Goal: Information Seeking & Learning: Learn about a topic

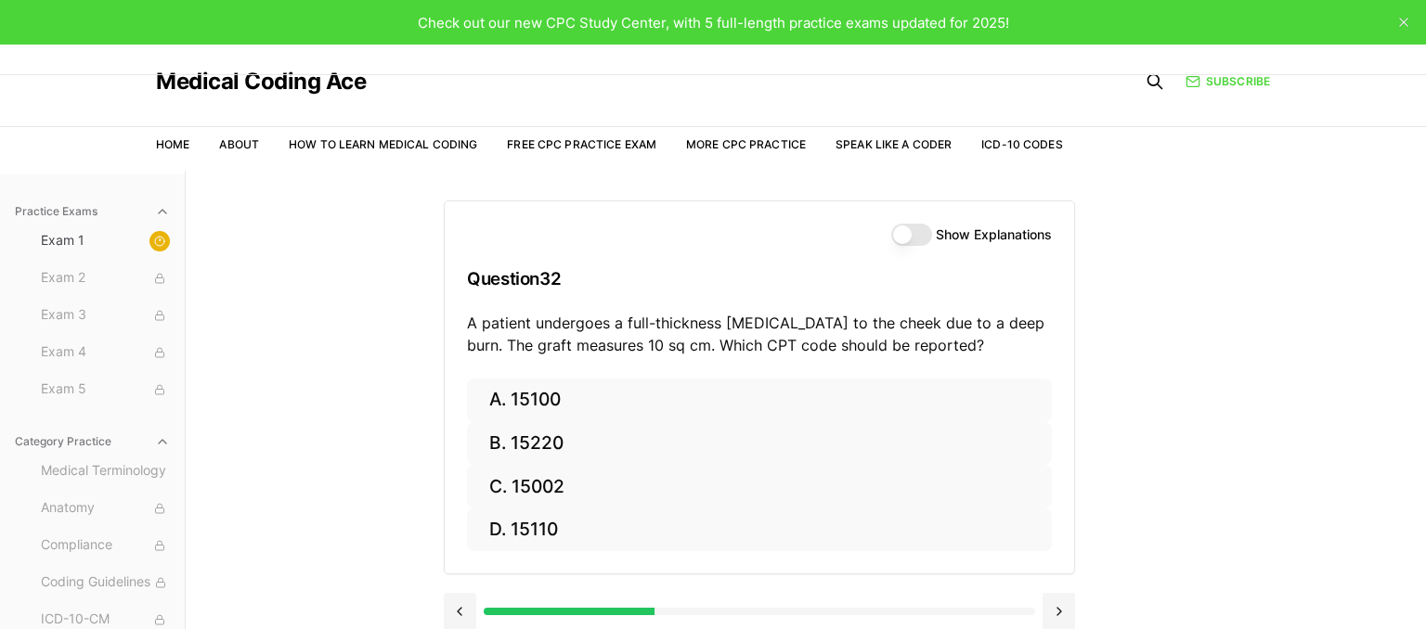
scroll to position [171, 0]
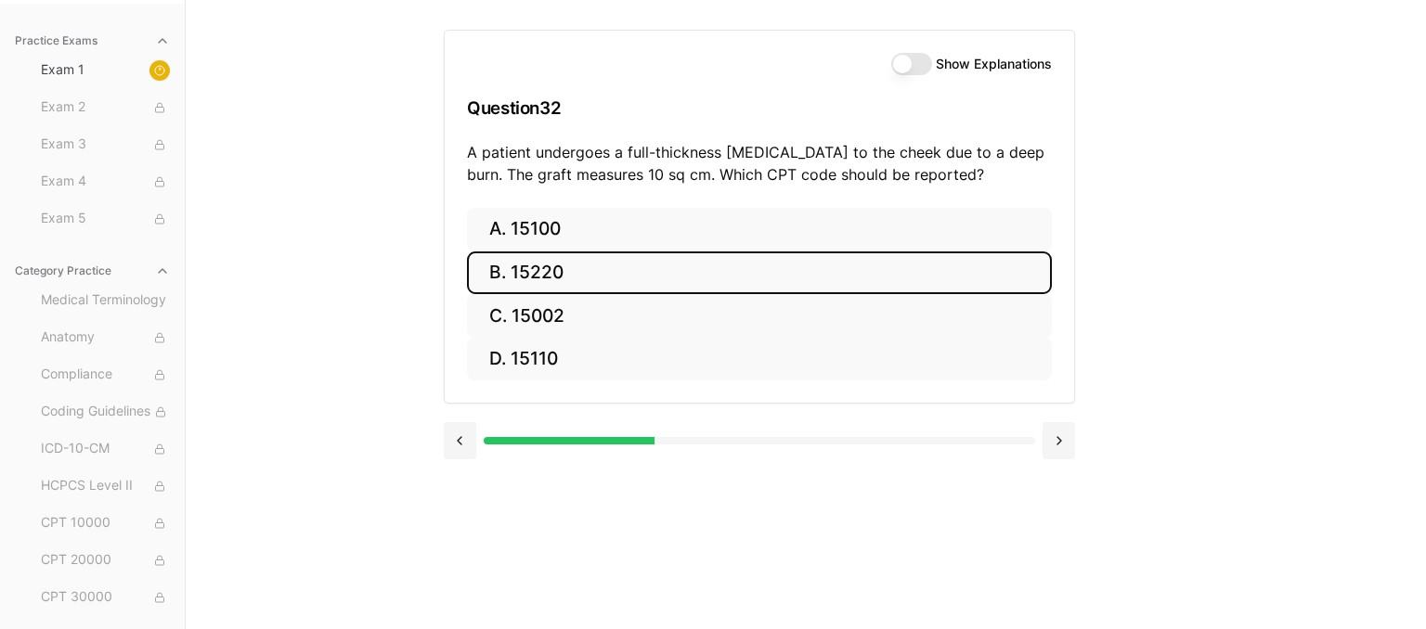
click at [588, 277] on button "B. 15220" at bounding box center [759, 274] width 585 height 44
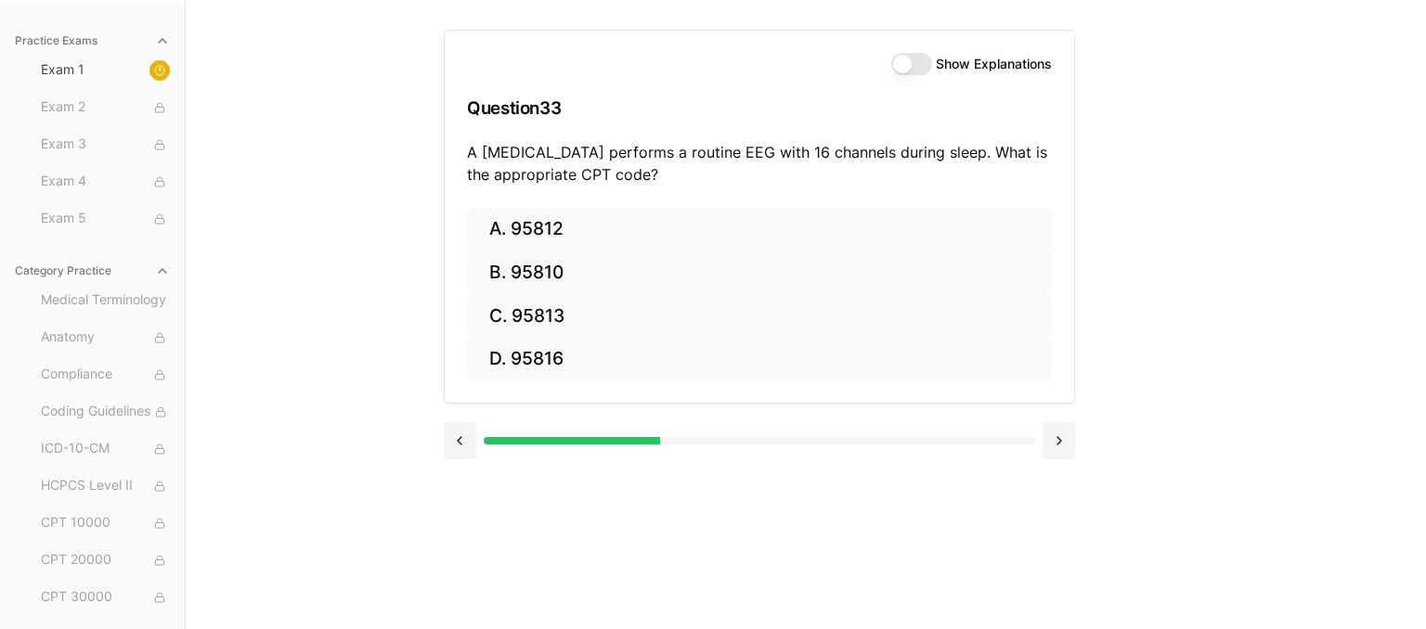
click at [1249, 277] on div "Practice Exams Exam 1 Exam 2 Exam 3 Exam 4 Exam 5 Category Practice Medical Ter…" at bounding box center [713, 314] width 1426 height 629
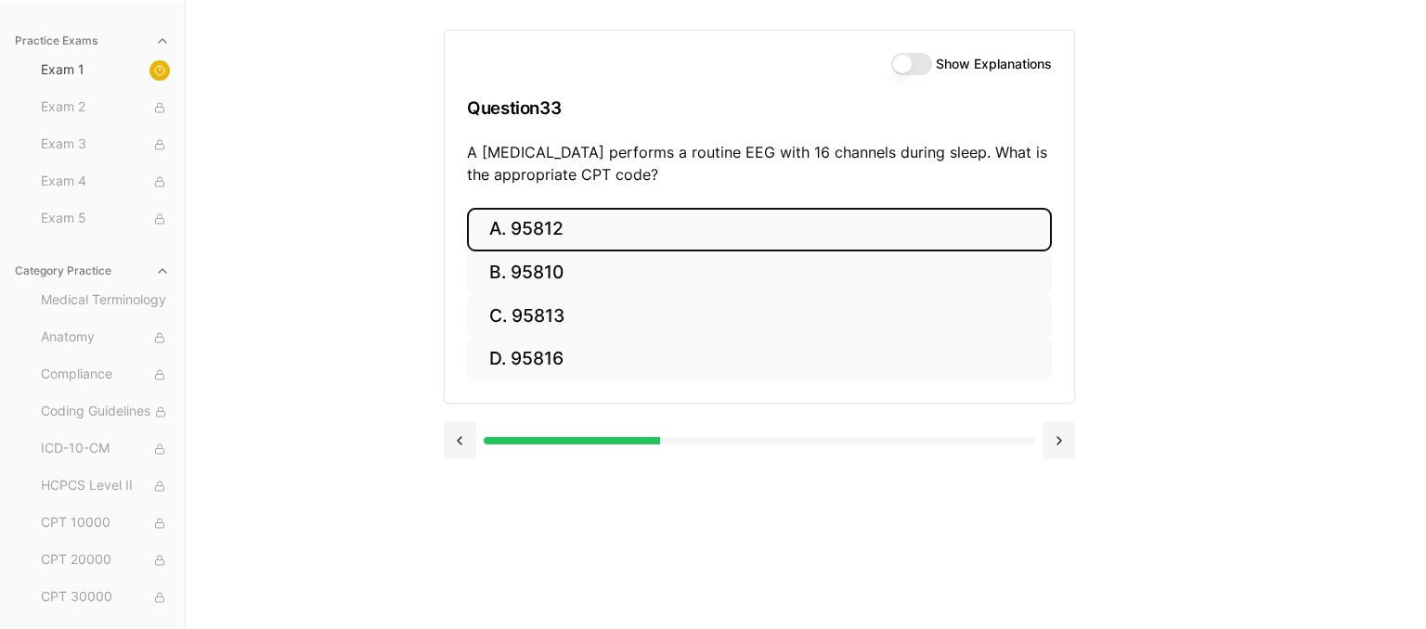
click at [567, 236] on button "A. 95812" at bounding box center [759, 230] width 585 height 44
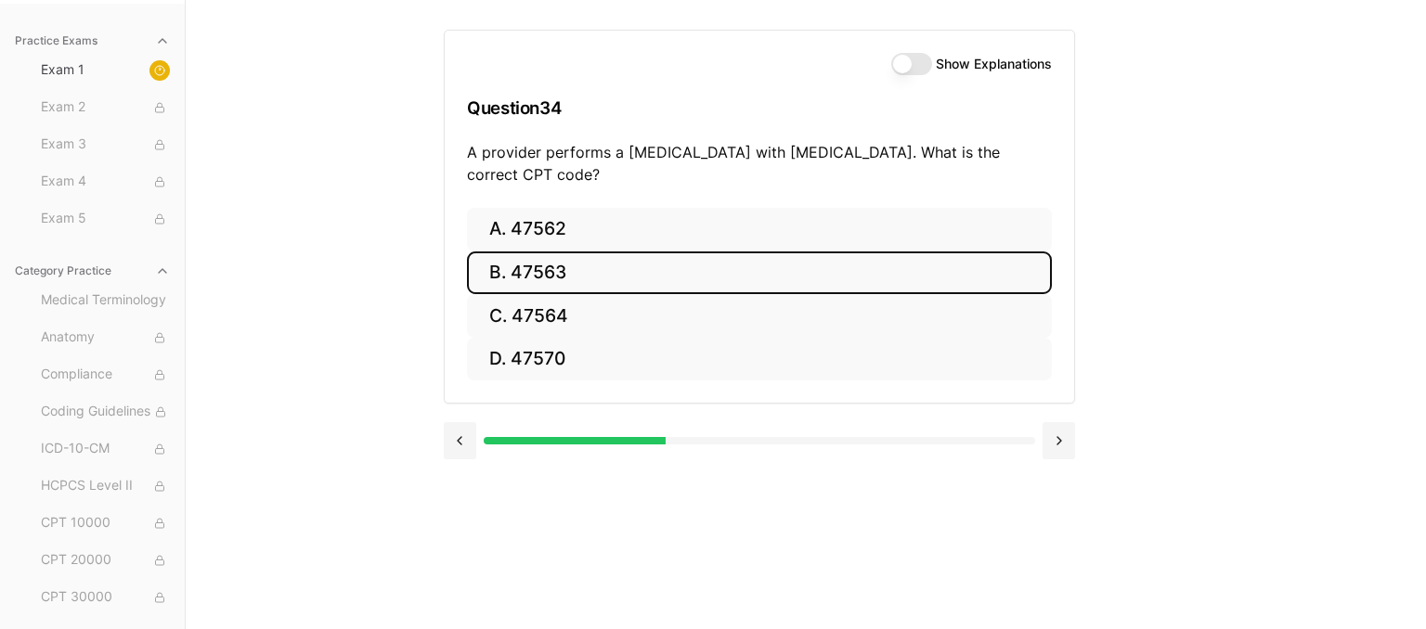
click at [580, 274] on button "B. 47563" at bounding box center [759, 274] width 585 height 44
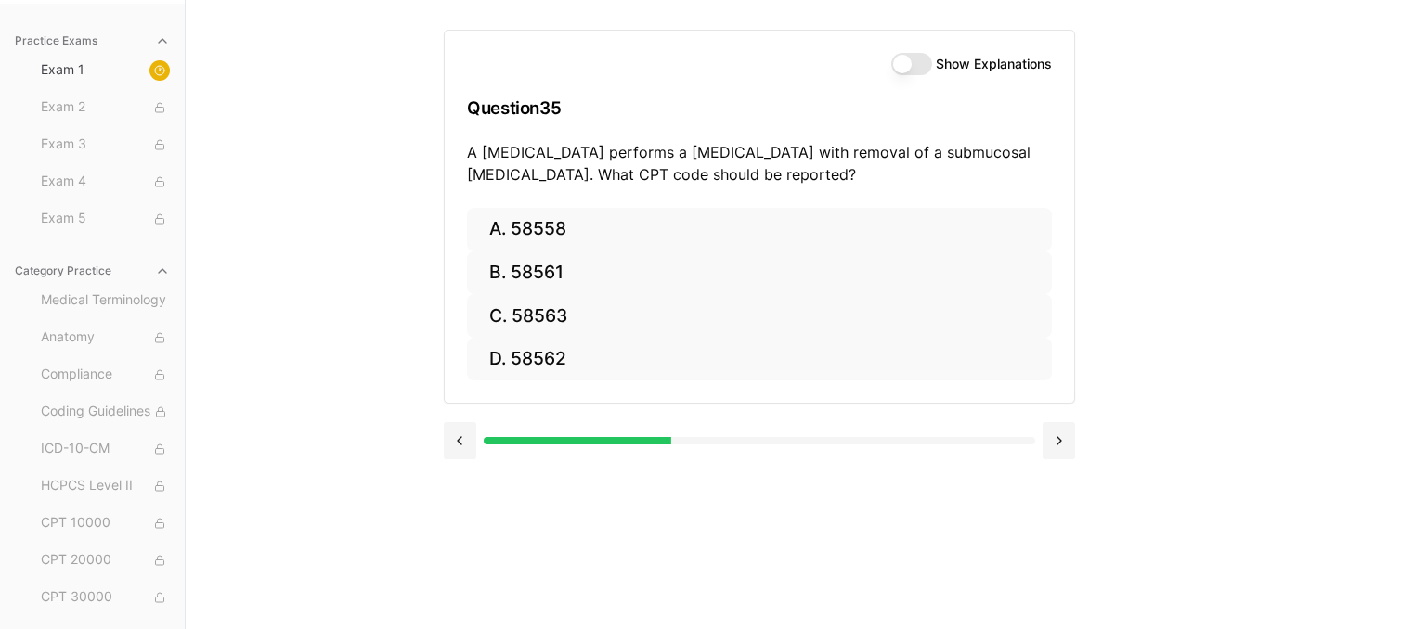
click at [1253, 254] on div "Practice Exams Exam 1 Exam 2 Exam 3 Exam 4 Exam 5 Category Practice Medical Ter…" at bounding box center [713, 314] width 1426 height 629
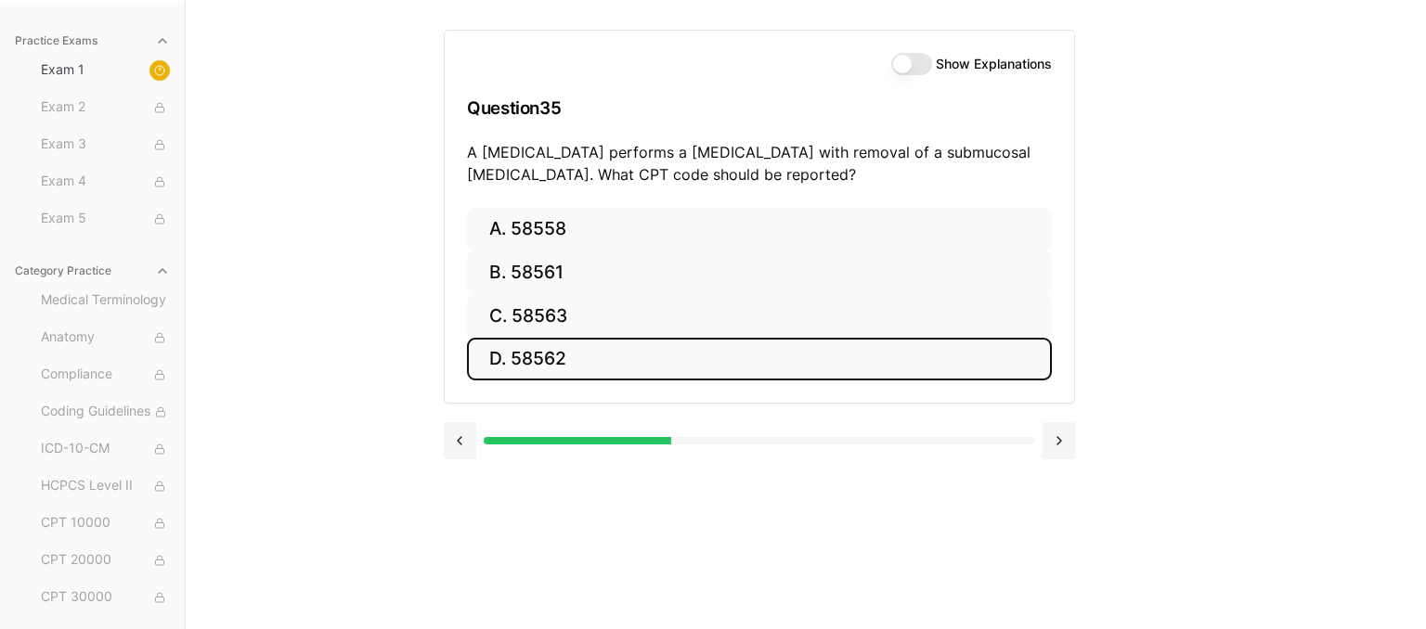
click at [833, 354] on button "D. 58562" at bounding box center [759, 360] width 585 height 44
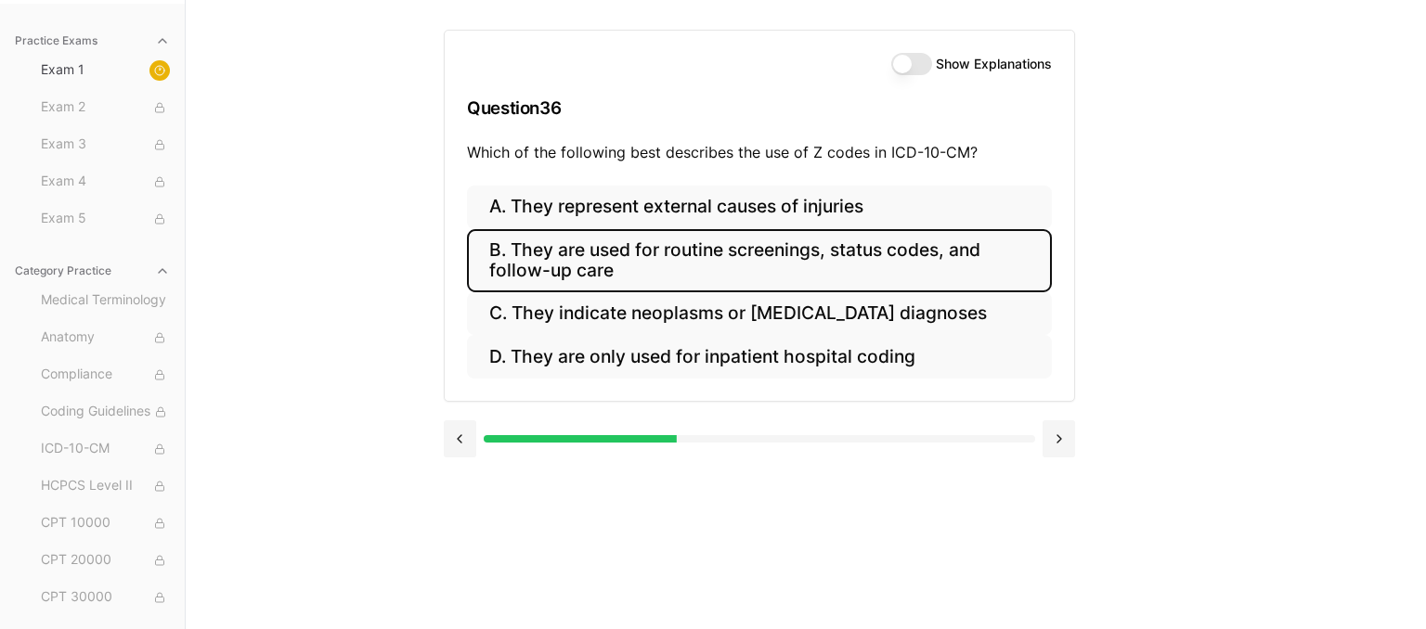
click at [945, 255] on button "B. They are used for routine screenings, status codes, and follow-up care" at bounding box center [759, 260] width 585 height 63
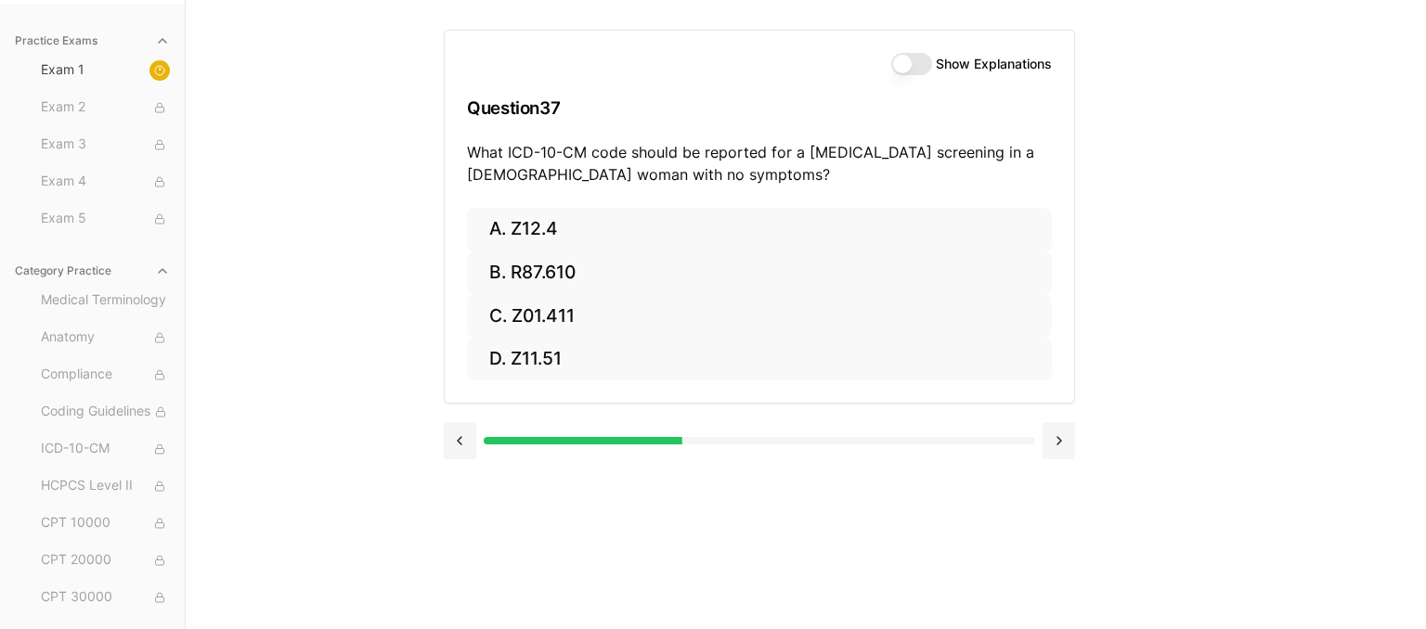
click at [1132, 254] on div "Show Explanations Question 37 What ICD-10-CM code should be reported for a [MED…" at bounding box center [806, 314] width 724 height 629
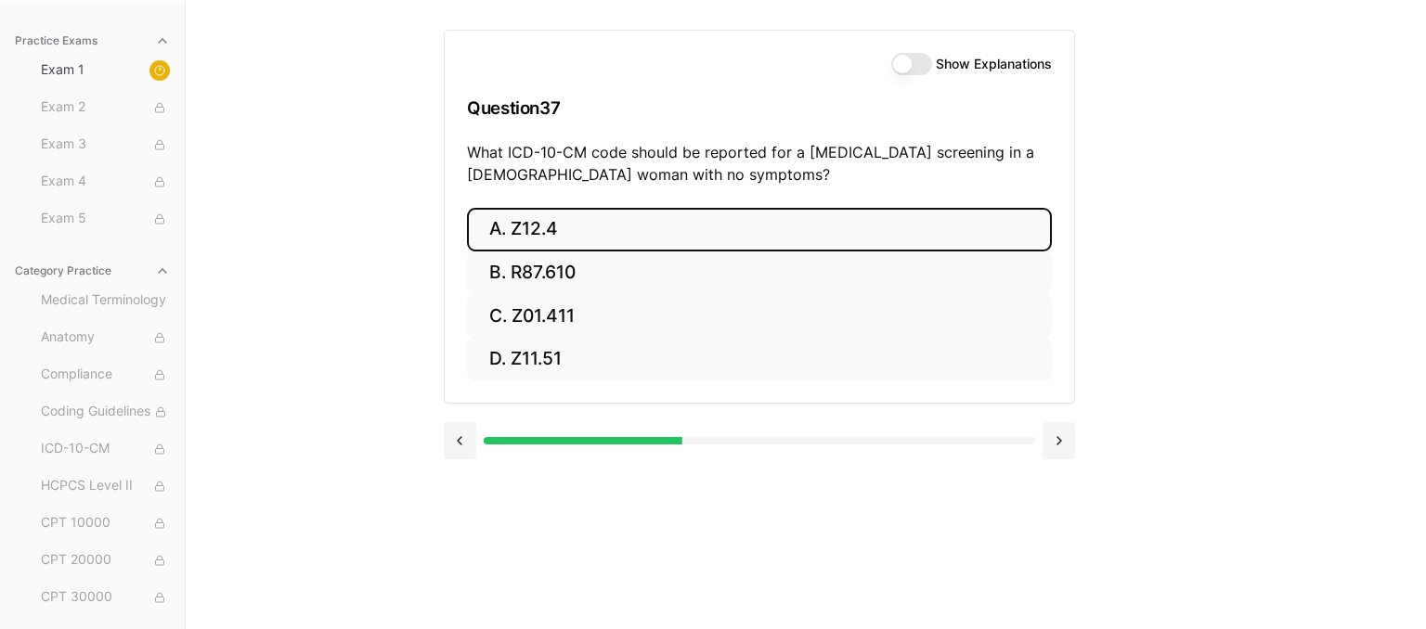
click at [510, 239] on button "A. Z12.4" at bounding box center [759, 230] width 585 height 44
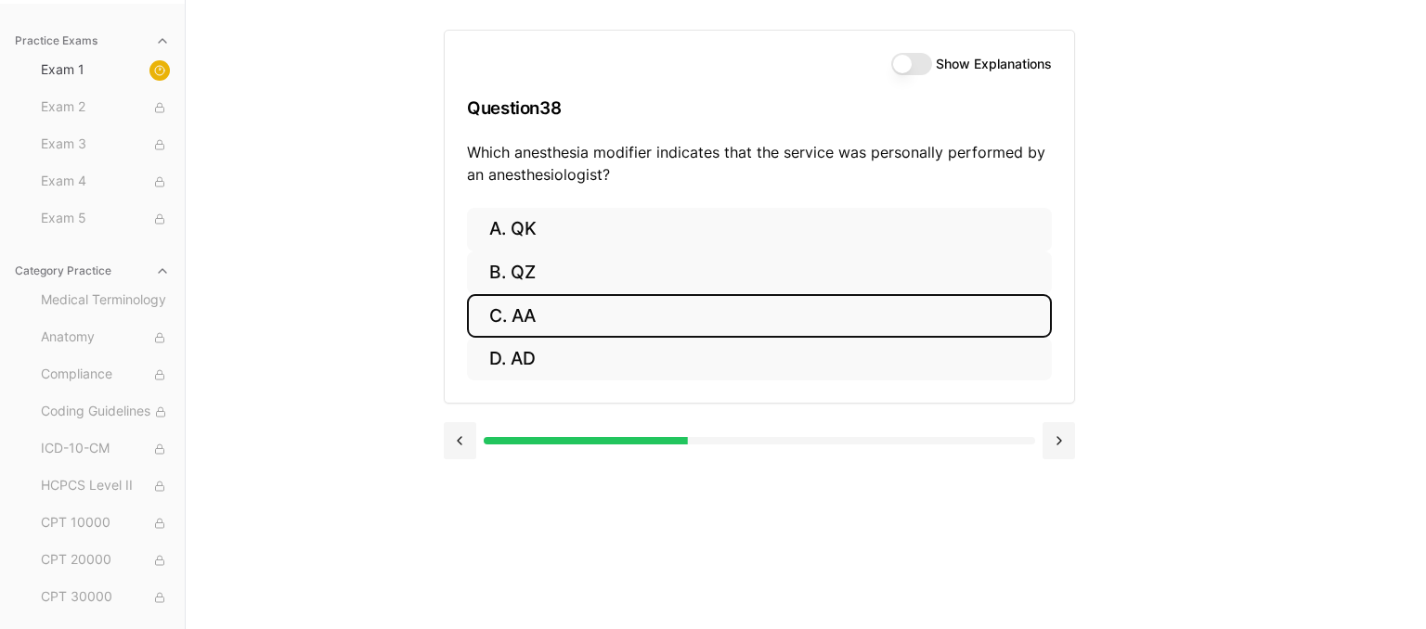
click at [491, 317] on button "C. AA" at bounding box center [759, 316] width 585 height 44
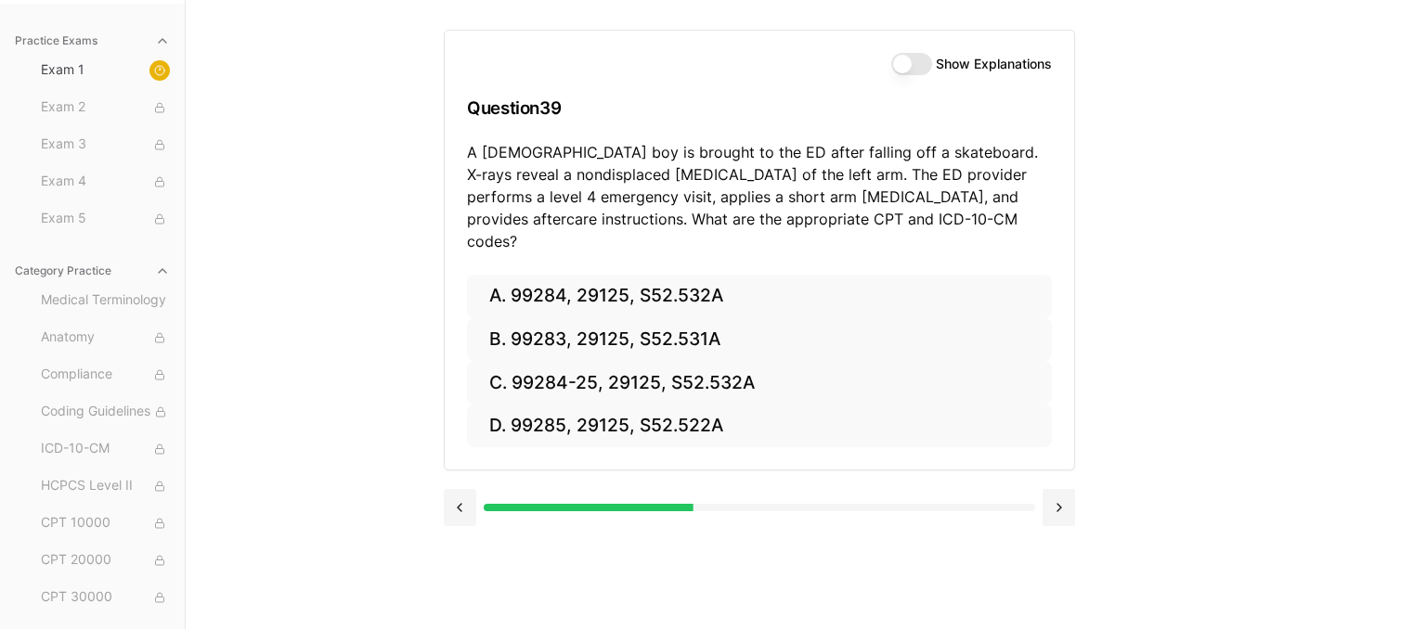
click at [1123, 130] on div "Show Explanations Question 39 A [DEMOGRAPHIC_DATA] boy is brought to the ED aft…" at bounding box center [806, 314] width 724 height 629
click at [1284, 227] on div "Practice Exams Exam 1 Exam 2 Exam 3 Exam 4 Exam 5 Category Practice Medical Ter…" at bounding box center [713, 314] width 1426 height 629
click at [920, 58] on button "Show Explanations" at bounding box center [911, 64] width 41 height 22
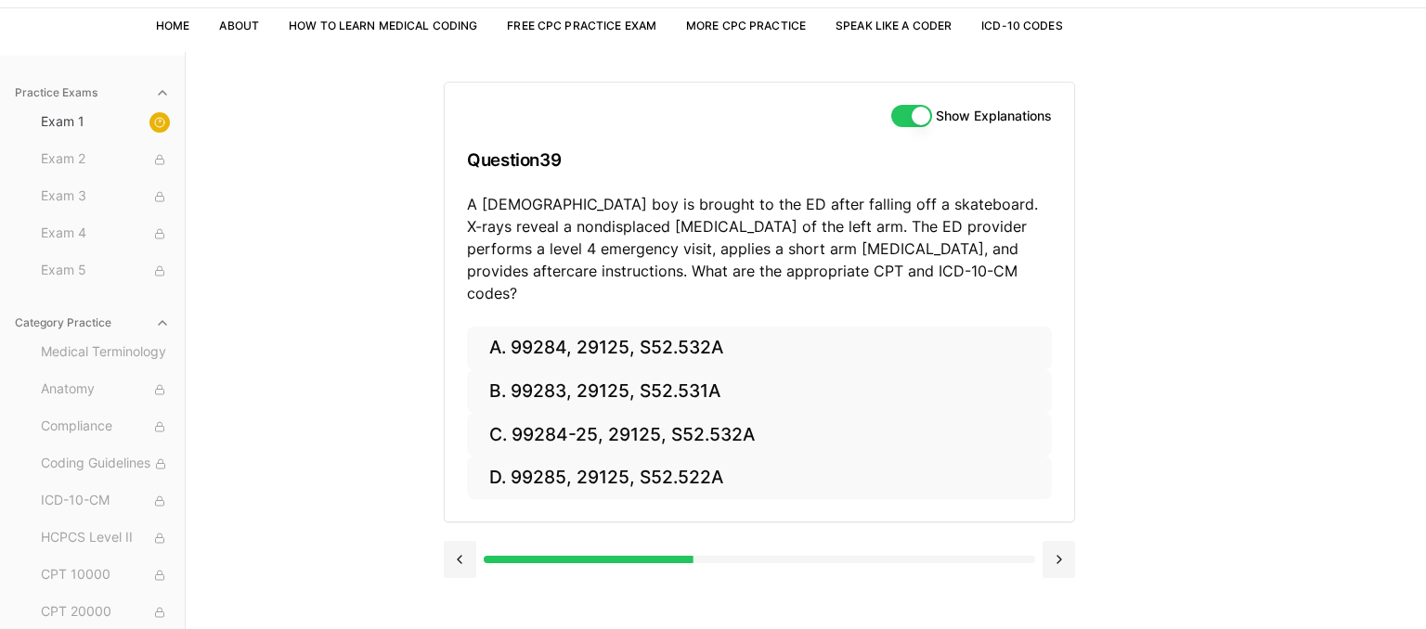
scroll to position [72, 0]
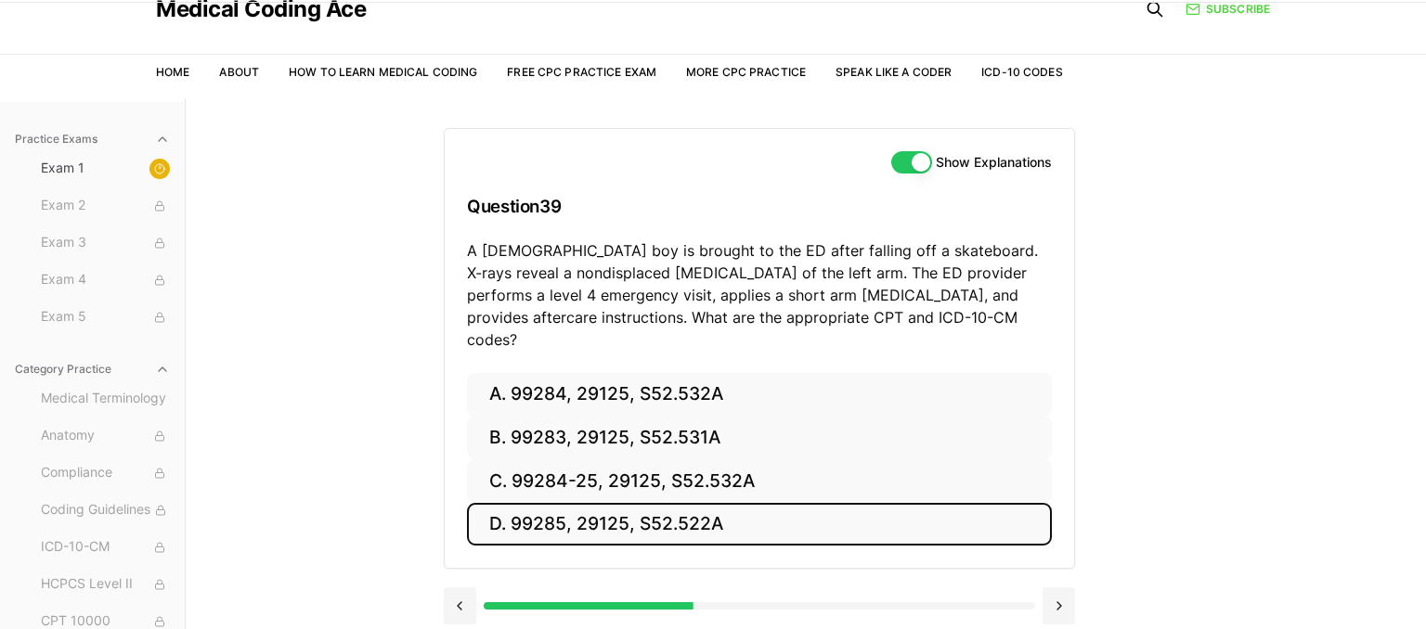
click at [562, 503] on button "D. 99285, 29125, S52.522A" at bounding box center [759, 525] width 585 height 44
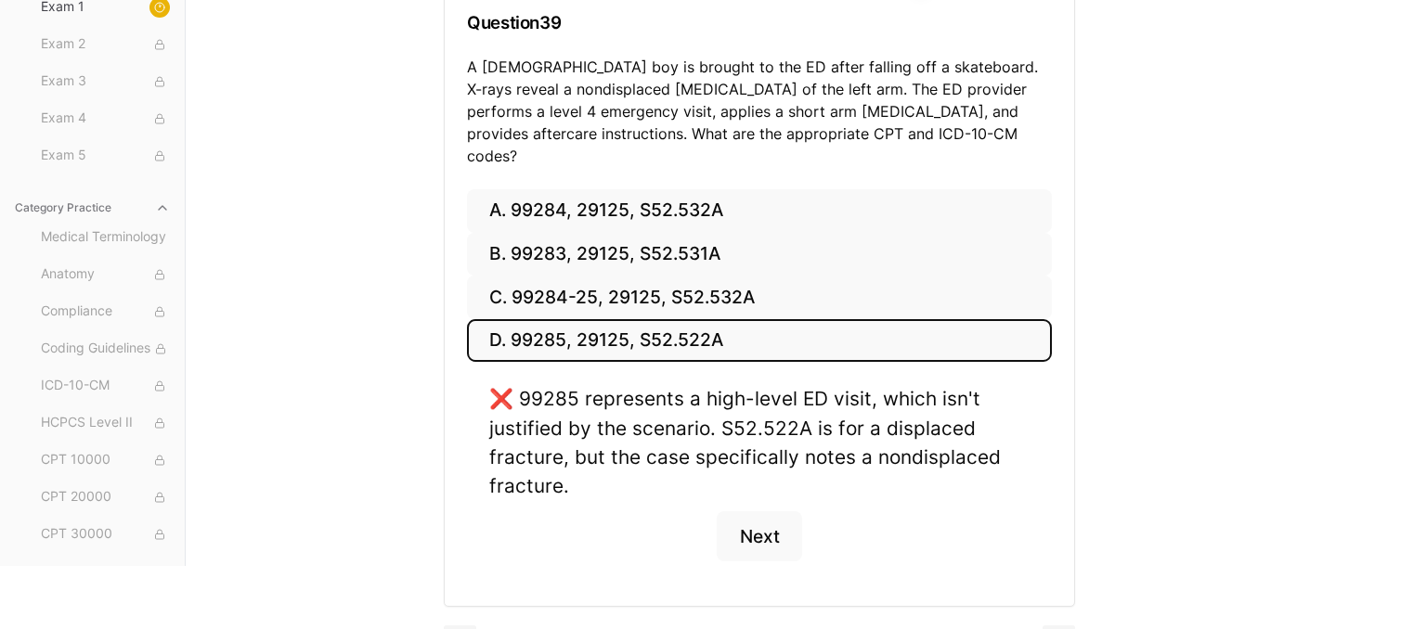
scroll to position [280, 0]
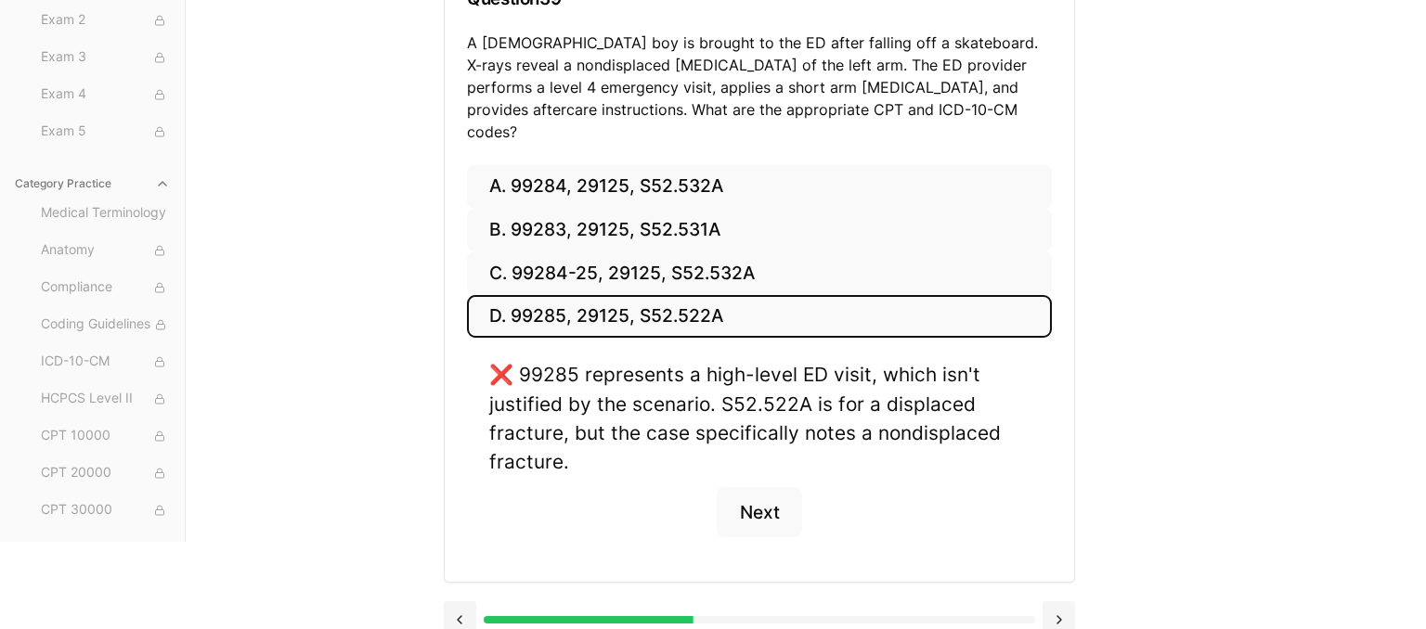
drag, startPoint x: 532, startPoint y: 594, endPoint x: 434, endPoint y: 595, distance: 97.5
click at [434, 616] on div at bounding box center [417, 619] width 551 height 7
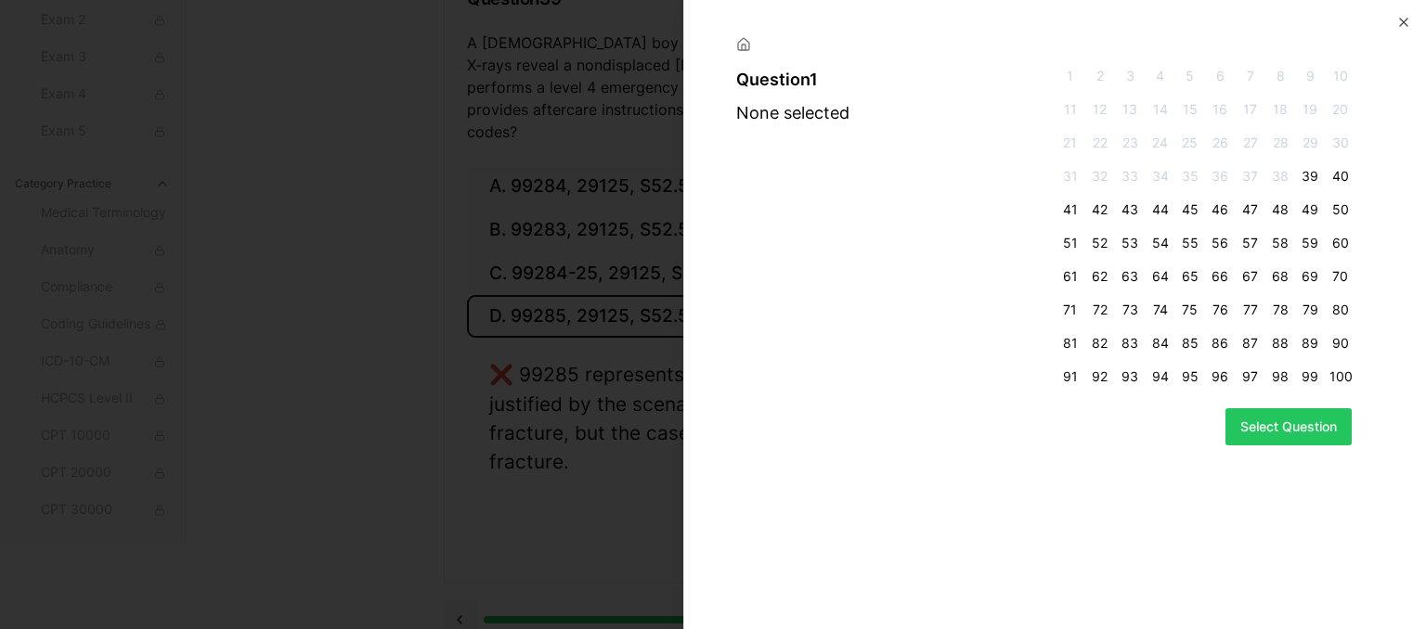
click at [1071, 75] on span "1" at bounding box center [1069, 76] width 22 height 19
click at [1313, 427] on button "Select Question" at bounding box center [1288, 426] width 126 height 37
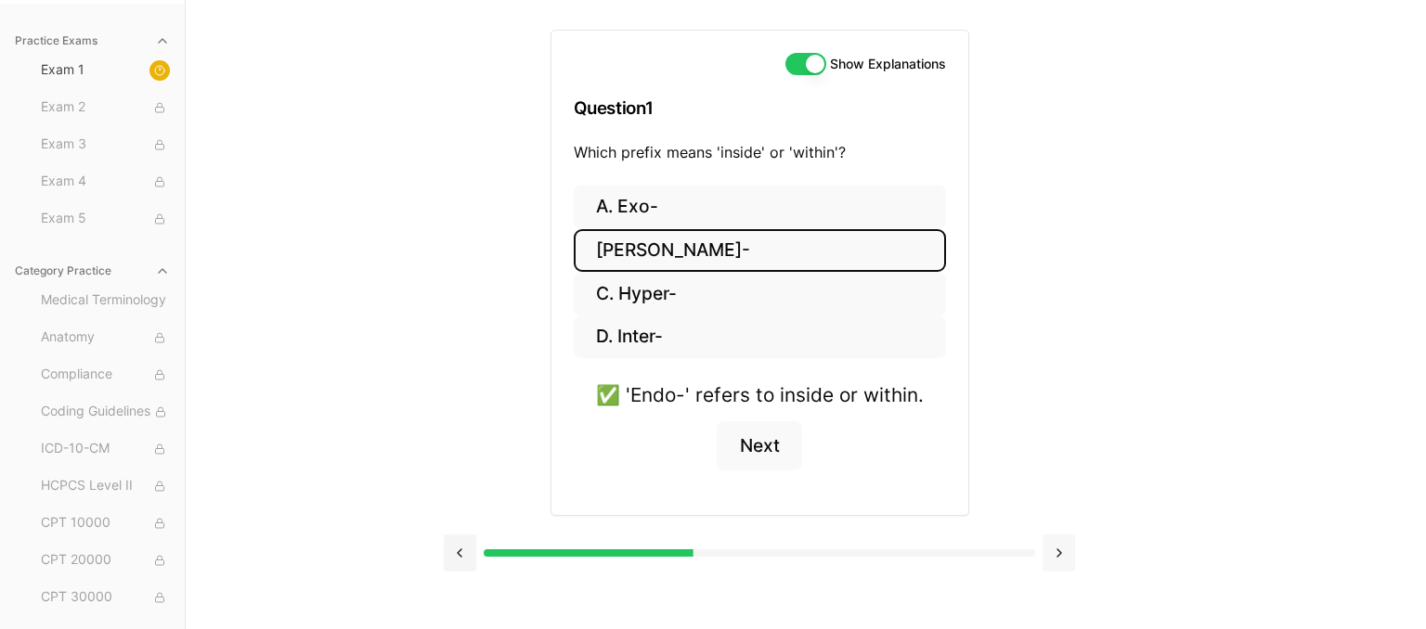
click at [1070, 548] on button at bounding box center [1058, 553] width 32 height 37
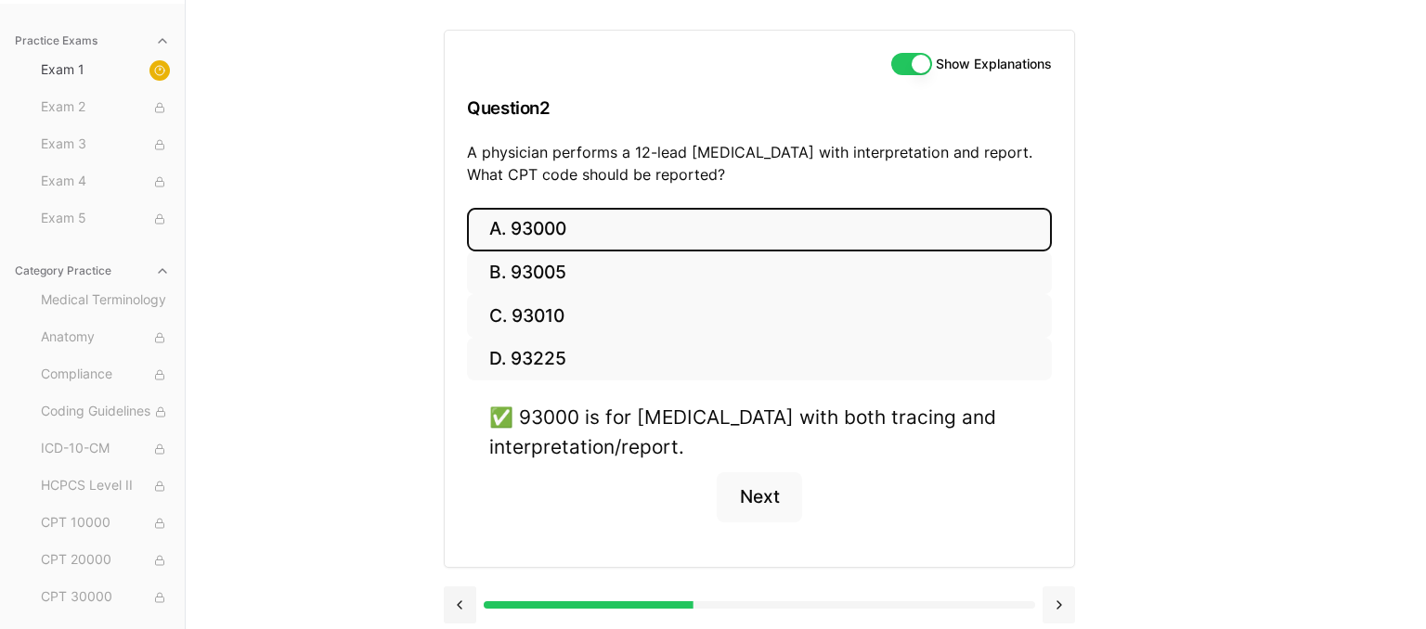
click at [1067, 598] on button at bounding box center [1058, 605] width 32 height 37
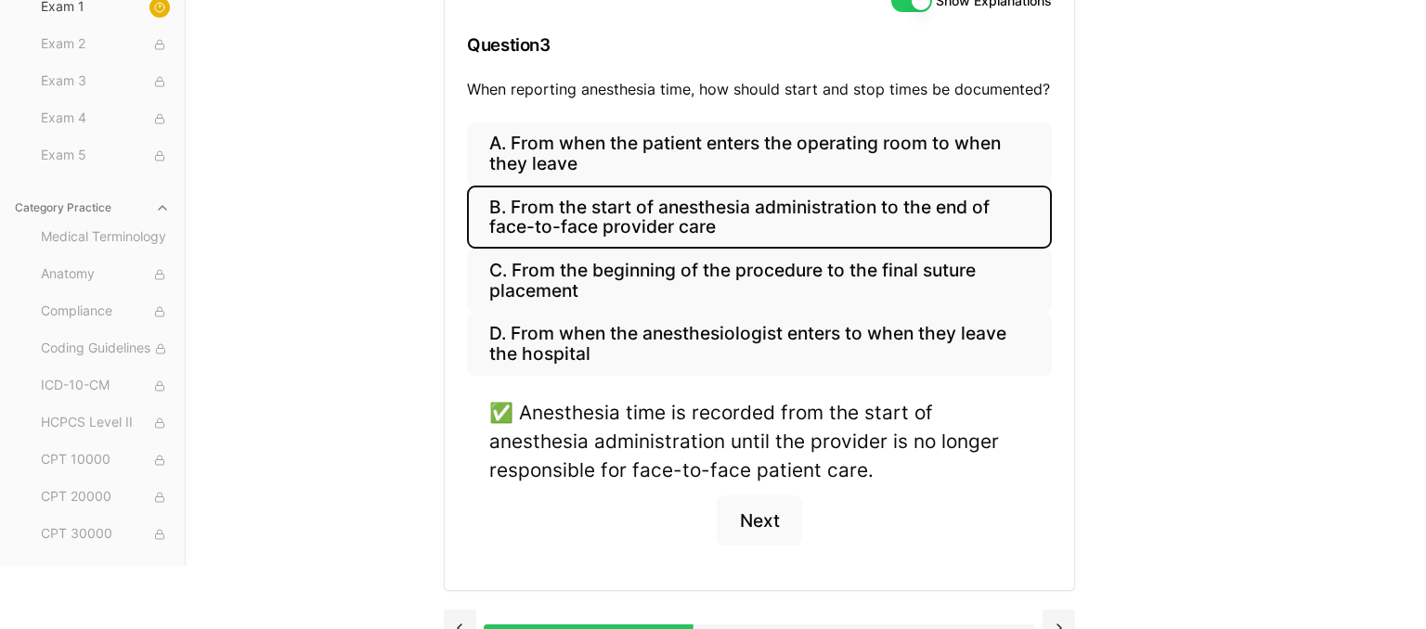
scroll to position [265, 0]
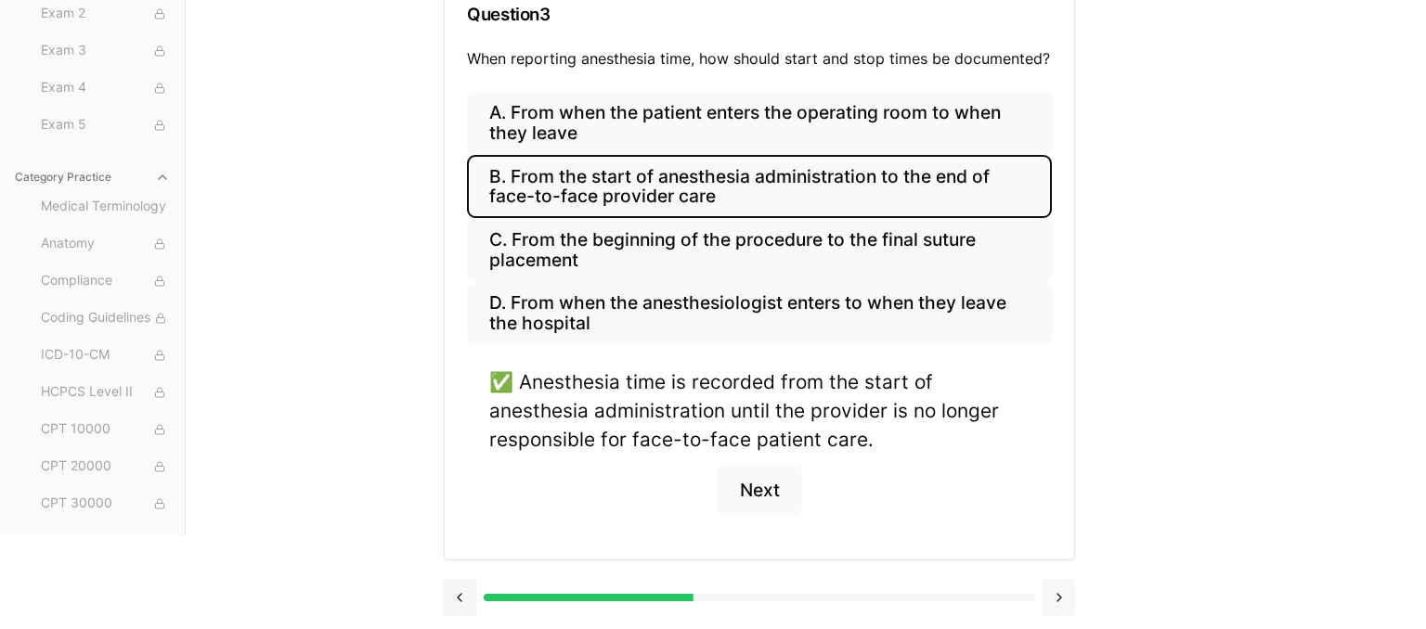
click at [1062, 592] on button at bounding box center [1058, 597] width 32 height 37
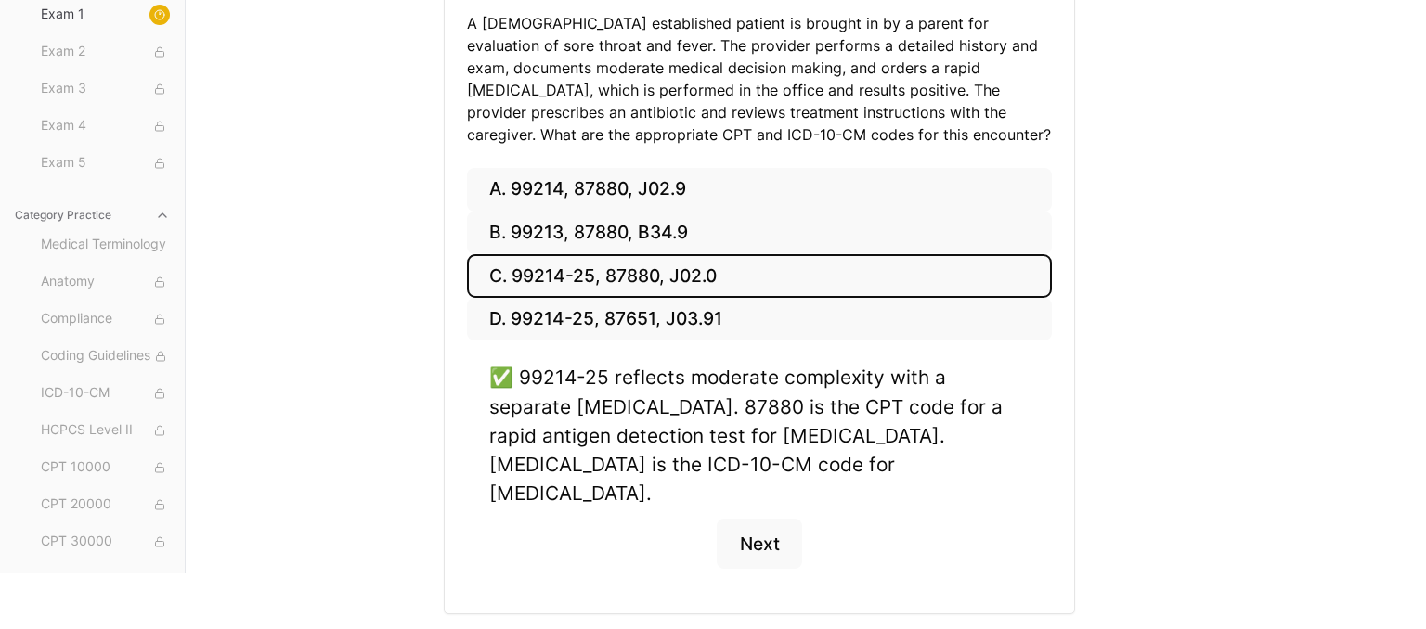
scroll to position [325, 0]
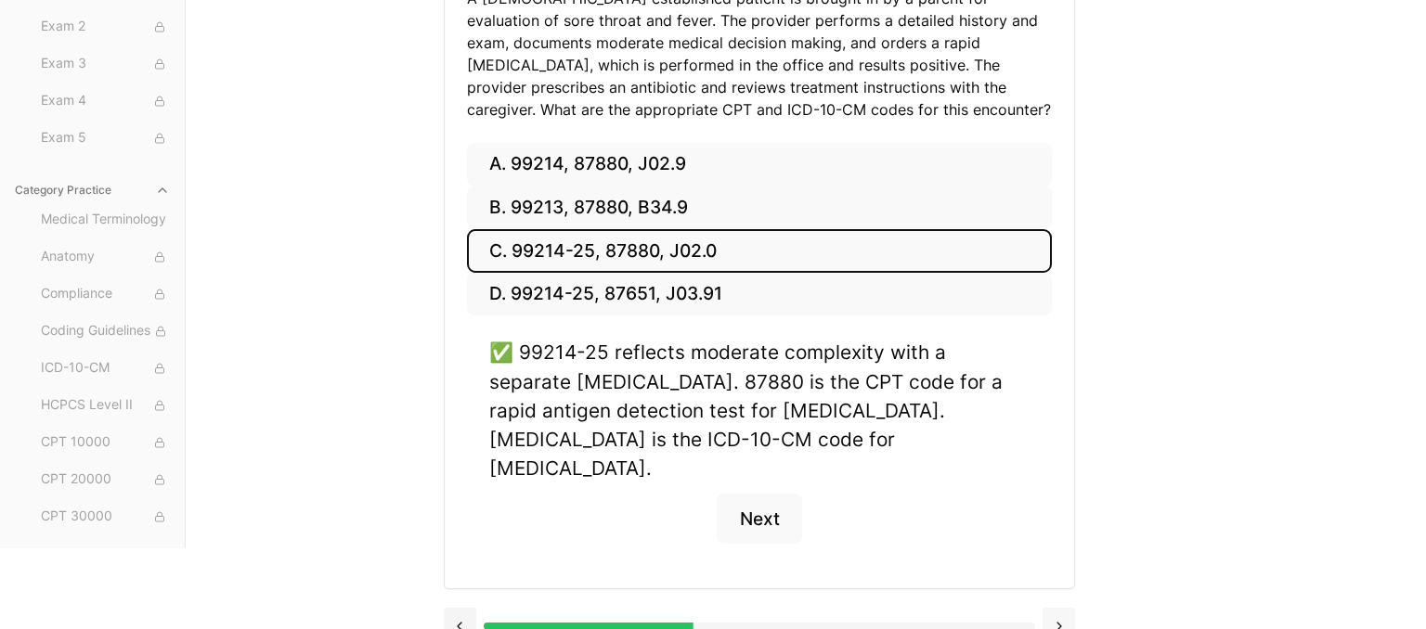
click at [1062, 608] on button at bounding box center [1058, 626] width 32 height 37
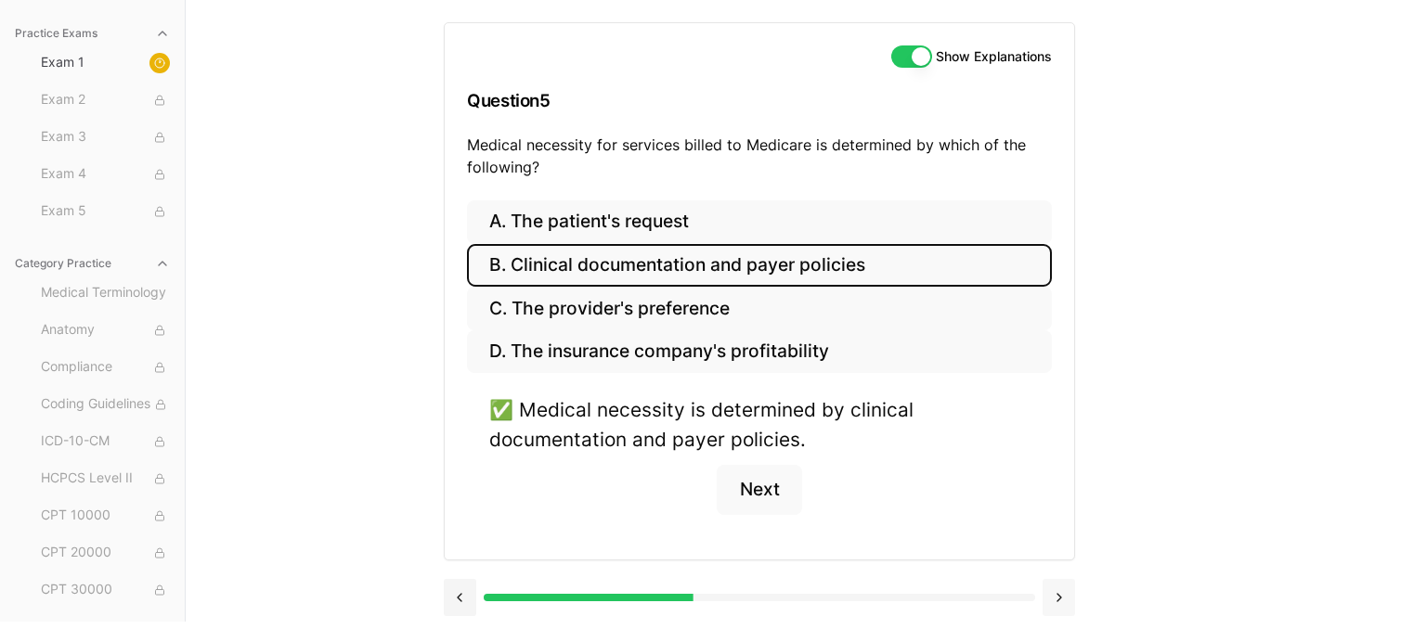
click at [1062, 595] on button at bounding box center [1058, 597] width 32 height 37
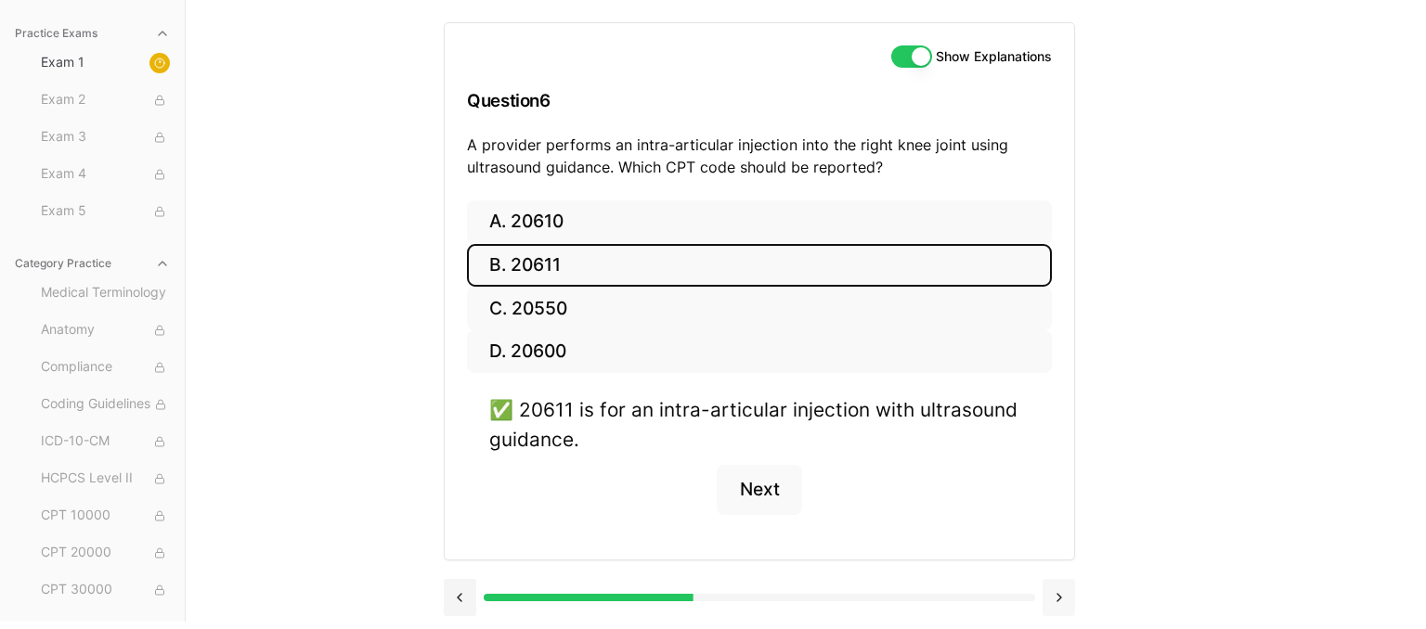
scroll to position [171, 0]
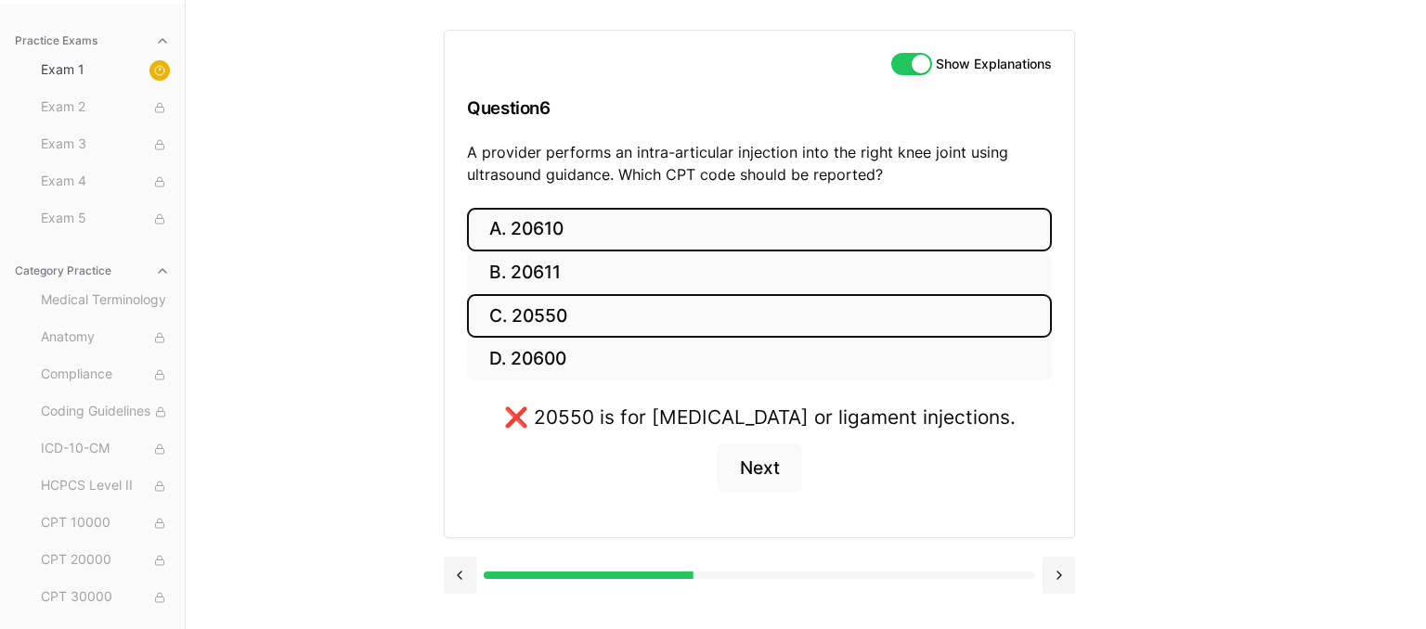
click at [578, 231] on button "A. 20610" at bounding box center [759, 230] width 585 height 44
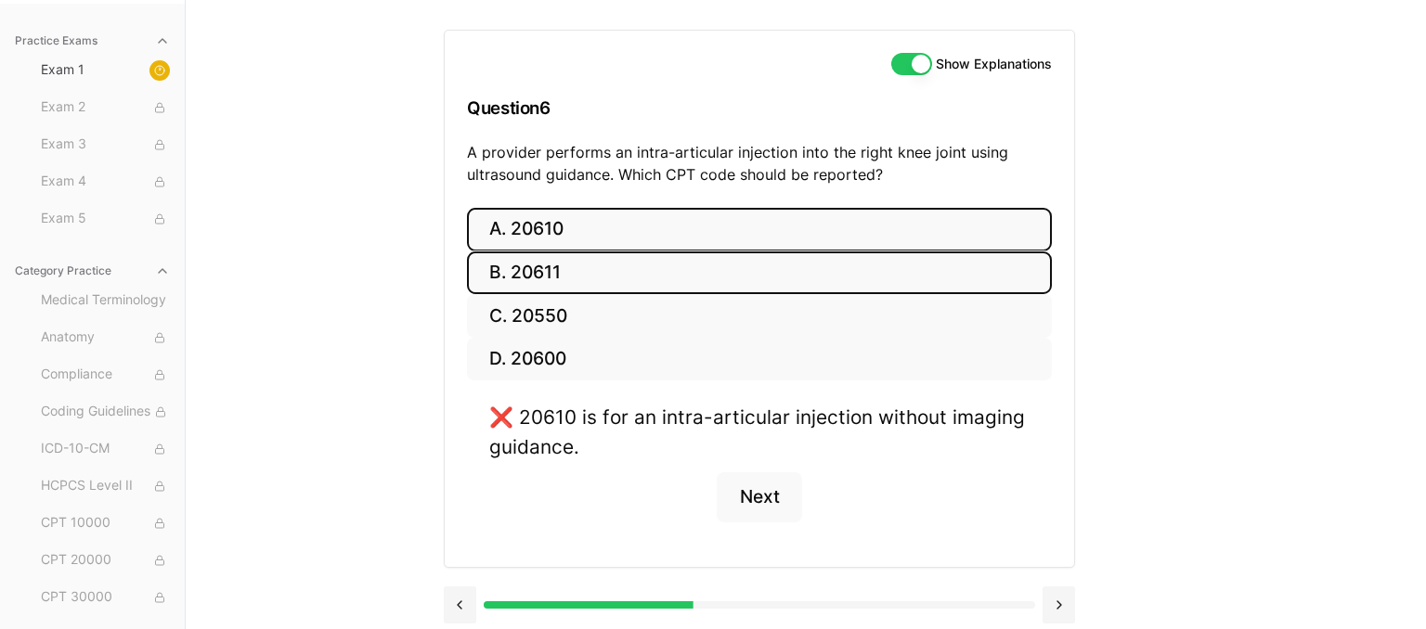
click at [615, 278] on button "B. 20611" at bounding box center [759, 274] width 585 height 44
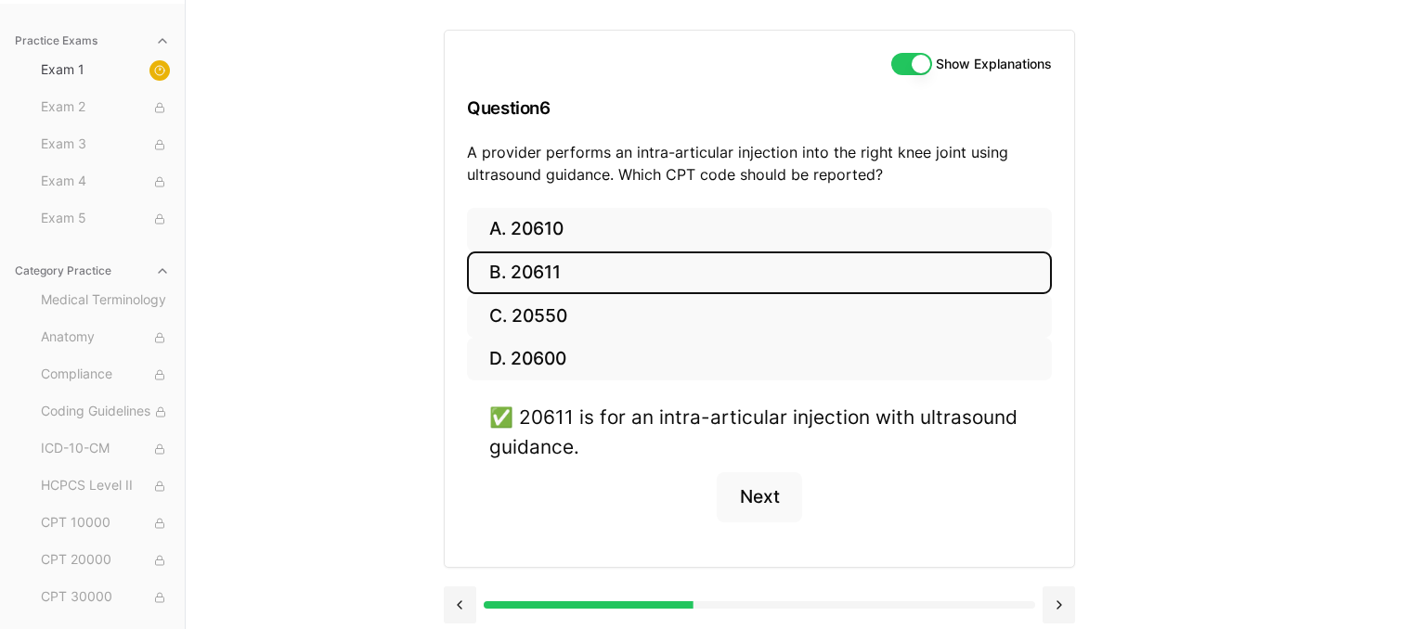
click at [1147, 232] on div "Show Explanations Question 6 A provider performs an intra-articular injection i…" at bounding box center [806, 314] width 724 height 629
click at [735, 506] on button "Next" at bounding box center [759, 497] width 84 height 50
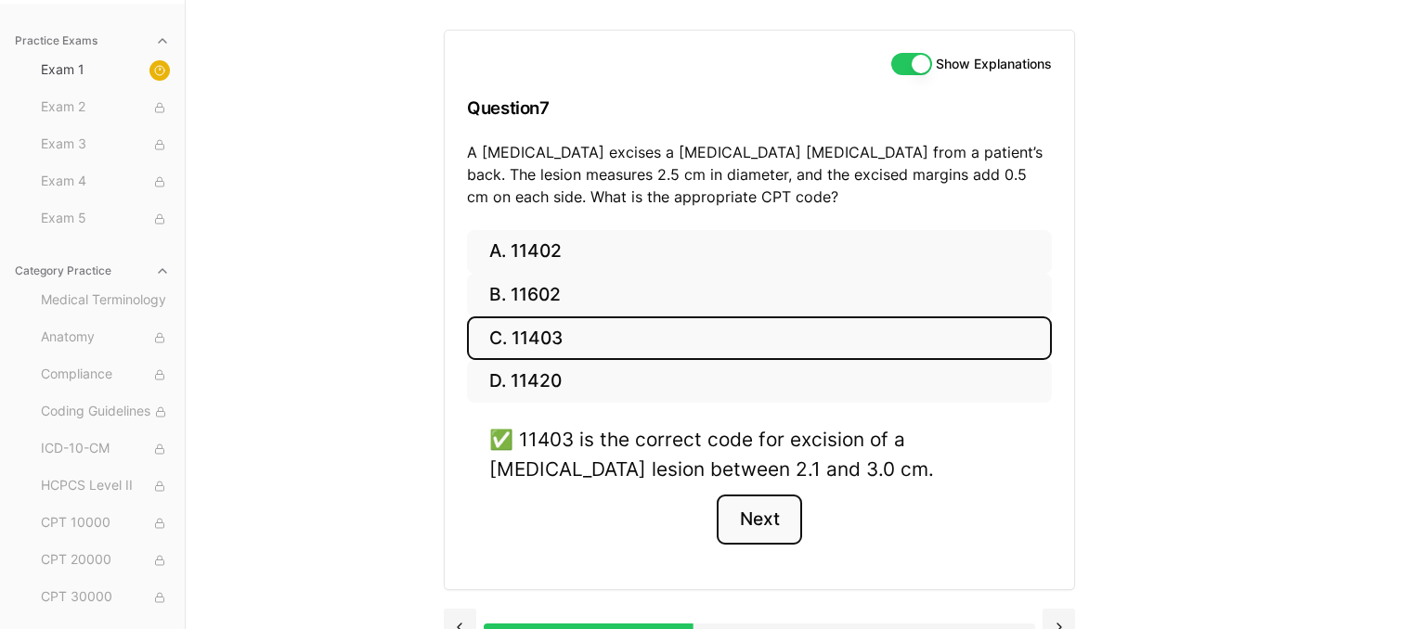
click at [744, 531] on button "Next" at bounding box center [759, 520] width 84 height 50
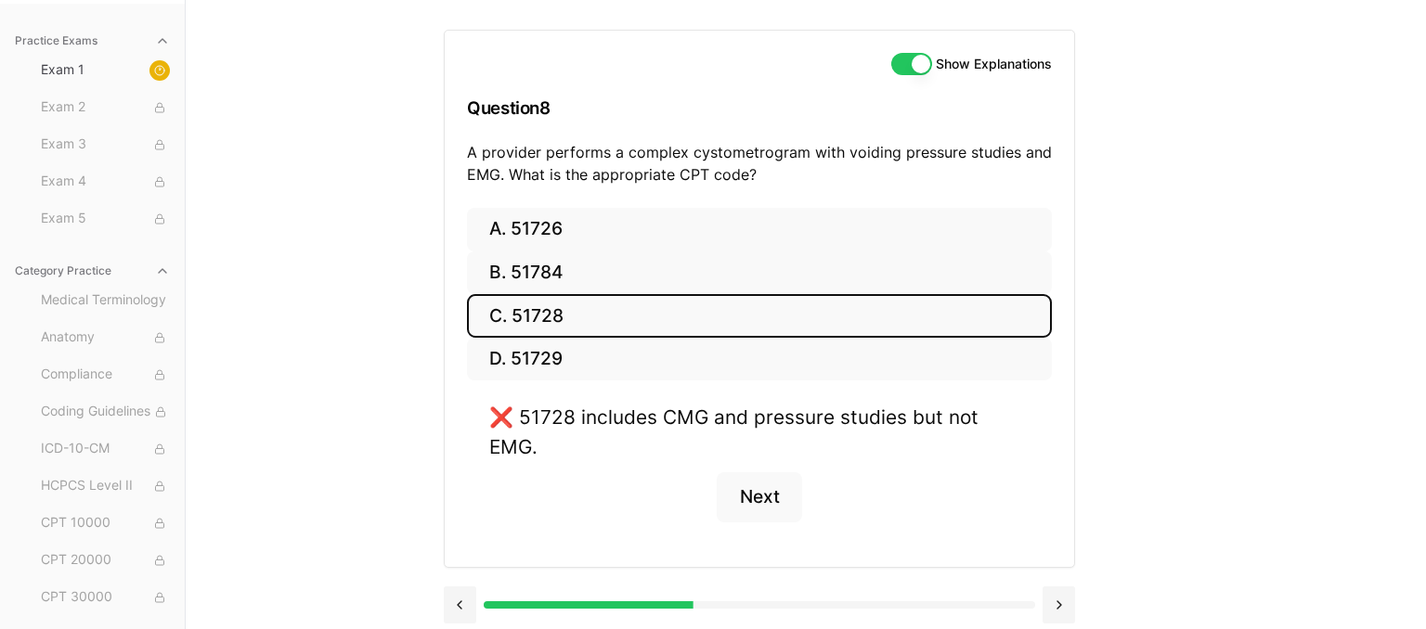
click at [821, 310] on button "C. 51728" at bounding box center [759, 316] width 585 height 44
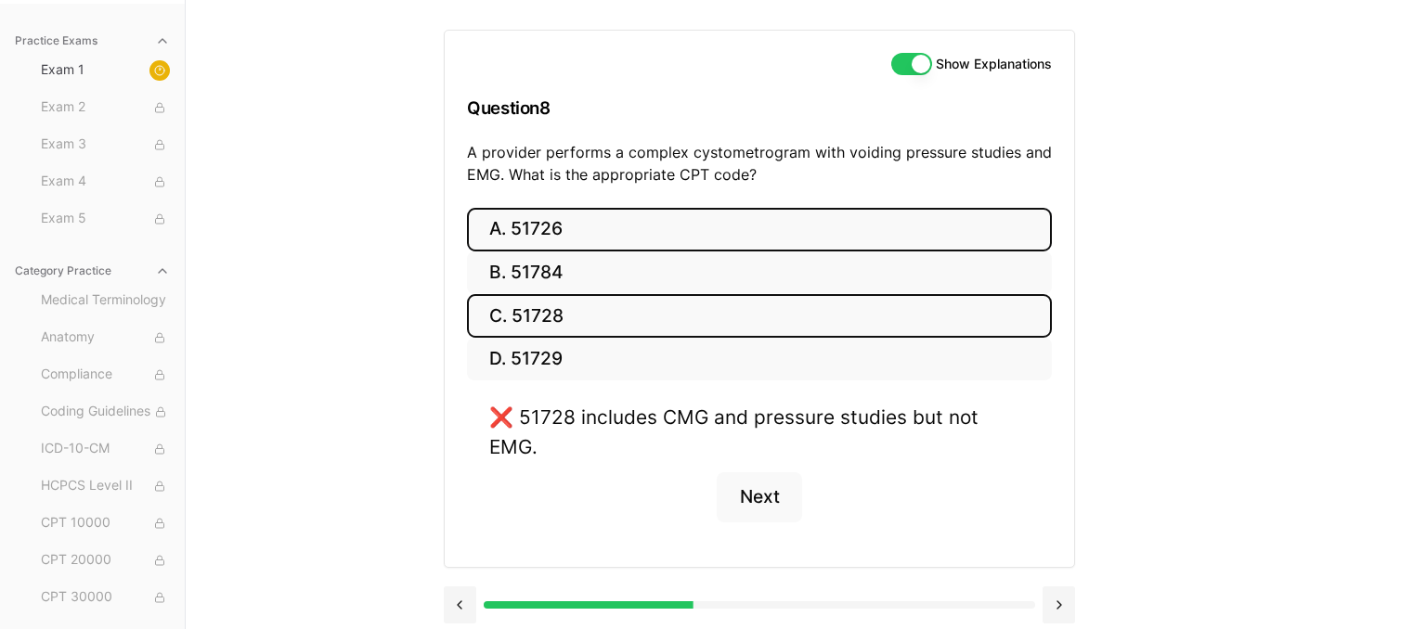
click at [767, 227] on button "A. 51726" at bounding box center [759, 230] width 585 height 44
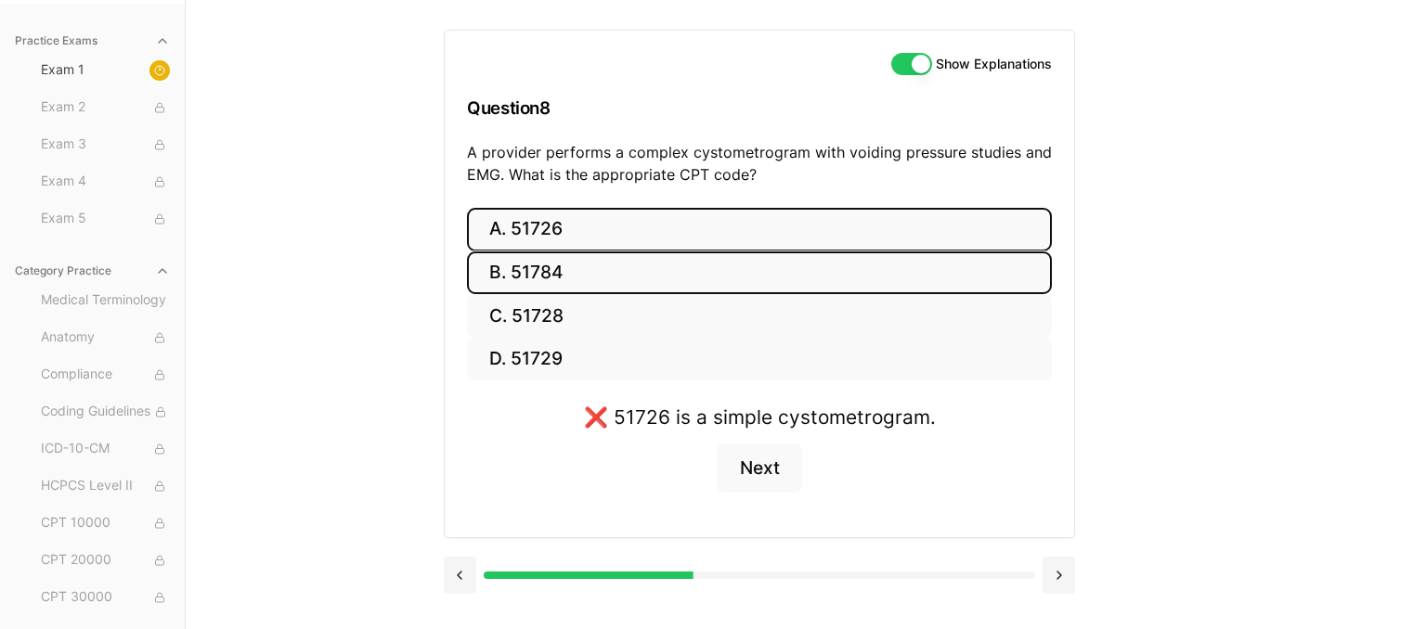
click at [648, 270] on button "B. 51784" at bounding box center [759, 274] width 585 height 44
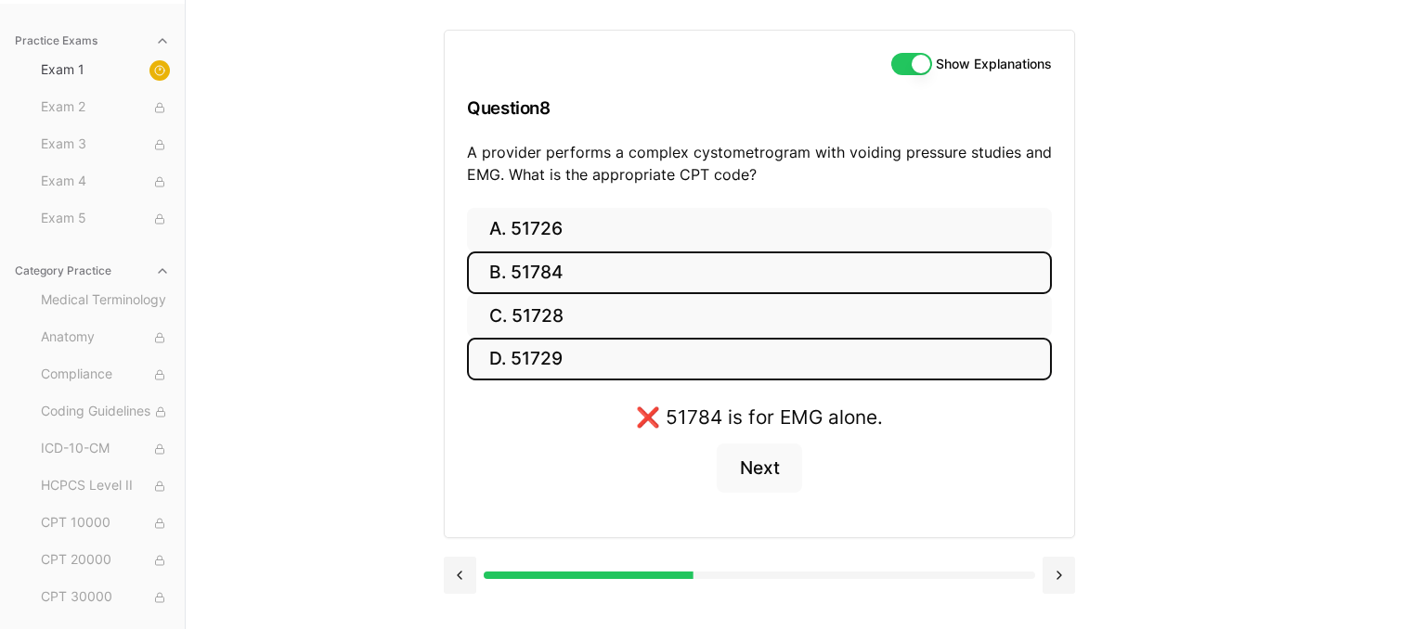
click at [547, 355] on button "D. 51729" at bounding box center [759, 360] width 585 height 44
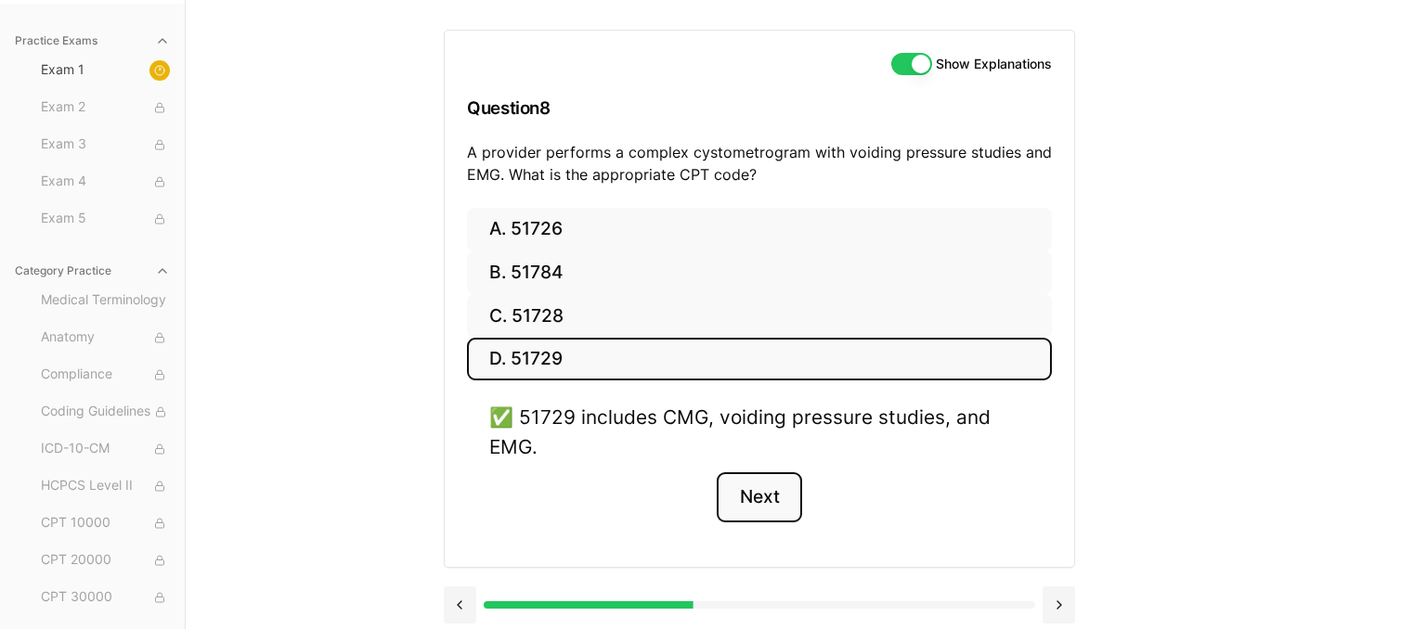
click at [758, 492] on button "Next" at bounding box center [759, 497] width 84 height 50
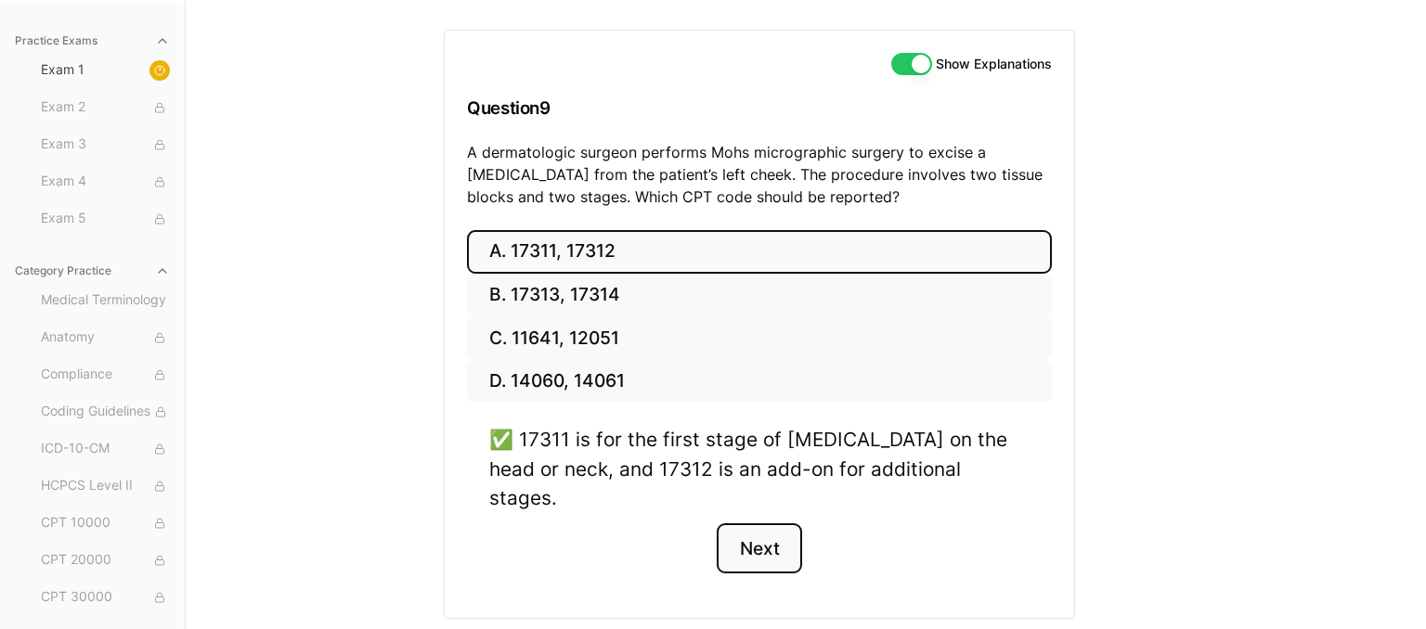
click at [744, 524] on button "Next" at bounding box center [759, 549] width 84 height 50
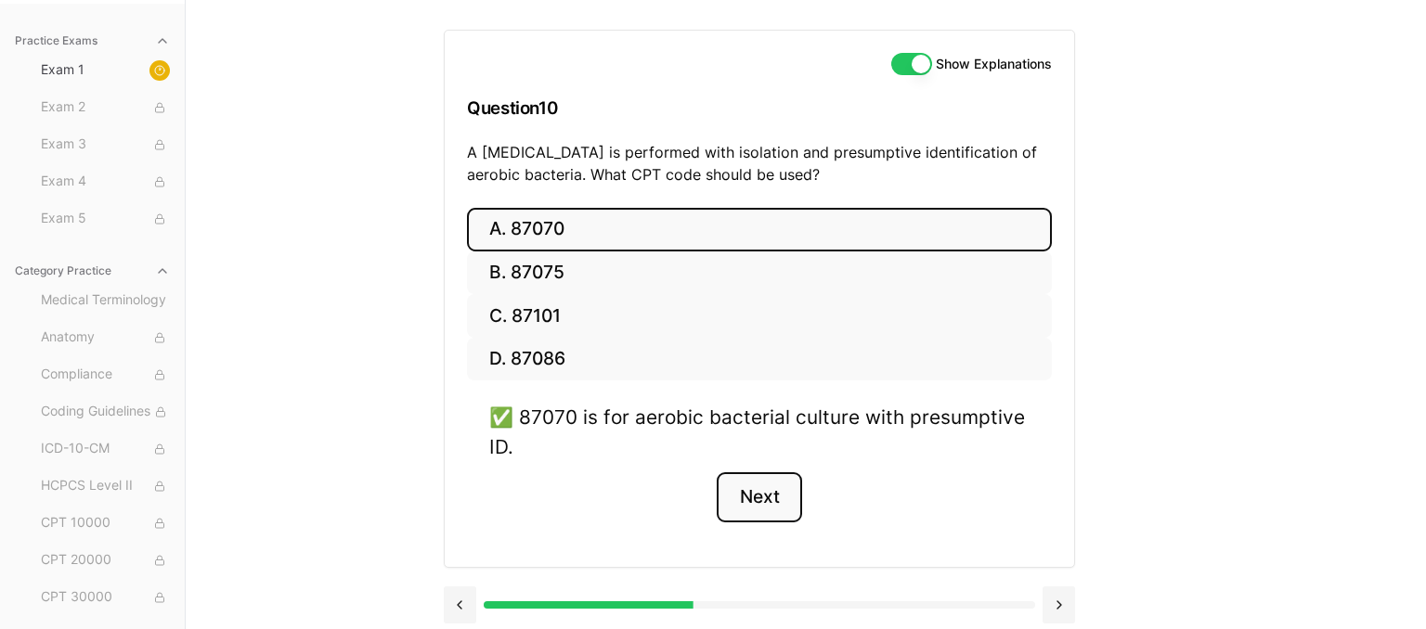
click at [750, 496] on button "Next" at bounding box center [759, 497] width 84 height 50
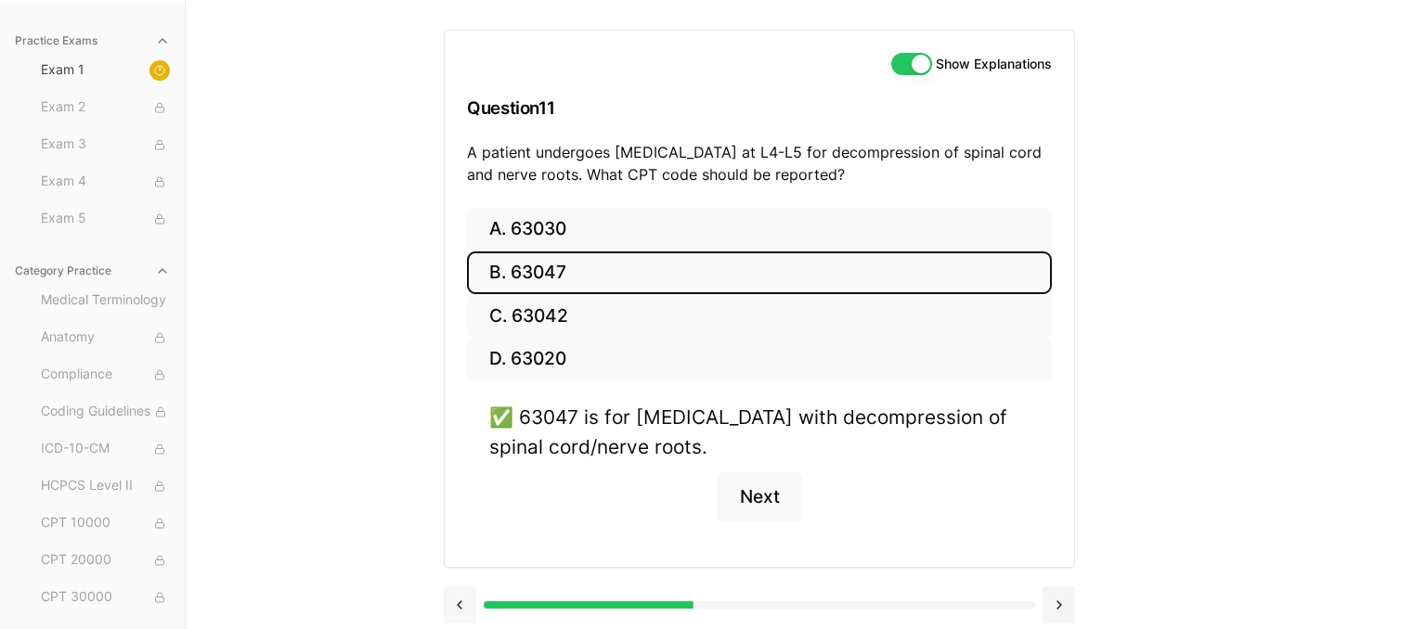
click at [449, 601] on button at bounding box center [460, 605] width 32 height 37
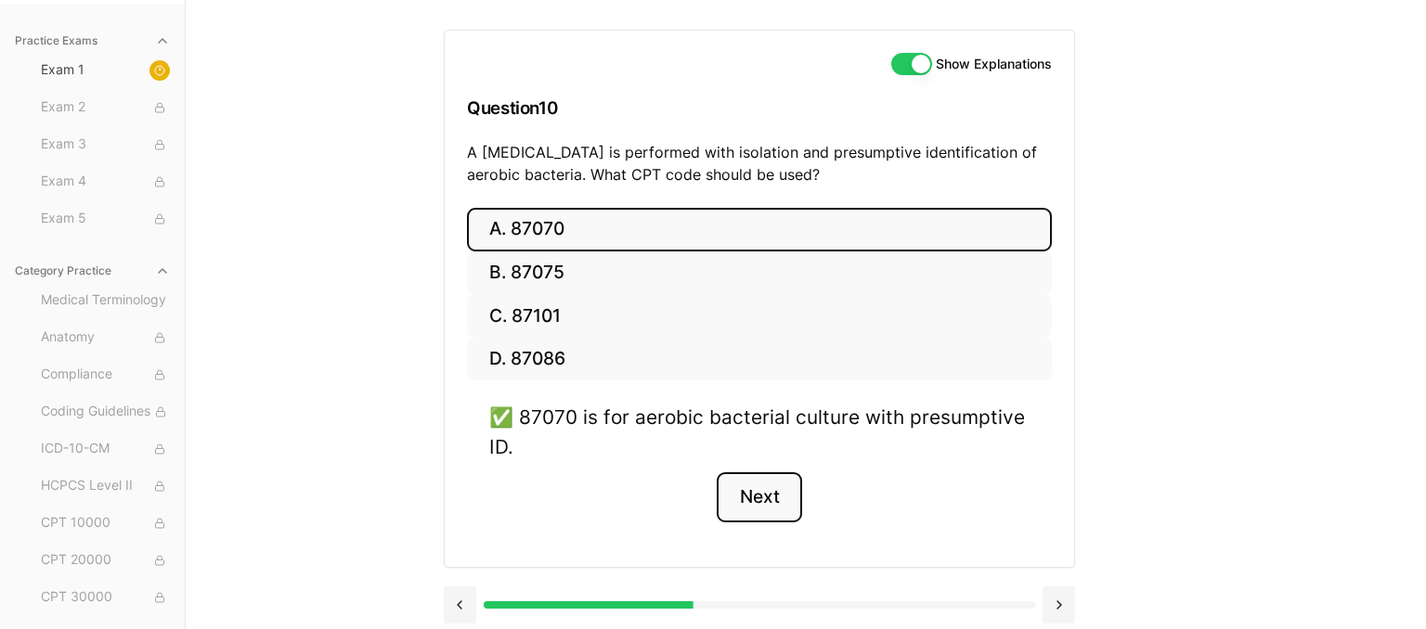
click at [772, 491] on button "Next" at bounding box center [759, 497] width 84 height 50
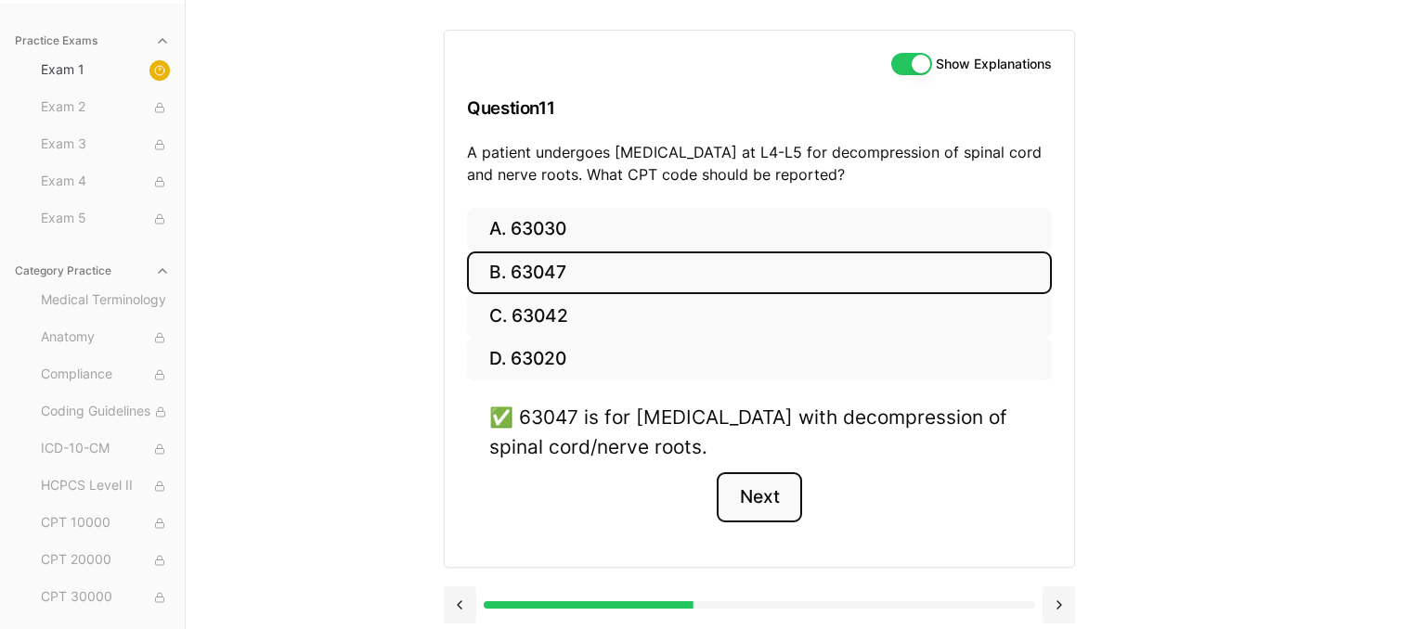
click at [772, 491] on button "Next" at bounding box center [759, 497] width 84 height 50
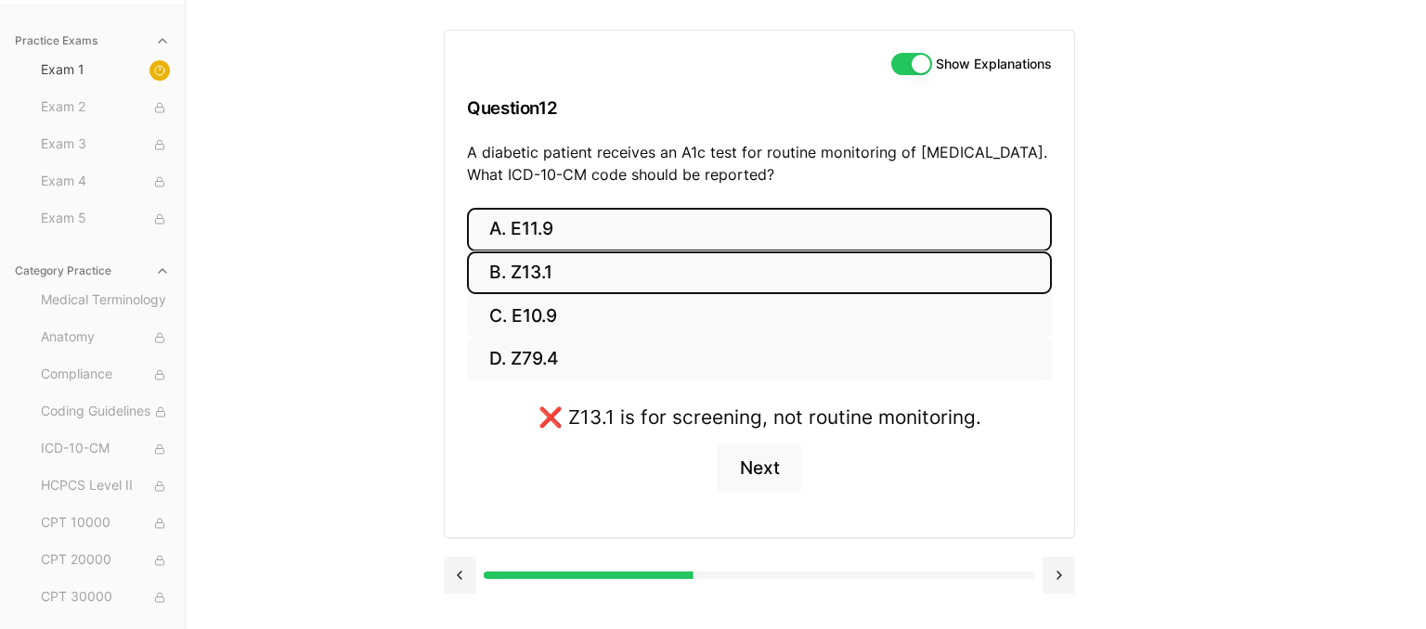
click at [587, 229] on button "A. E11.9" at bounding box center [759, 230] width 585 height 44
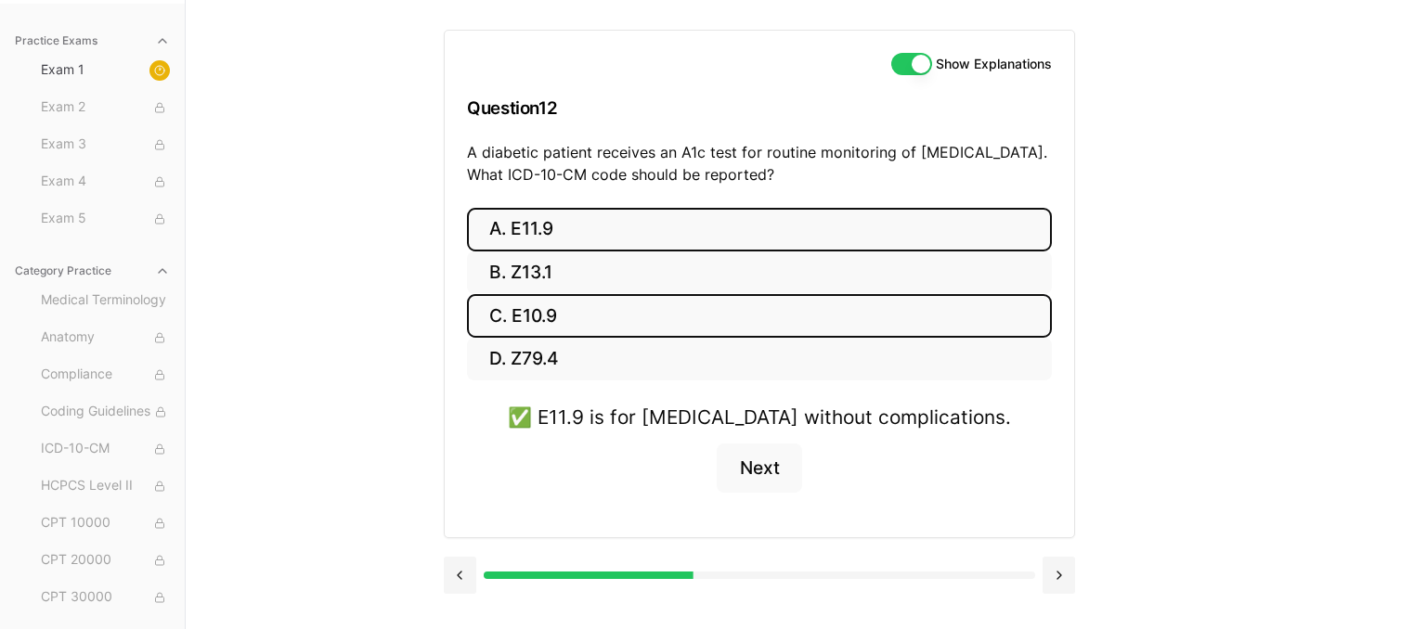
click at [637, 316] on button "C. E10.9" at bounding box center [759, 316] width 585 height 44
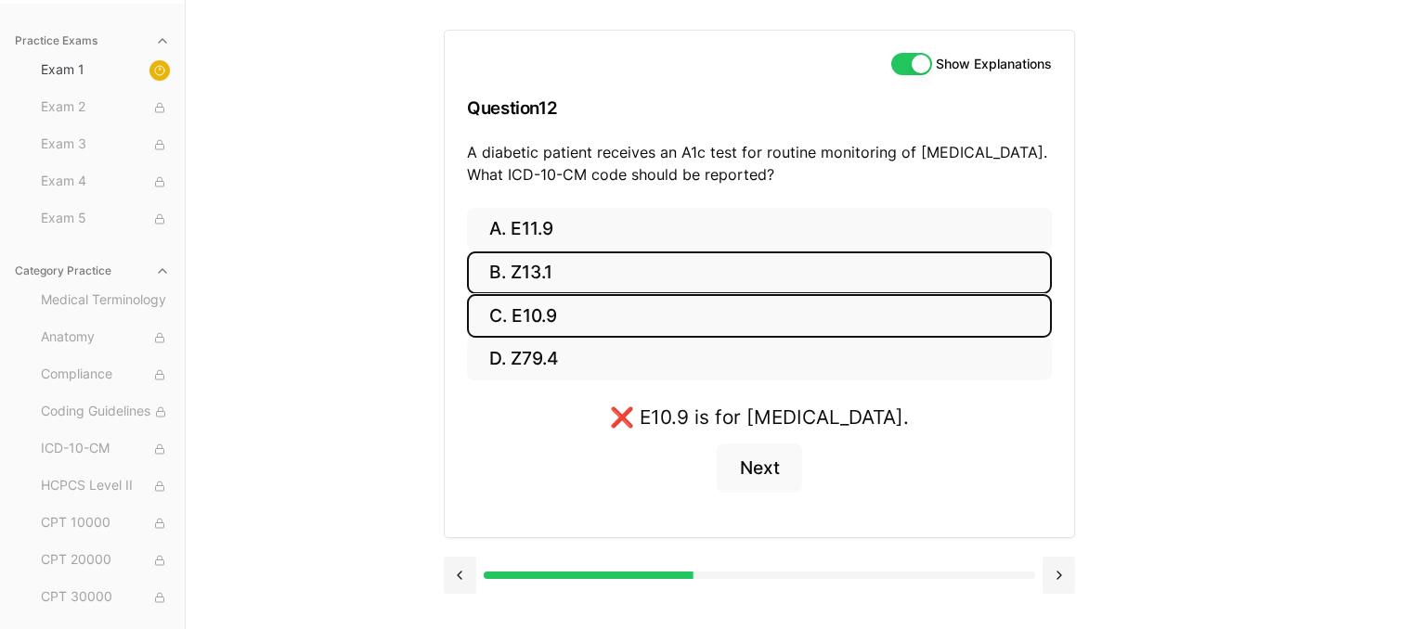
click at [813, 289] on button "B. Z13.1" at bounding box center [759, 274] width 585 height 44
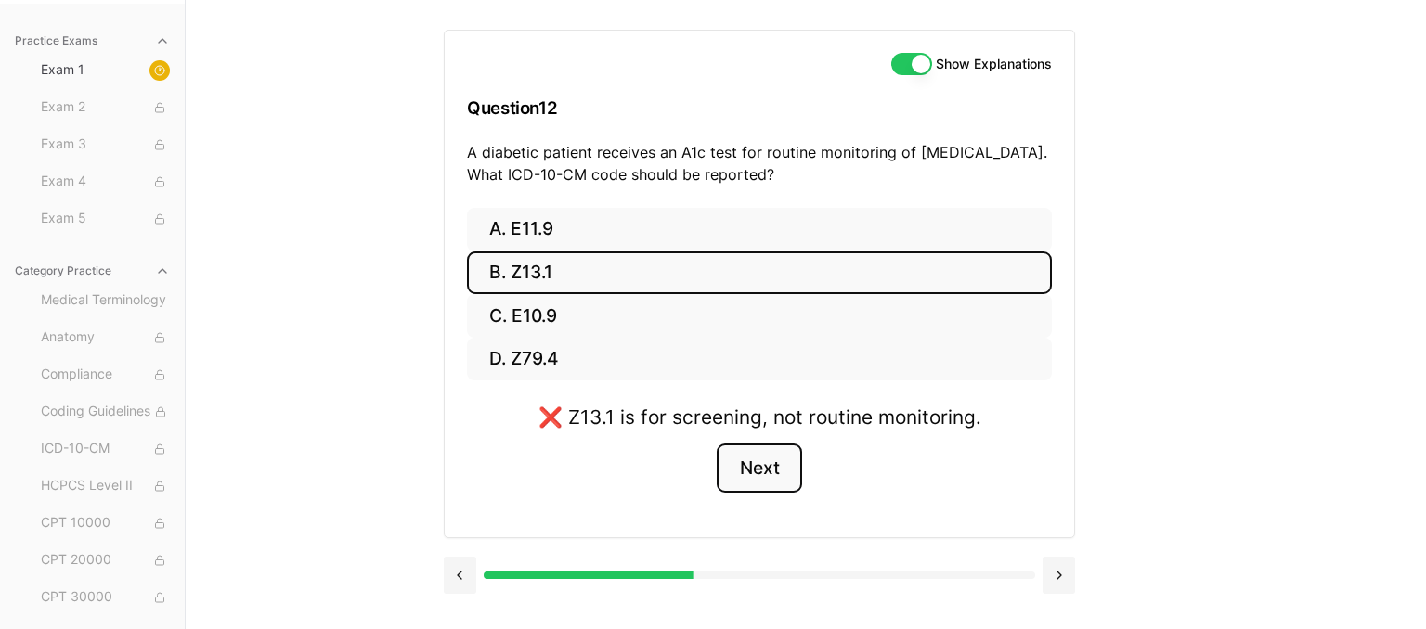
click at [788, 479] on button "Next" at bounding box center [759, 469] width 84 height 50
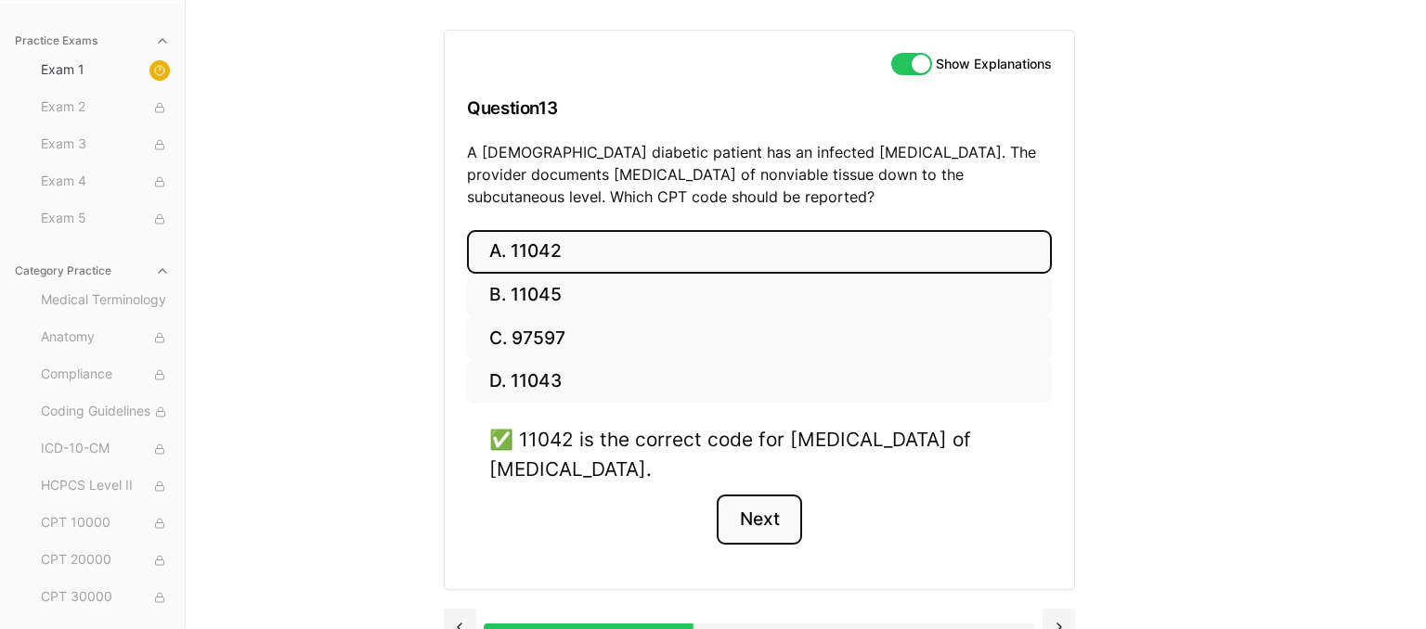
click at [750, 512] on button "Next" at bounding box center [759, 520] width 84 height 50
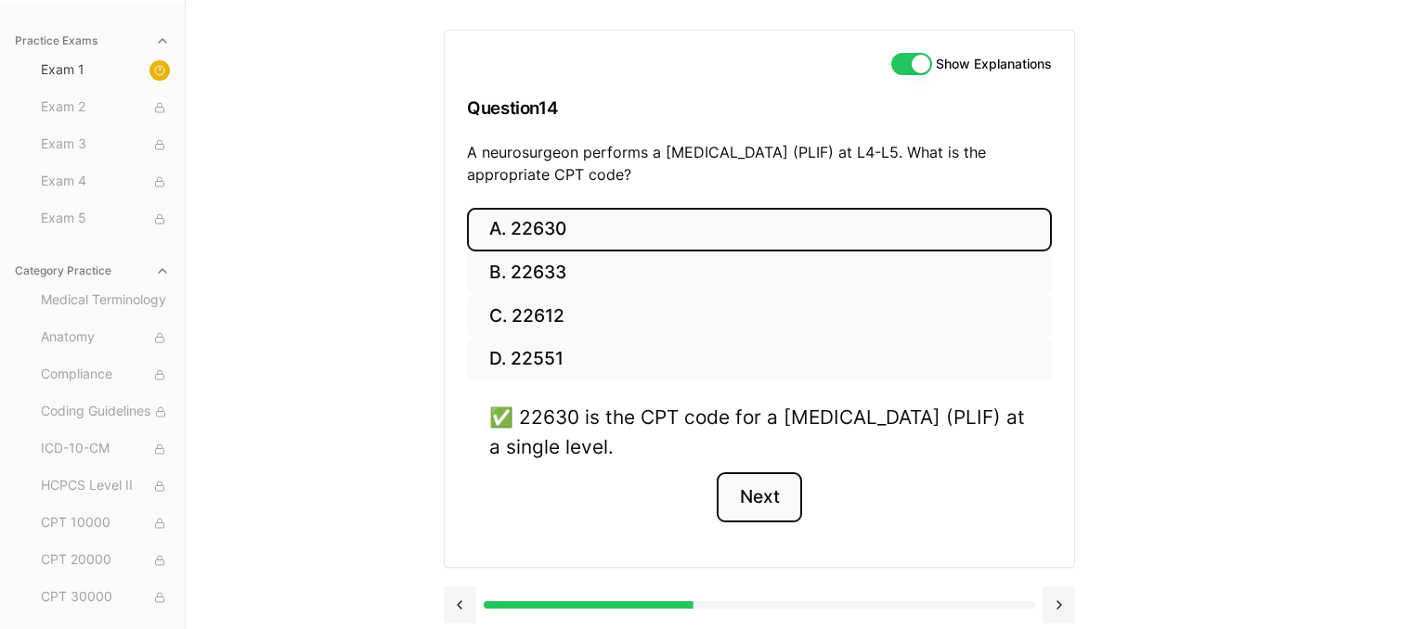
click at [750, 512] on button "Next" at bounding box center [759, 497] width 84 height 50
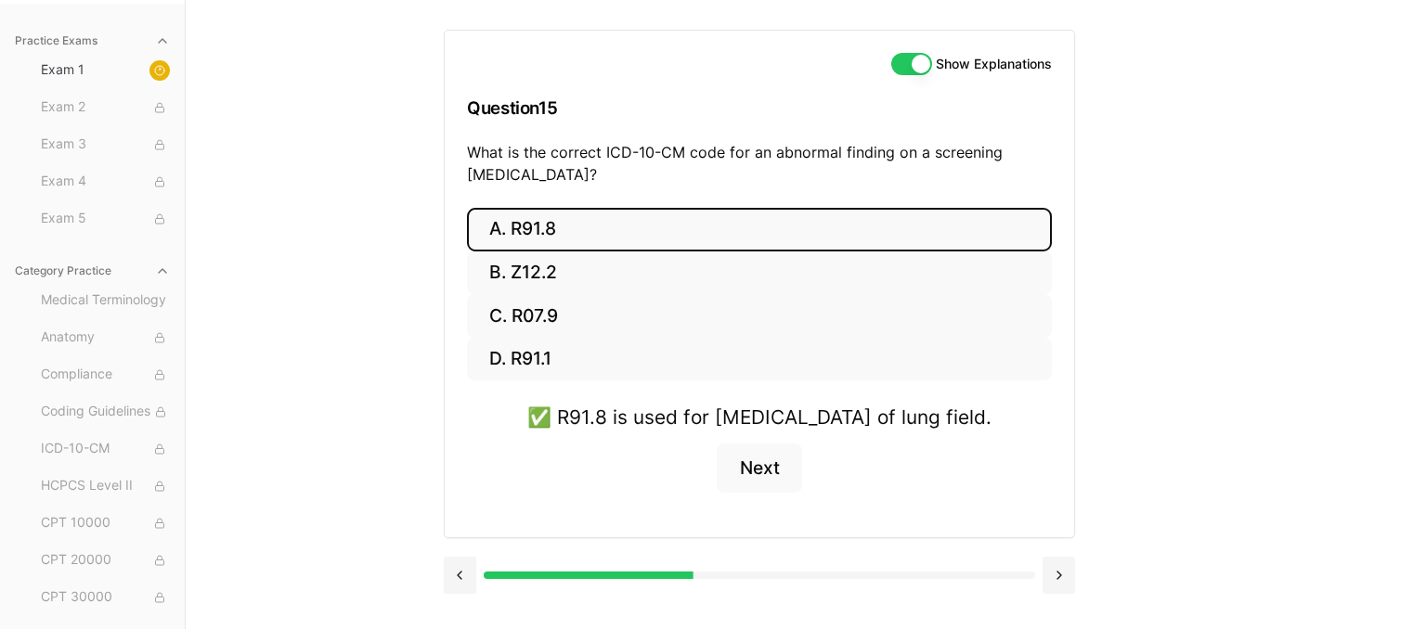
click at [1191, 438] on div "Practice Exams Exam 1 Exam 2 Exam 3 Exam 4 Exam 5 Category Practice Medical Ter…" at bounding box center [713, 314] width 1426 height 629
click at [788, 494] on button "Next" at bounding box center [759, 469] width 84 height 50
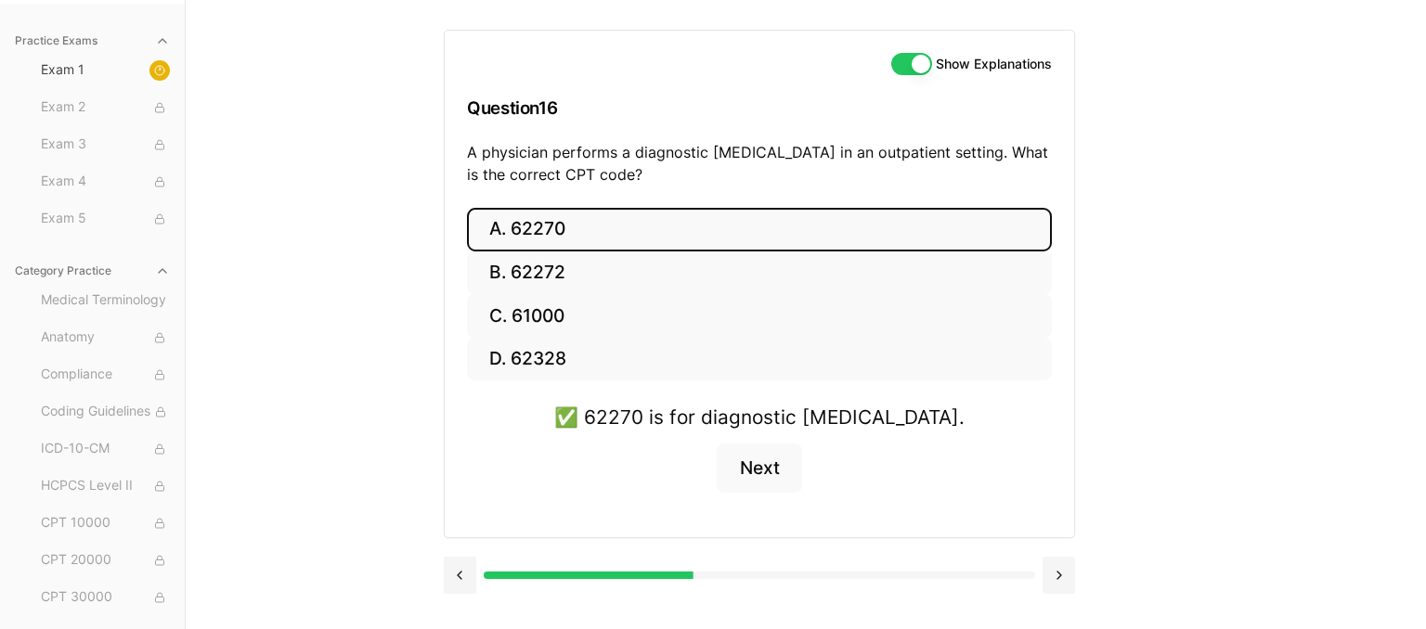
click at [1091, 329] on div "Show Explanations Question 16 A physician performs a diagnostic [MEDICAL_DATA] …" at bounding box center [806, 314] width 724 height 629
click at [1254, 404] on div "Practice Exams Exam 1 Exam 2 Exam 3 Exam 4 Exam 5 Category Practice Medical Ter…" at bounding box center [713, 314] width 1426 height 629
click at [757, 477] on button "Next" at bounding box center [759, 469] width 84 height 50
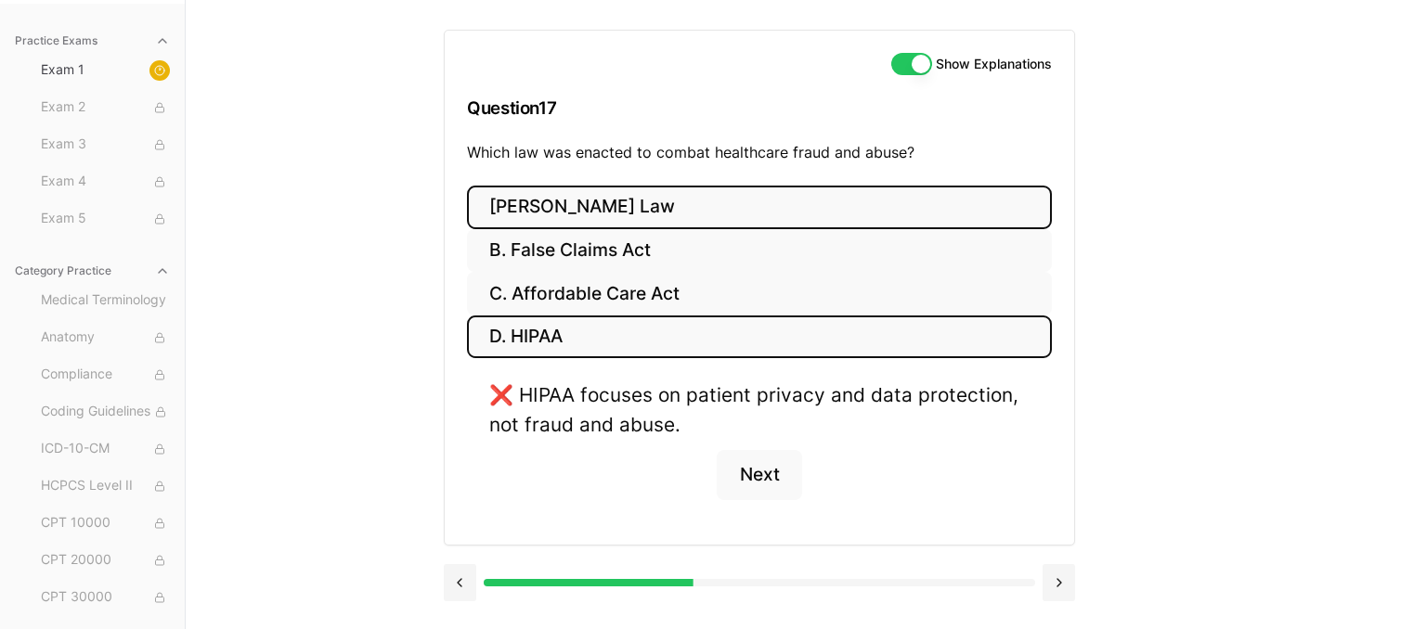
click at [723, 210] on button "[PERSON_NAME] Law" at bounding box center [759, 208] width 585 height 44
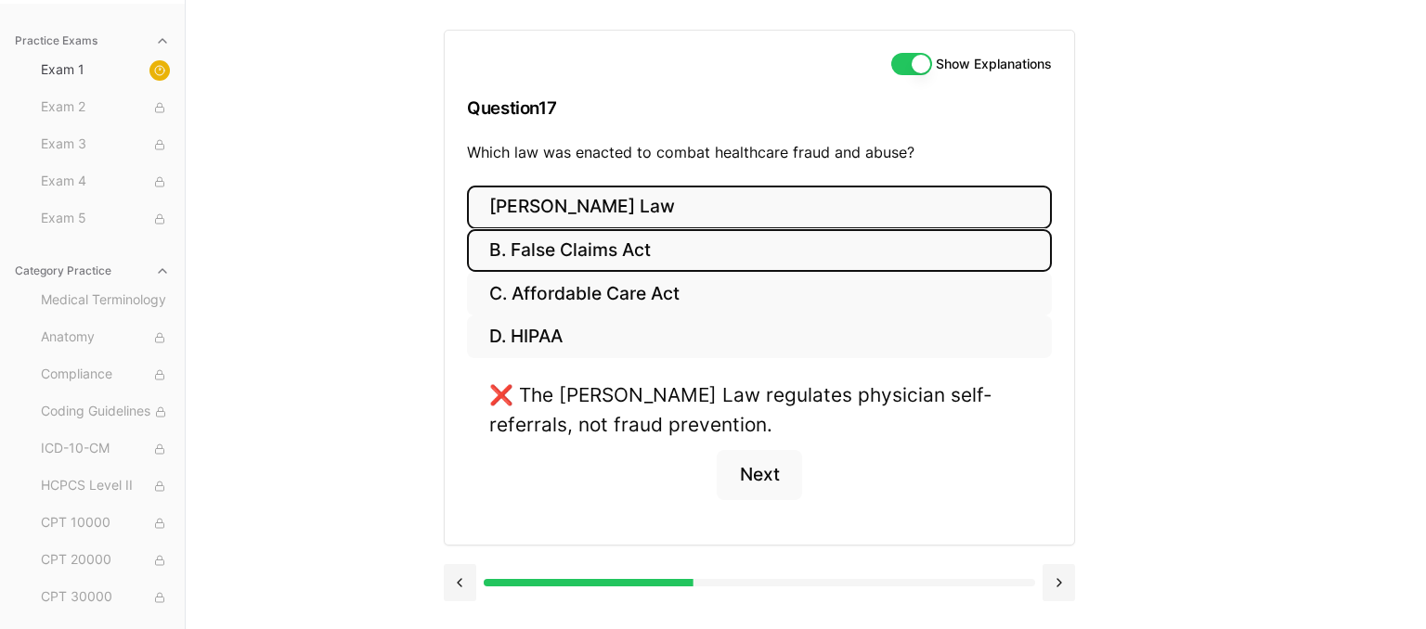
click at [750, 235] on button "B. False Claims Act" at bounding box center [759, 251] width 585 height 44
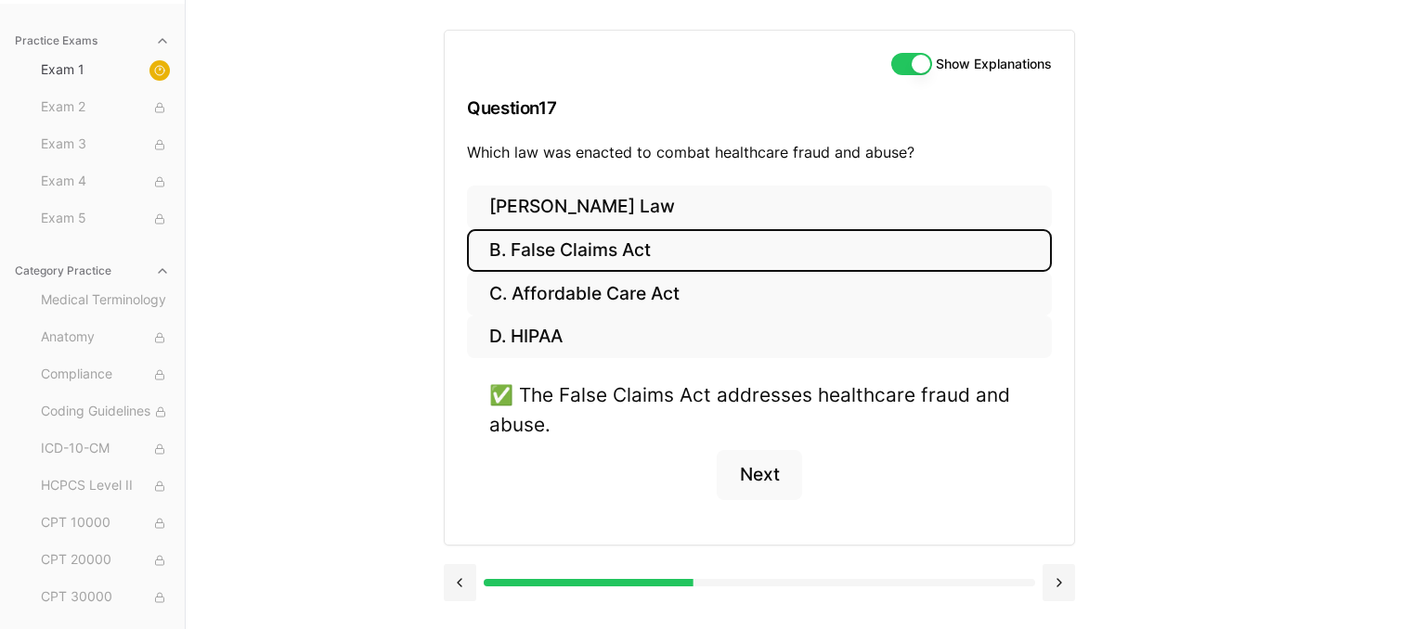
click at [1131, 347] on div "Show Explanations Question 17 Which law was enacted to combat healthcare fraud …" at bounding box center [806, 314] width 724 height 629
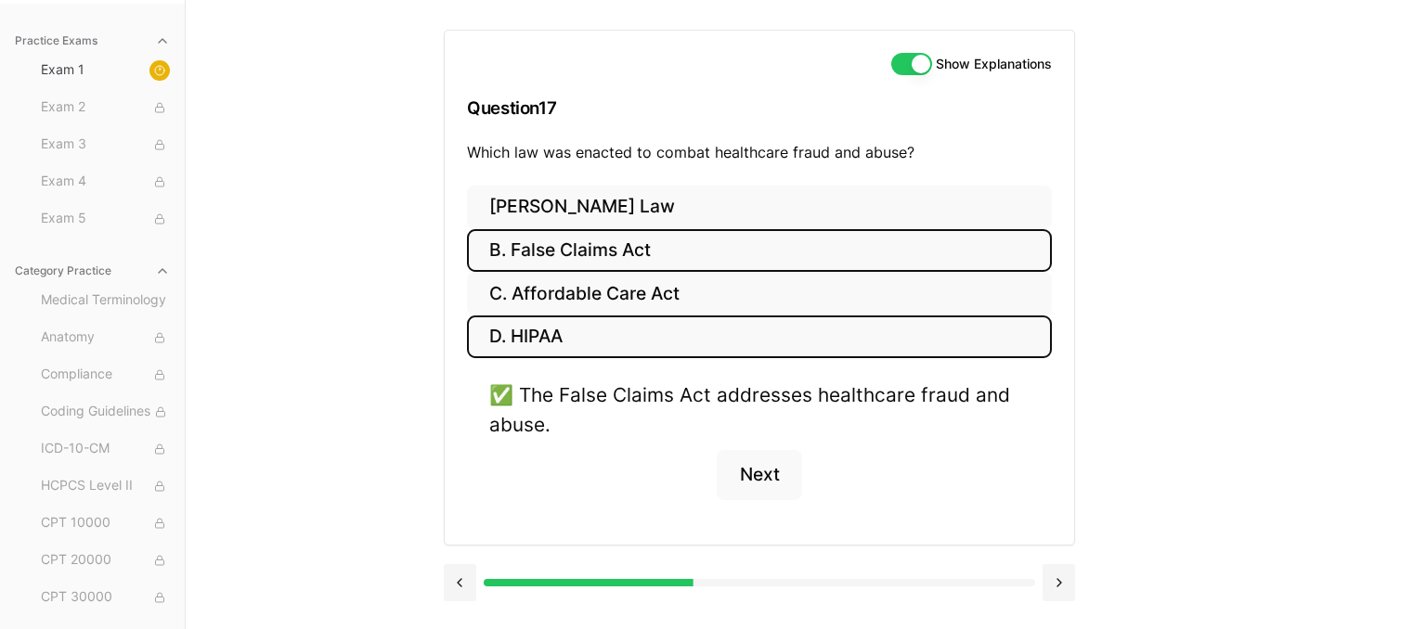
click at [610, 343] on button "D. HIPAA" at bounding box center [759, 338] width 585 height 44
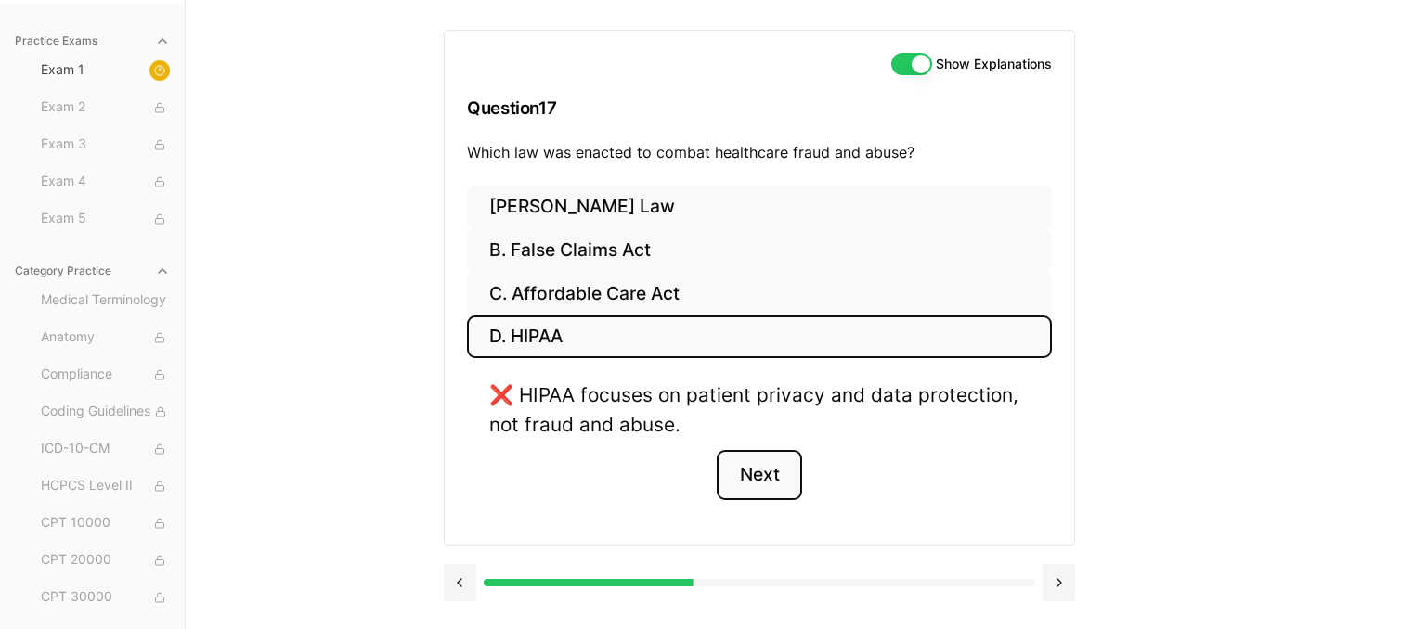
click at [766, 485] on button "Next" at bounding box center [759, 475] width 84 height 50
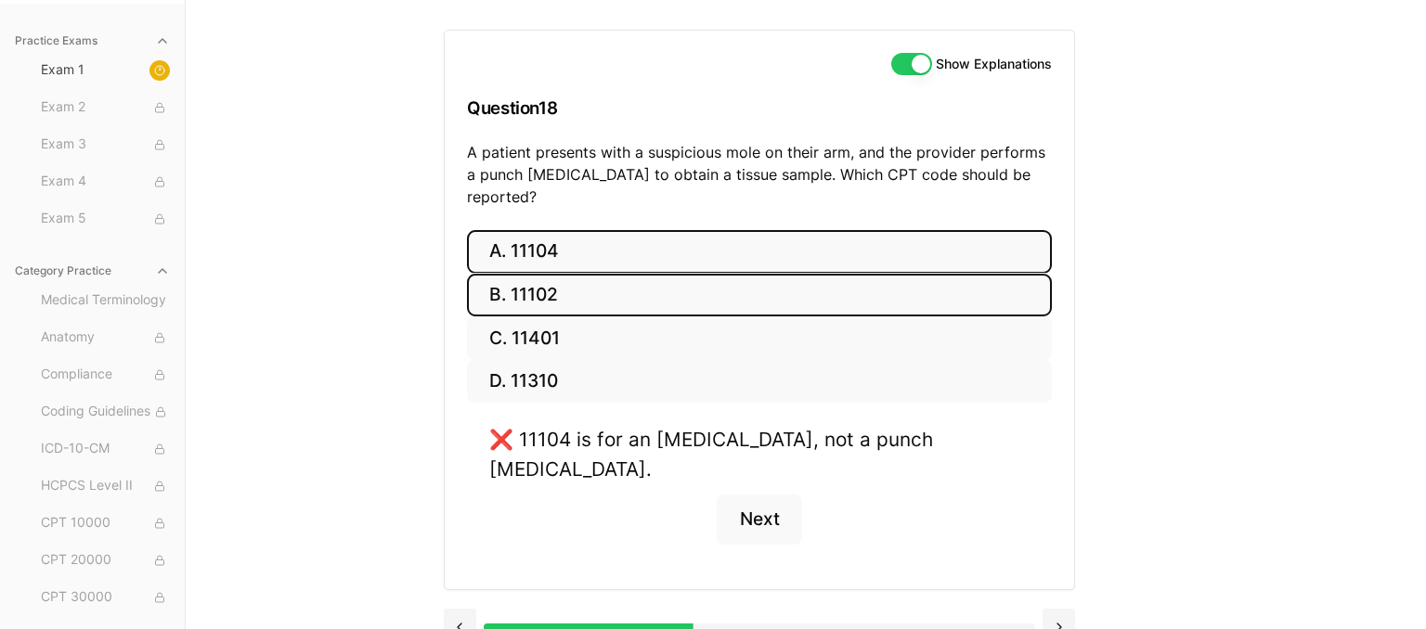
click at [637, 276] on button "B. 11102" at bounding box center [759, 296] width 585 height 44
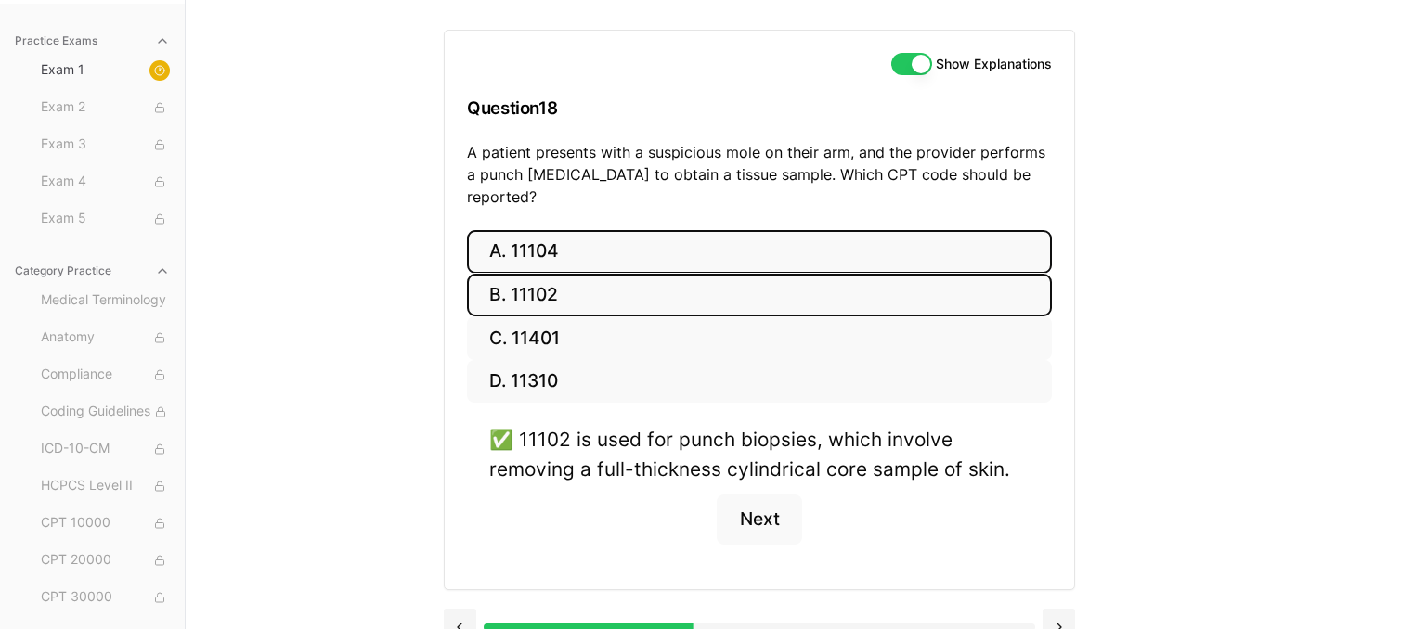
click at [559, 230] on button "A. 11104" at bounding box center [759, 252] width 585 height 44
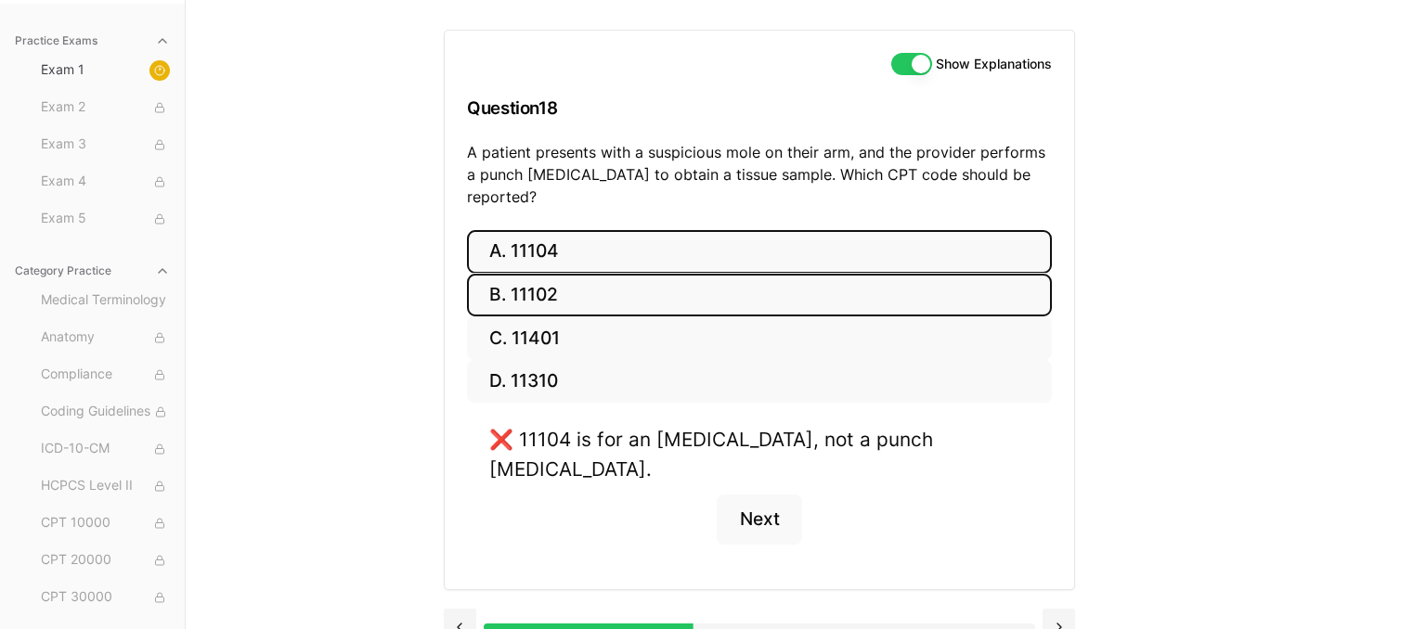
click at [555, 274] on button "B. 11102" at bounding box center [759, 296] width 585 height 44
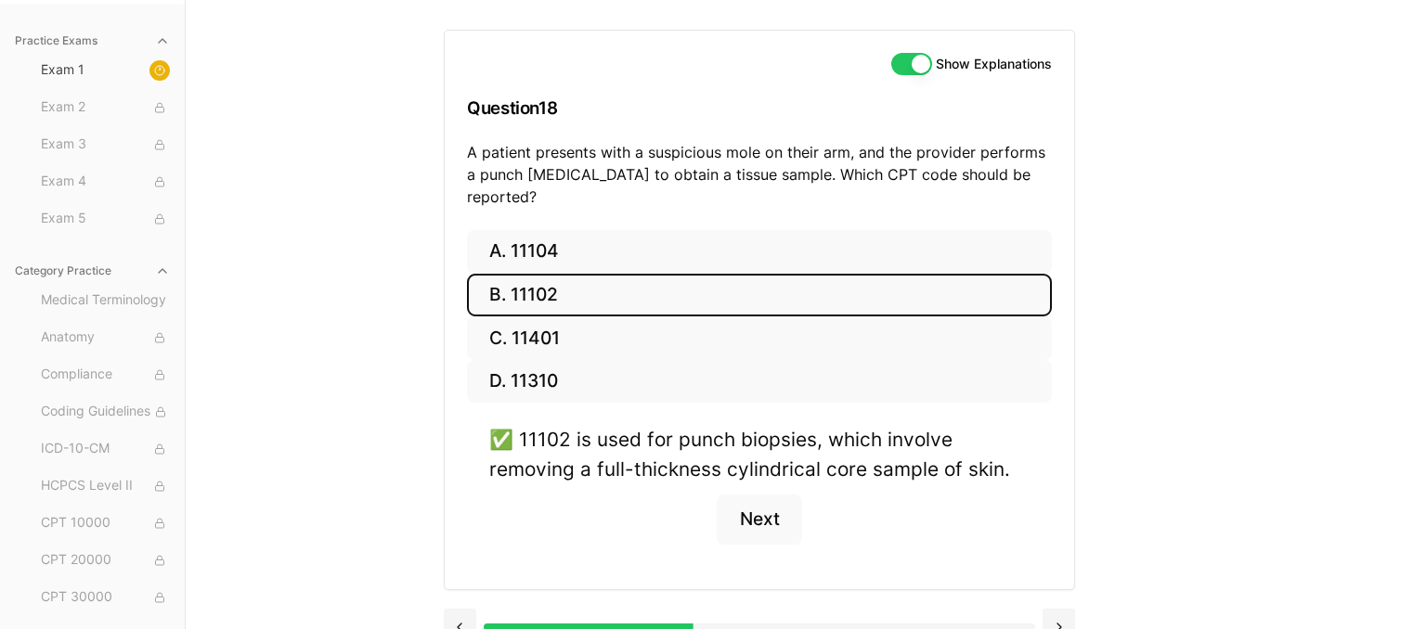
scroll to position [178, 0]
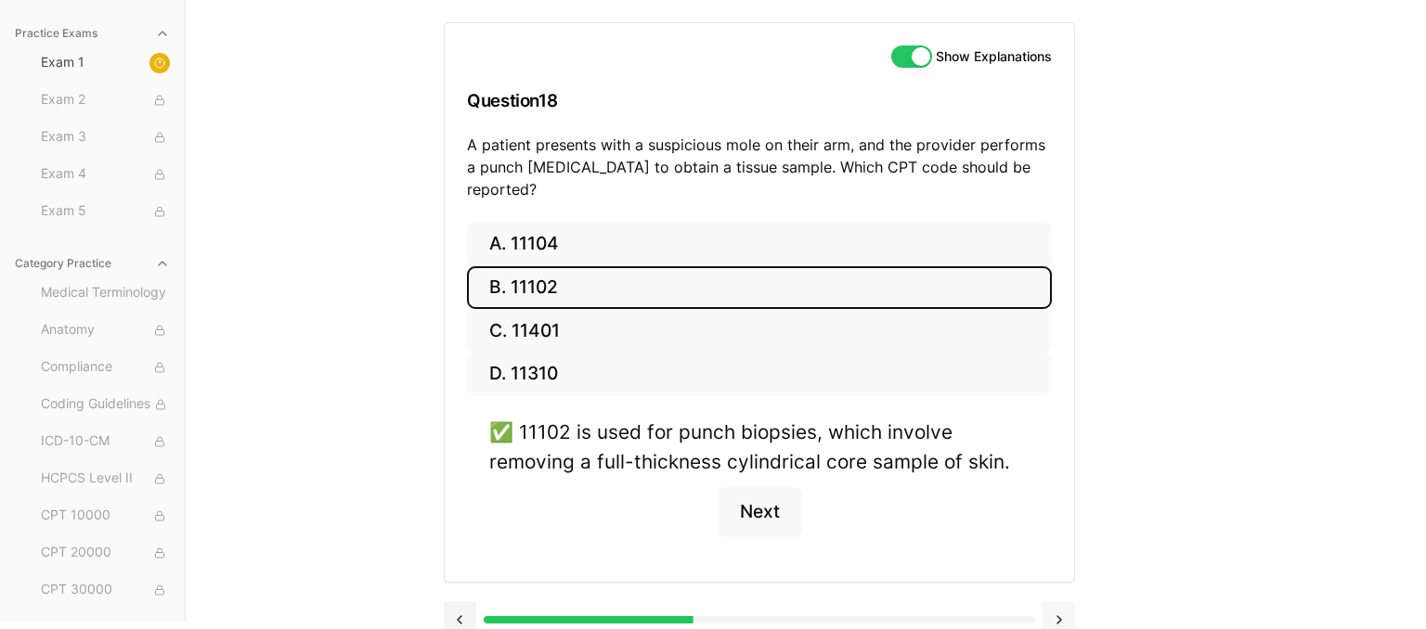
click at [1062, 601] on button at bounding box center [1058, 619] width 32 height 37
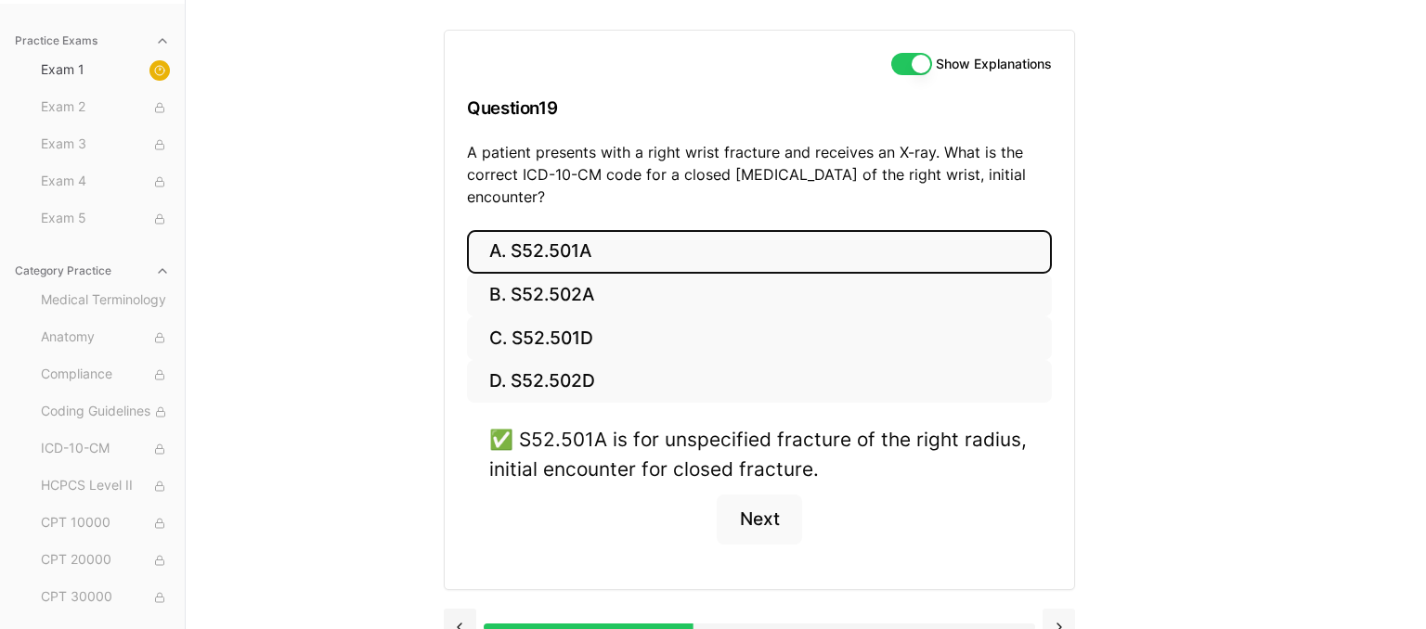
click at [1062, 599] on div at bounding box center [759, 625] width 631 height 71
click at [1067, 609] on button at bounding box center [1058, 627] width 32 height 37
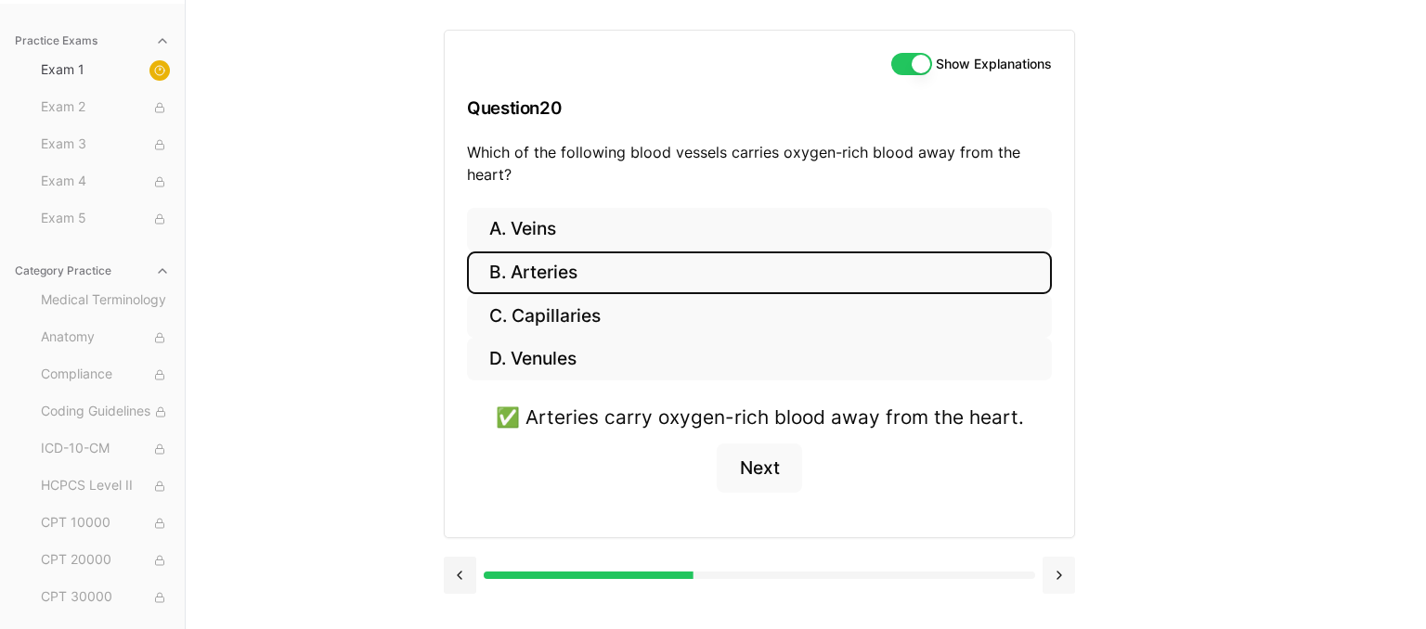
click at [1058, 574] on button at bounding box center [1058, 575] width 32 height 37
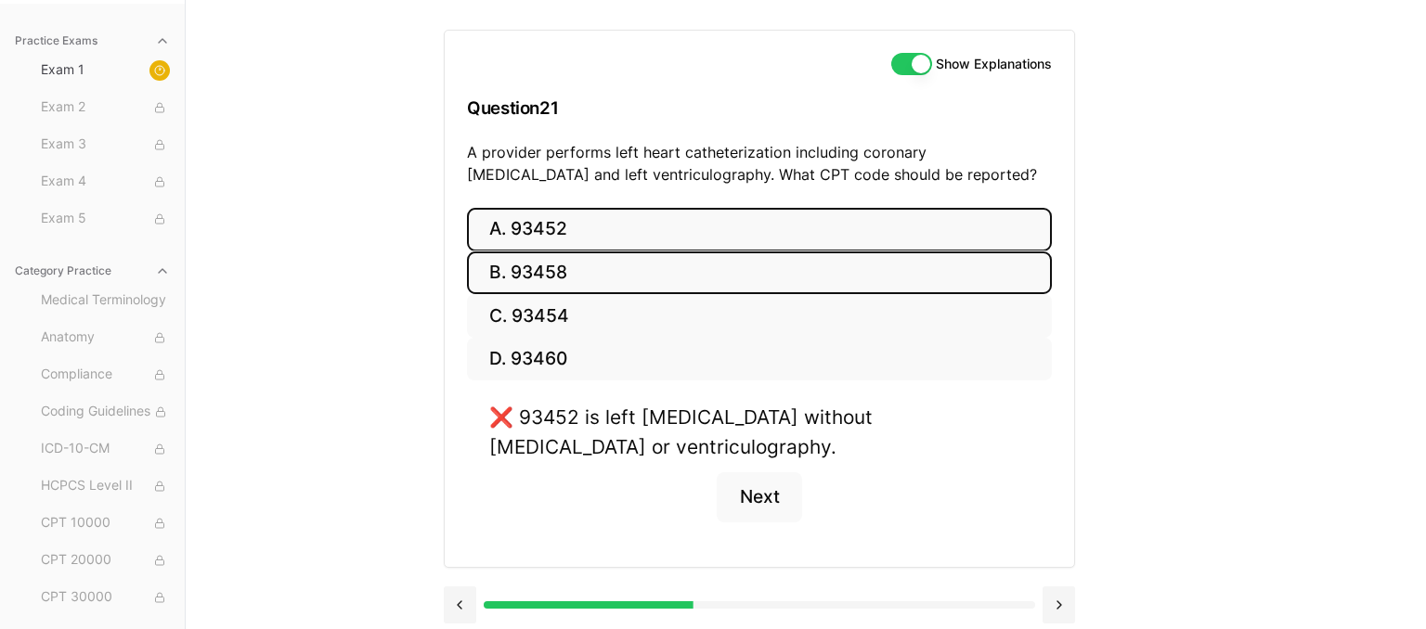
click at [514, 262] on button "B. 93458" at bounding box center [759, 274] width 585 height 44
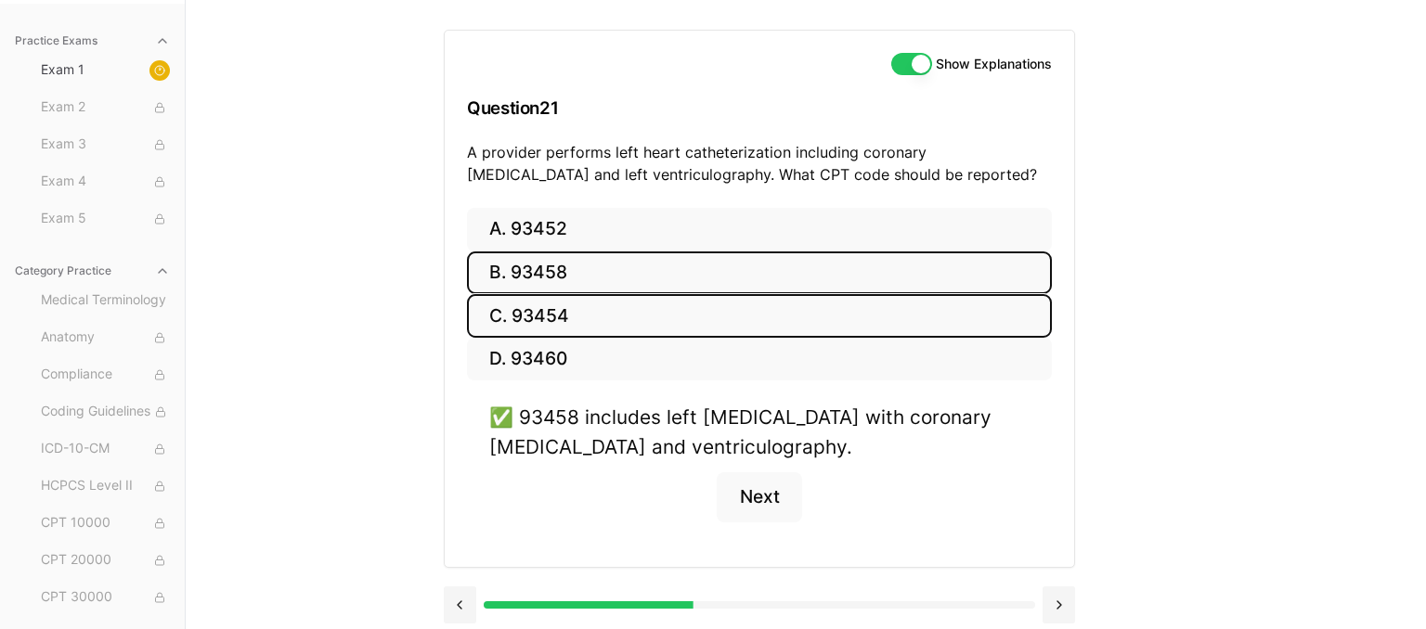
click at [564, 328] on button "C. 93454" at bounding box center [759, 316] width 585 height 44
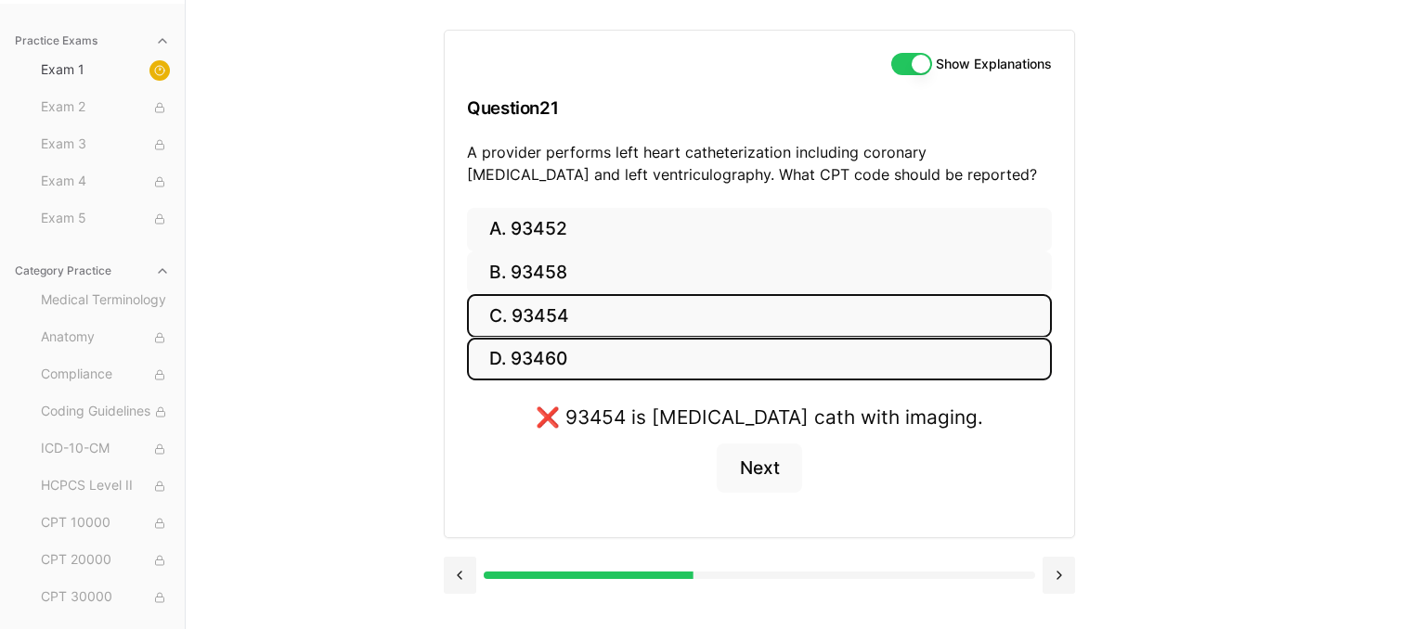
click at [584, 356] on button "D. 93460" at bounding box center [759, 360] width 585 height 44
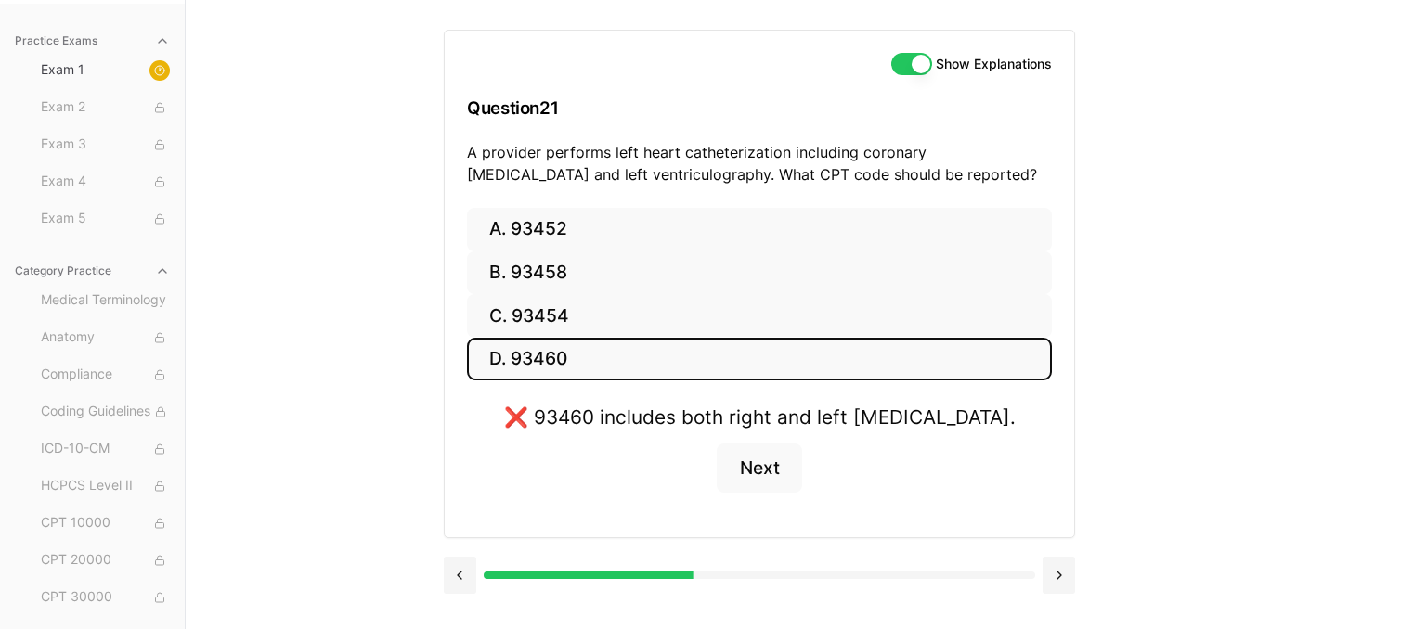
click at [584, 356] on button "D. 93460" at bounding box center [759, 360] width 585 height 44
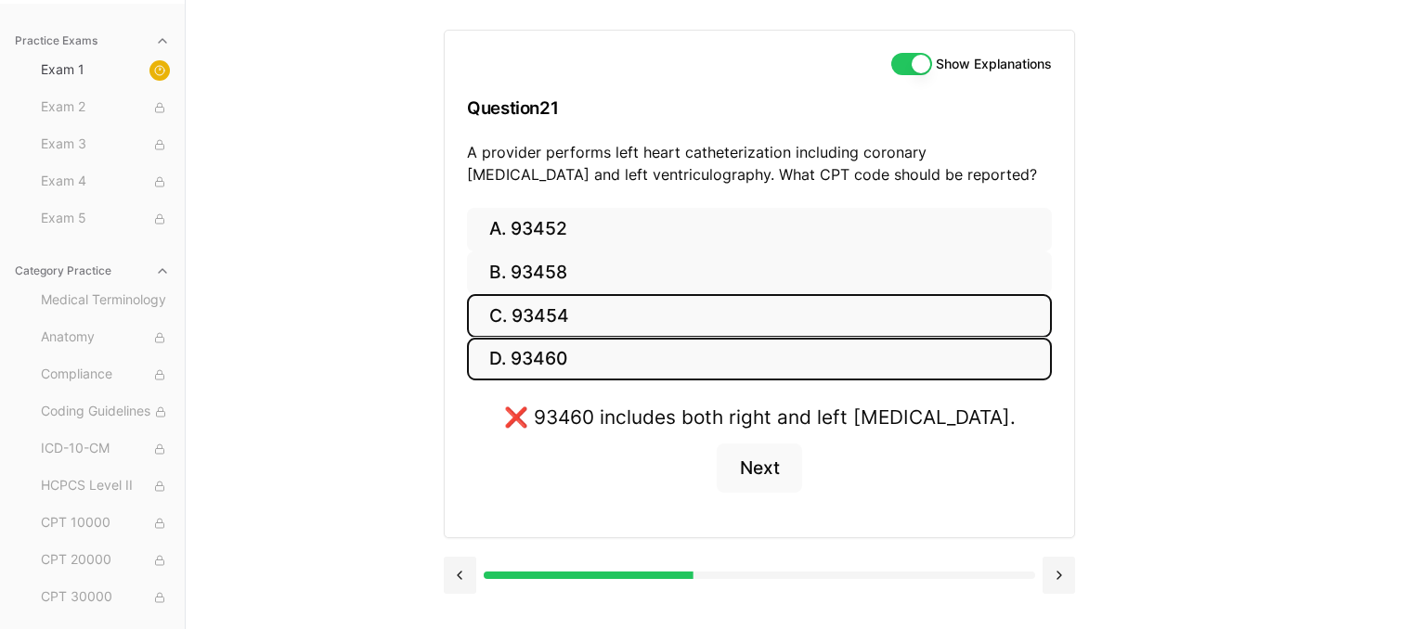
click at [718, 305] on button "C. 93454" at bounding box center [759, 316] width 585 height 44
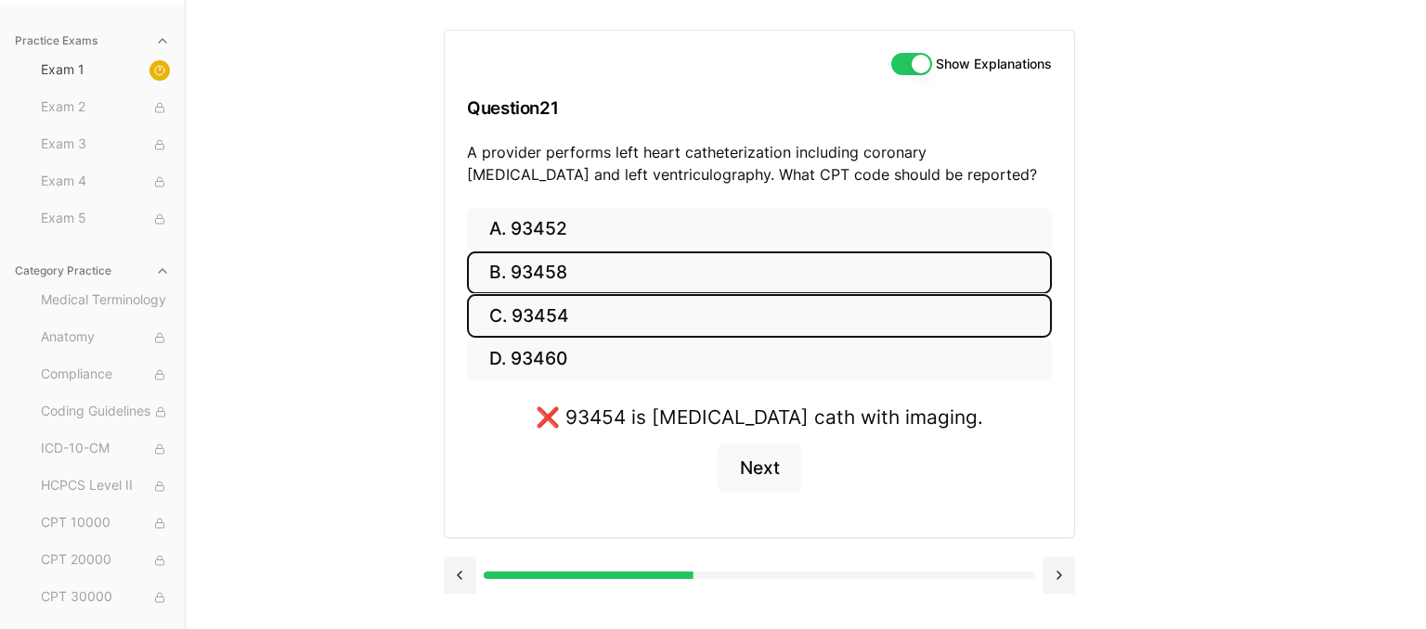
click at [721, 278] on button "B. 93458" at bounding box center [759, 274] width 585 height 44
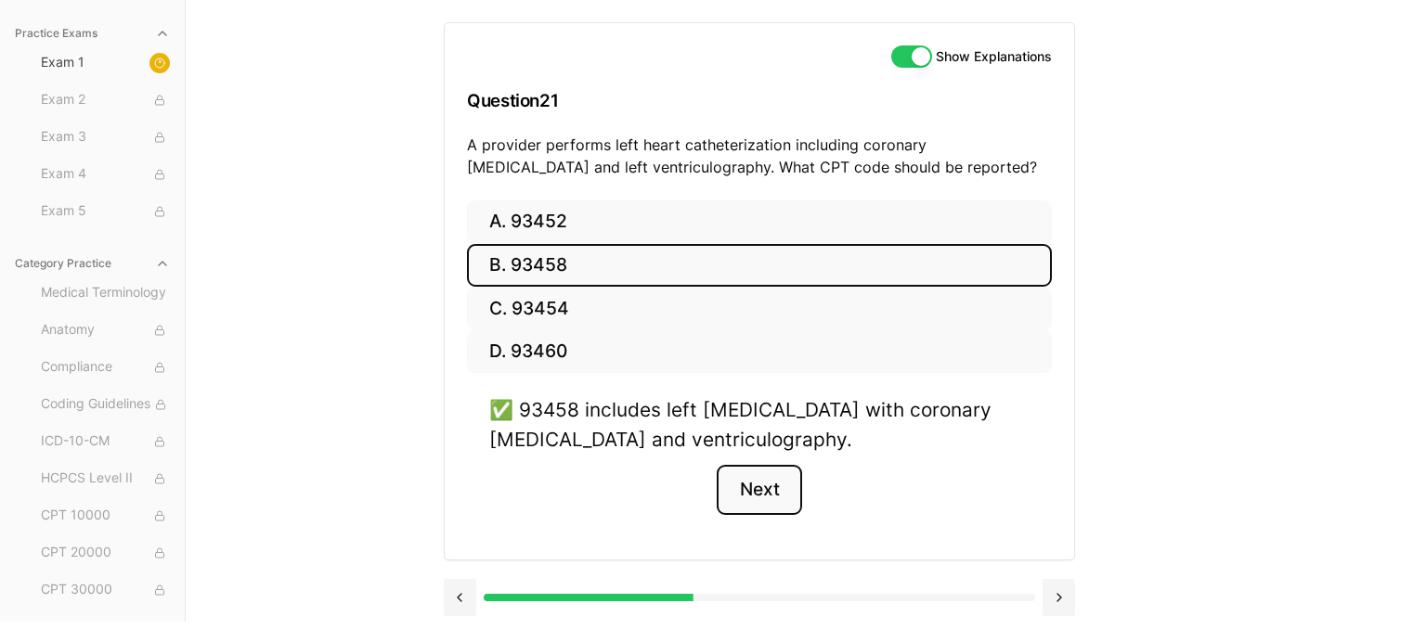
click at [773, 487] on button "Next" at bounding box center [759, 490] width 84 height 50
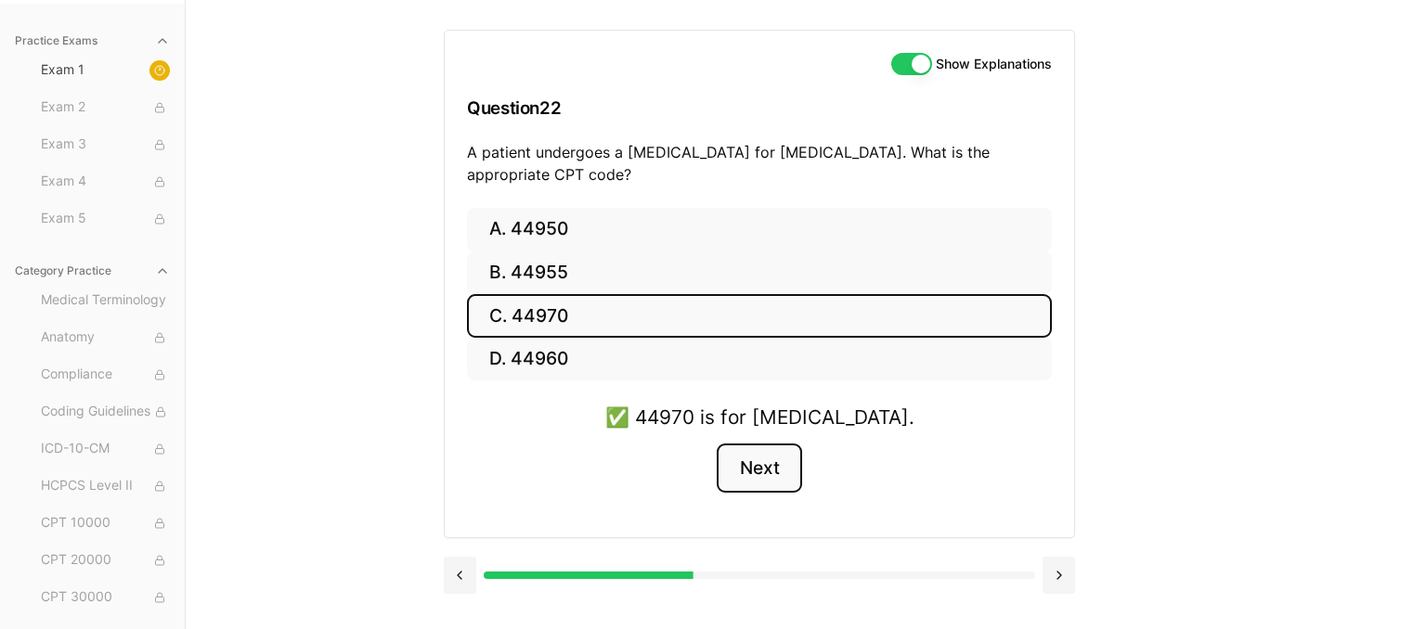
click at [778, 474] on button "Next" at bounding box center [759, 469] width 84 height 50
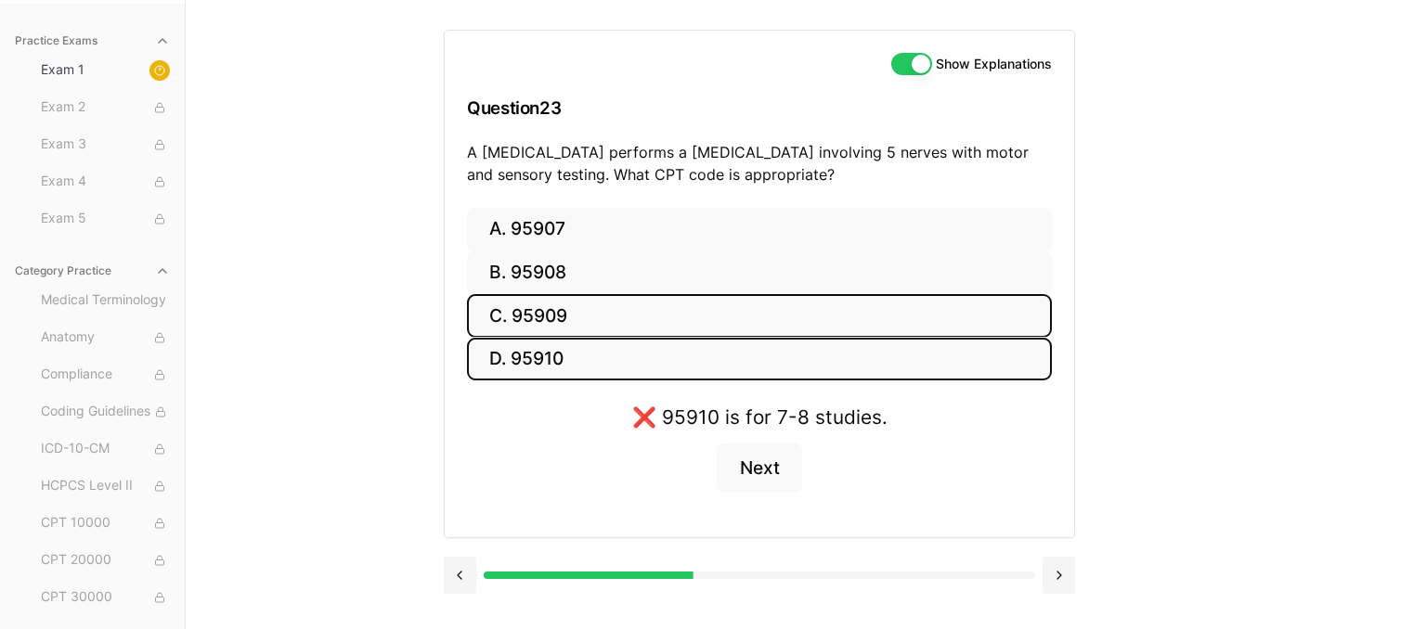
click at [618, 315] on button "C. 95909" at bounding box center [759, 316] width 585 height 44
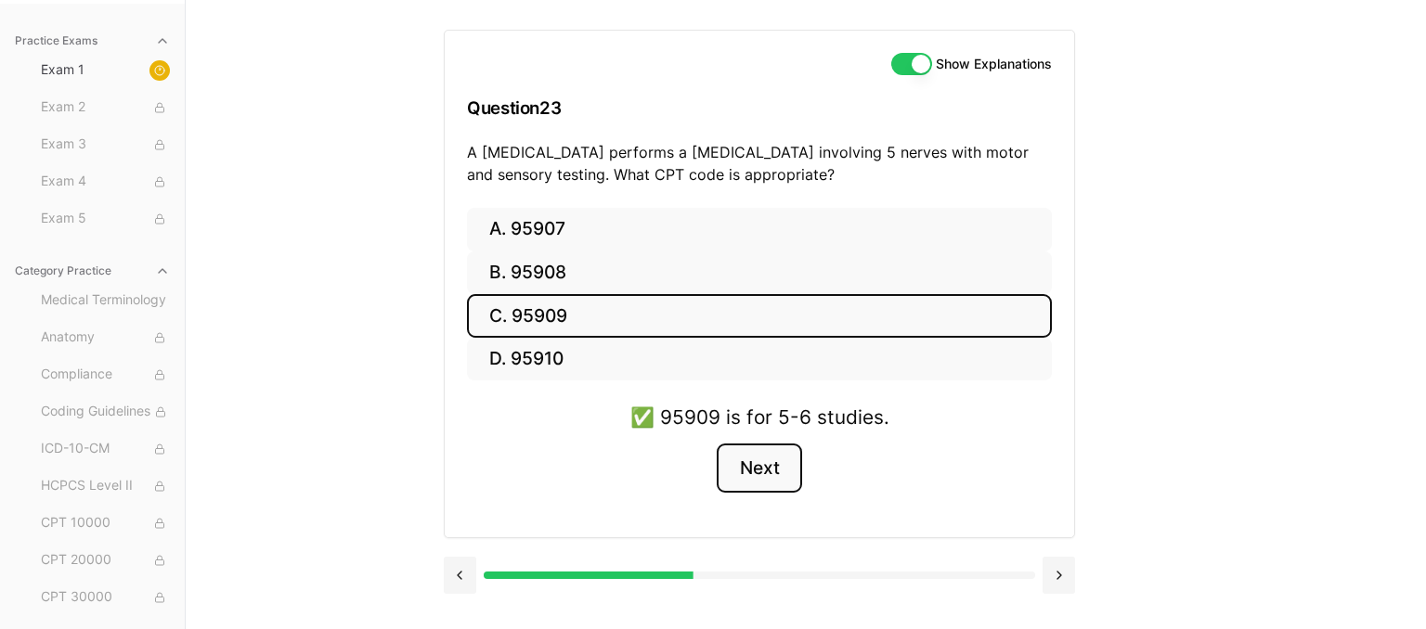
click at [753, 473] on button "Next" at bounding box center [759, 469] width 84 height 50
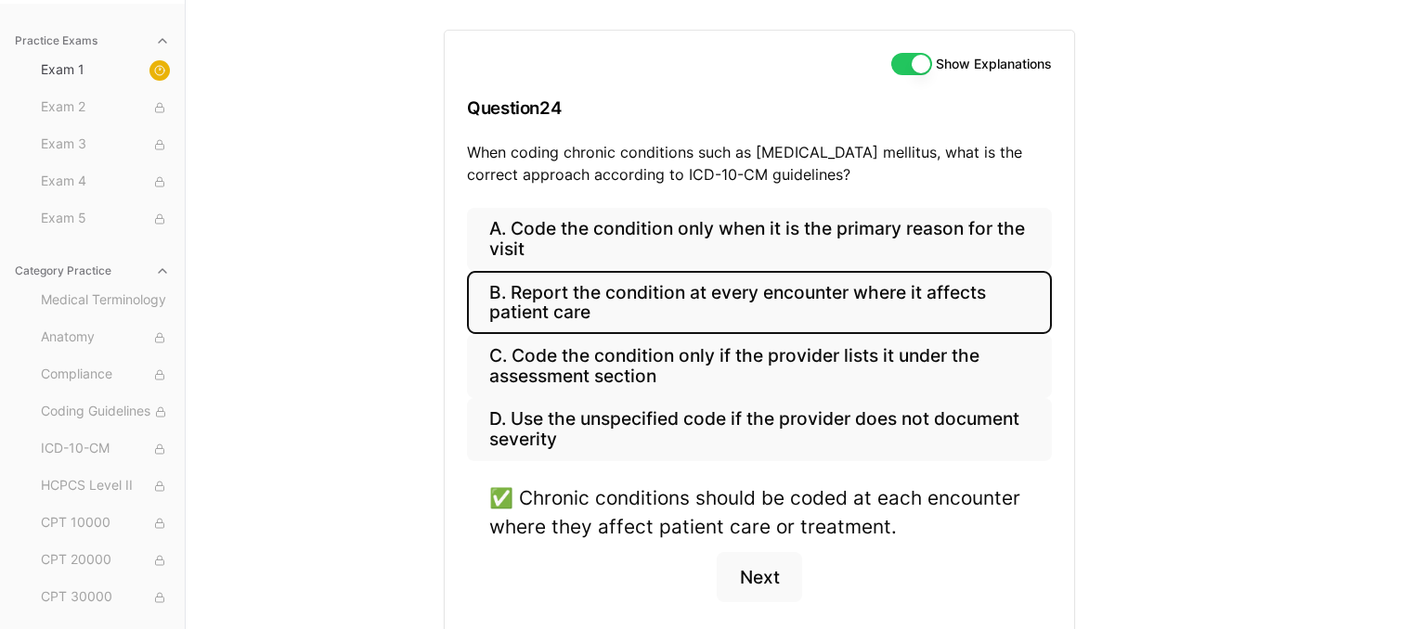
click at [1204, 399] on div "Practice Exams Exam 1 Exam 2 Exam 3 Exam 4 Exam 5 Category Practice Medical Ter…" at bounding box center [713, 314] width 1426 height 629
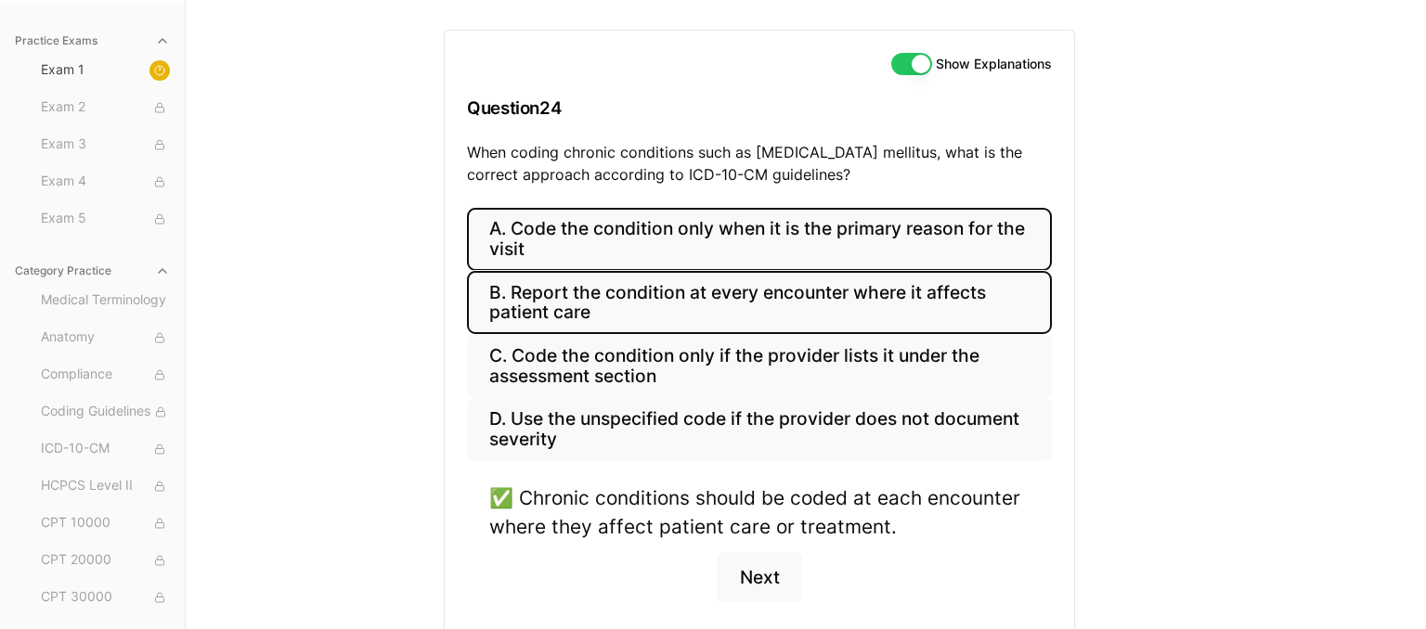
click at [713, 241] on button "A. Code the condition only when it is the primary reason for the visit" at bounding box center [759, 239] width 585 height 63
click at [839, 304] on button "B. Report the condition at every encounter where it affects patient care" at bounding box center [759, 302] width 585 height 63
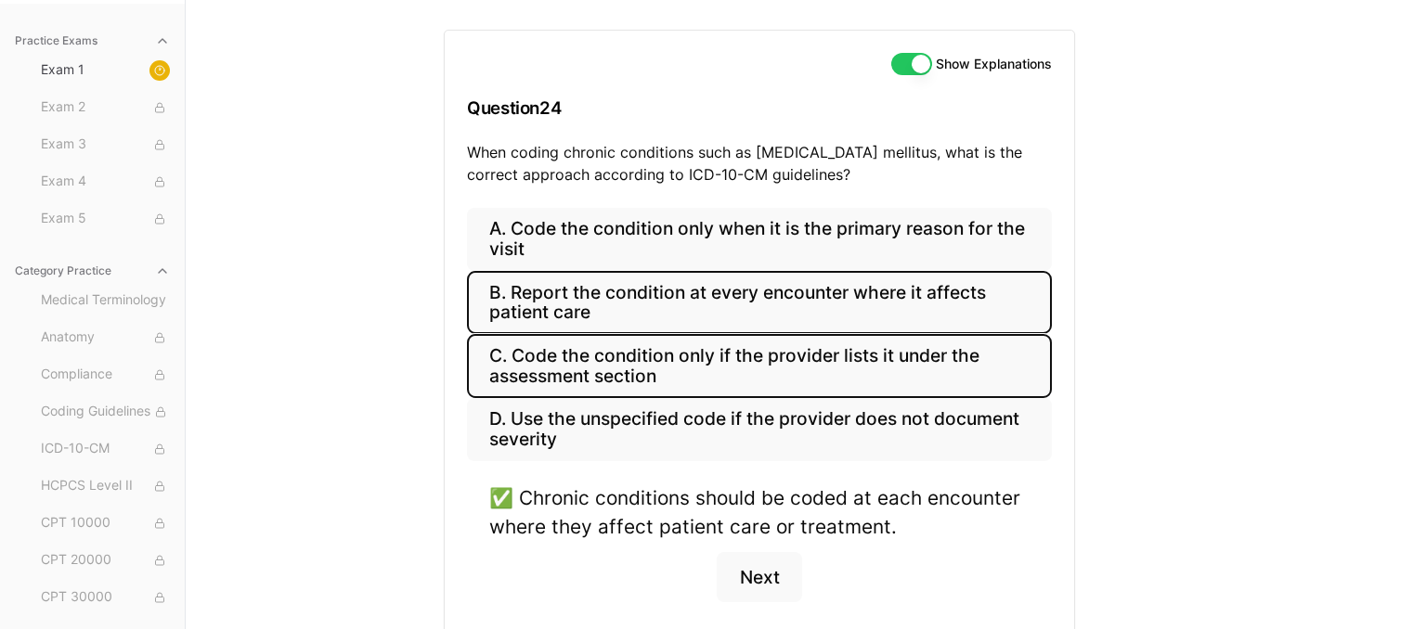
click at [819, 343] on button "C. Code the condition only if the provider lists it under the assessment section" at bounding box center [759, 365] width 585 height 63
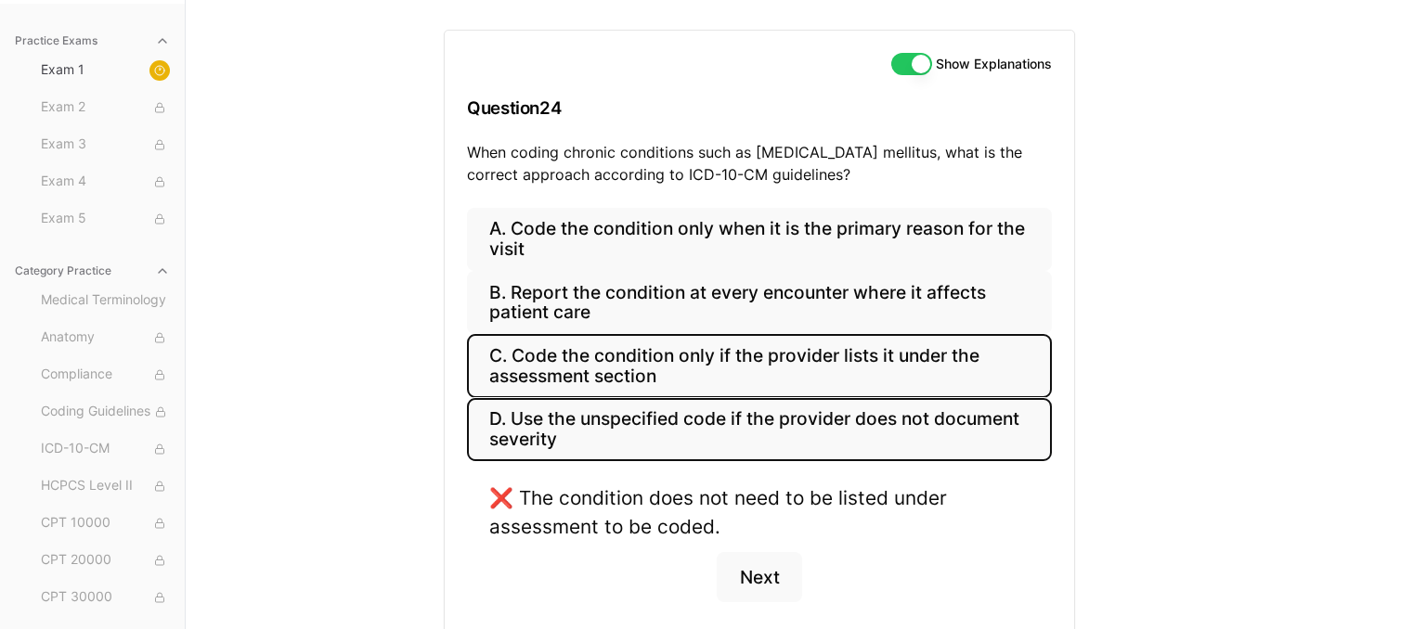
click at [767, 418] on button "D. Use the unspecified code if the provider does not document severity" at bounding box center [759, 429] width 585 height 63
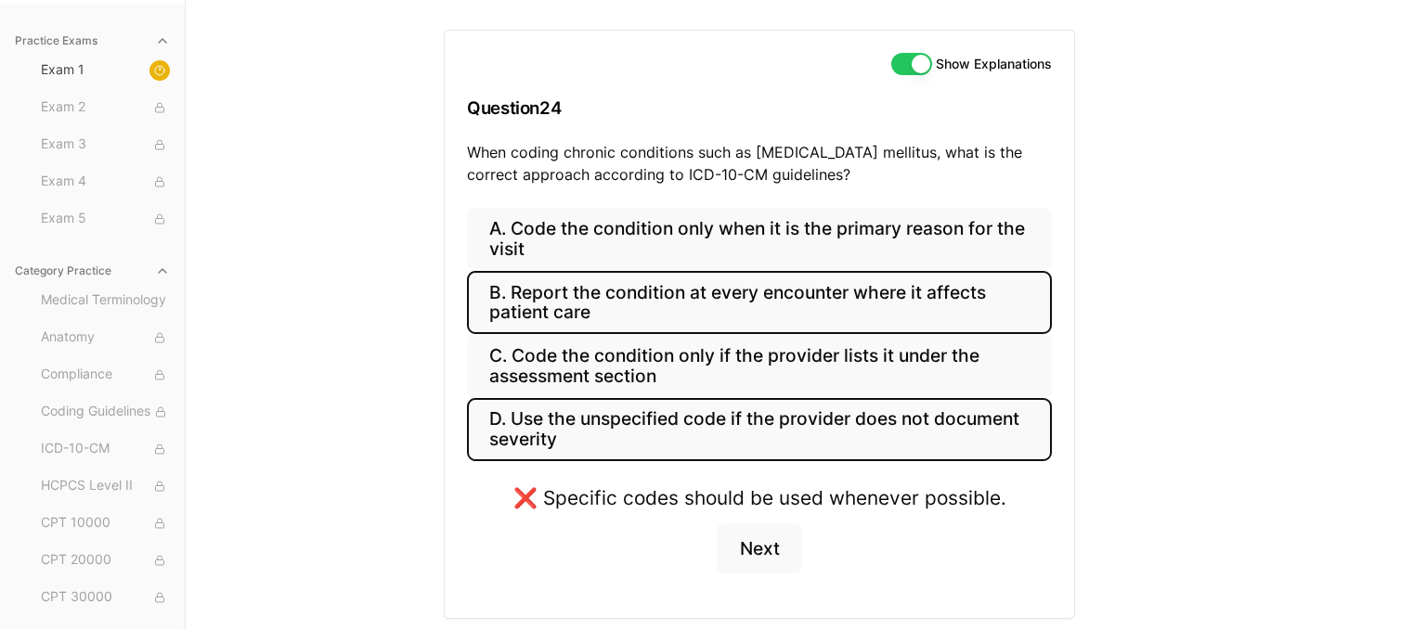
click at [785, 278] on button "B. Report the condition at every encounter where it affects patient care" at bounding box center [759, 302] width 585 height 63
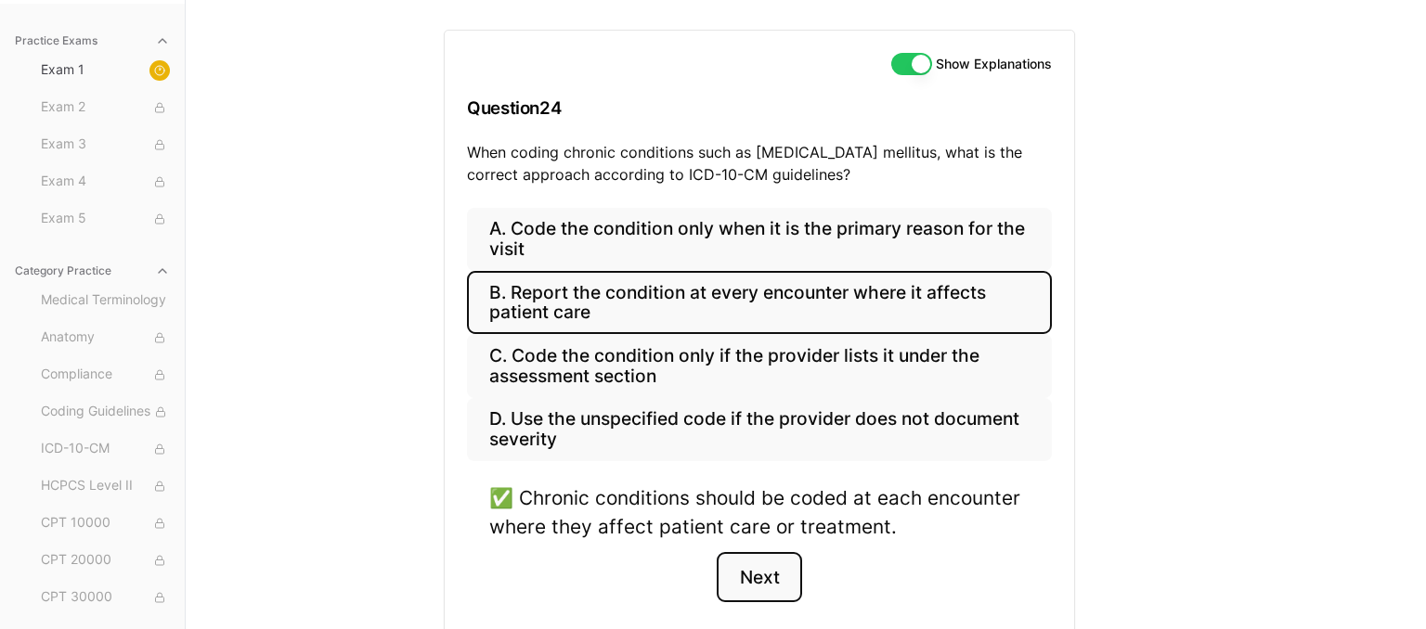
click at [753, 576] on button "Next" at bounding box center [759, 577] width 84 height 50
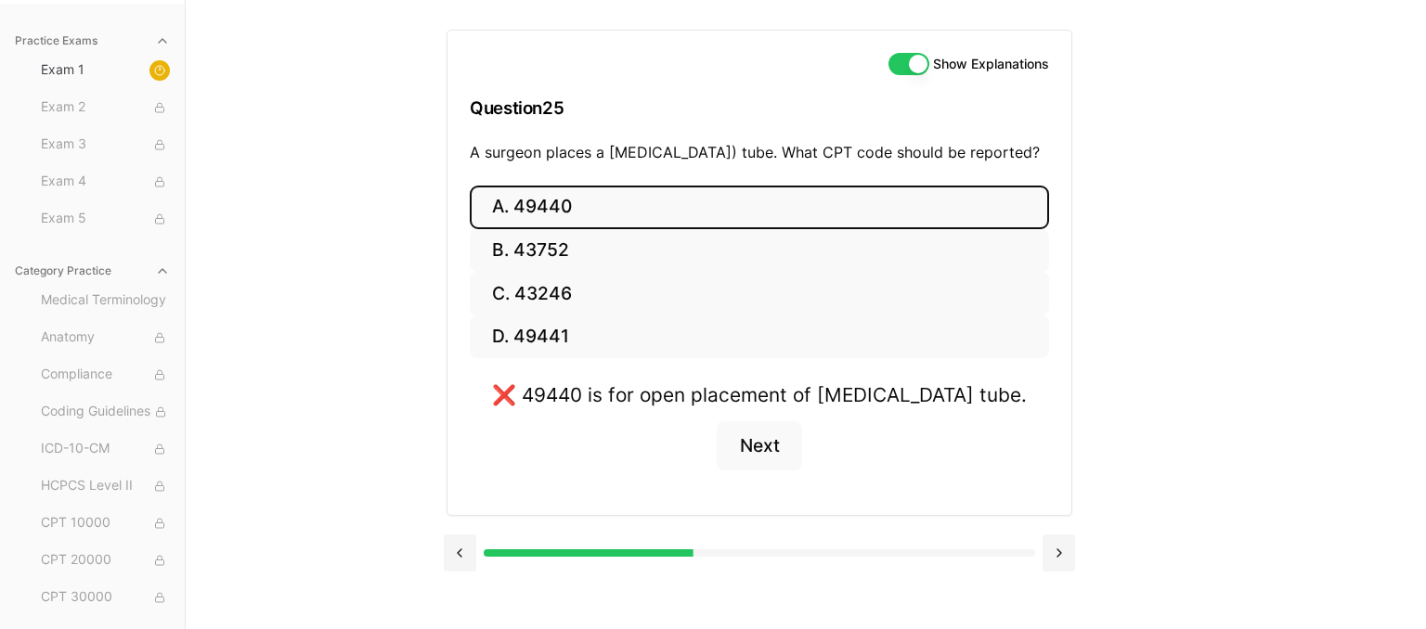
click at [1253, 474] on div "Practice Exams Exam 1 Exam 2 Exam 3 Exam 4 Exam 5 Category Practice Medical Ter…" at bounding box center [713, 314] width 1426 height 629
click at [721, 229] on button "A. 49440" at bounding box center [759, 208] width 579 height 44
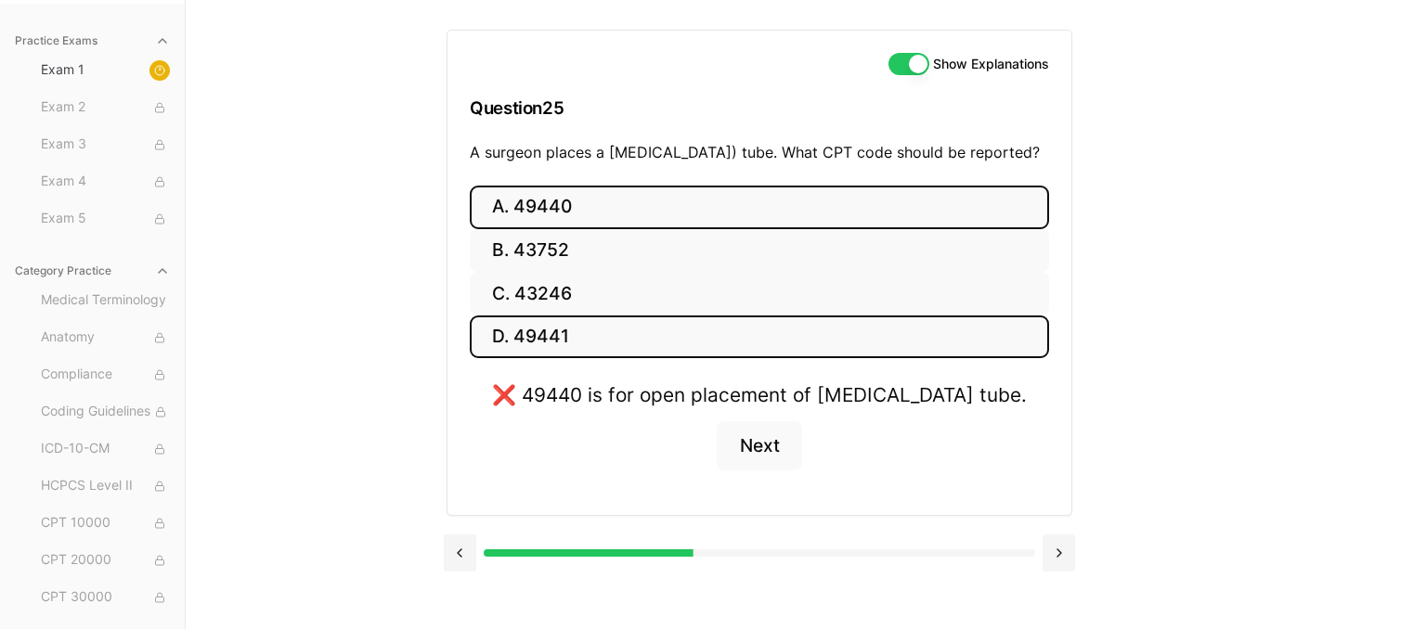
click at [694, 359] on button "D. 49441" at bounding box center [759, 338] width 579 height 44
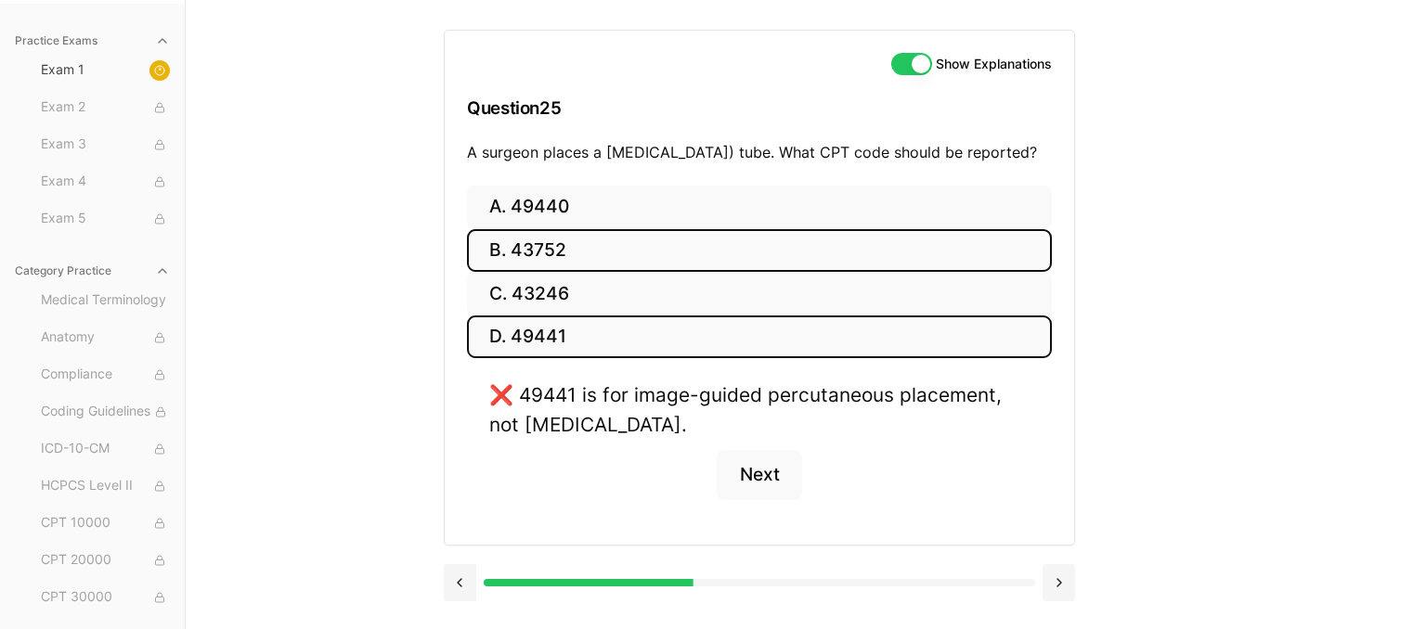
click at [496, 273] on button "B. 43752" at bounding box center [759, 251] width 585 height 44
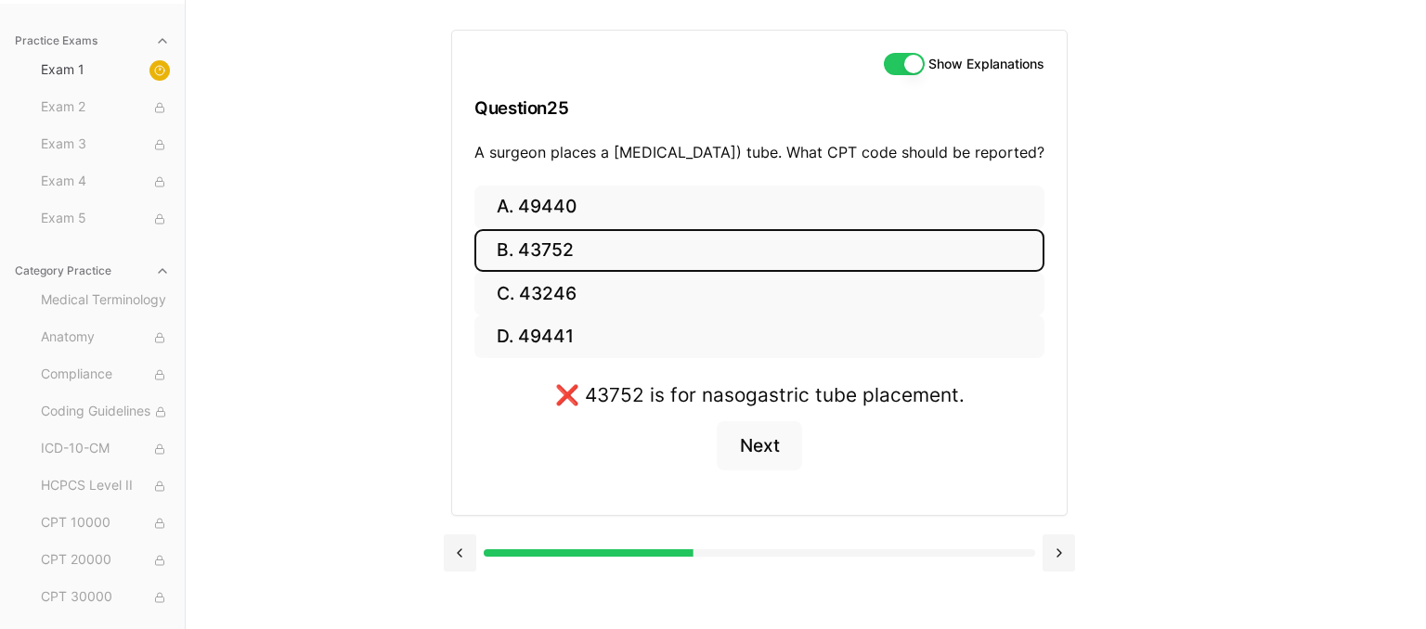
click at [558, 261] on button "B. 43752" at bounding box center [759, 251] width 570 height 44
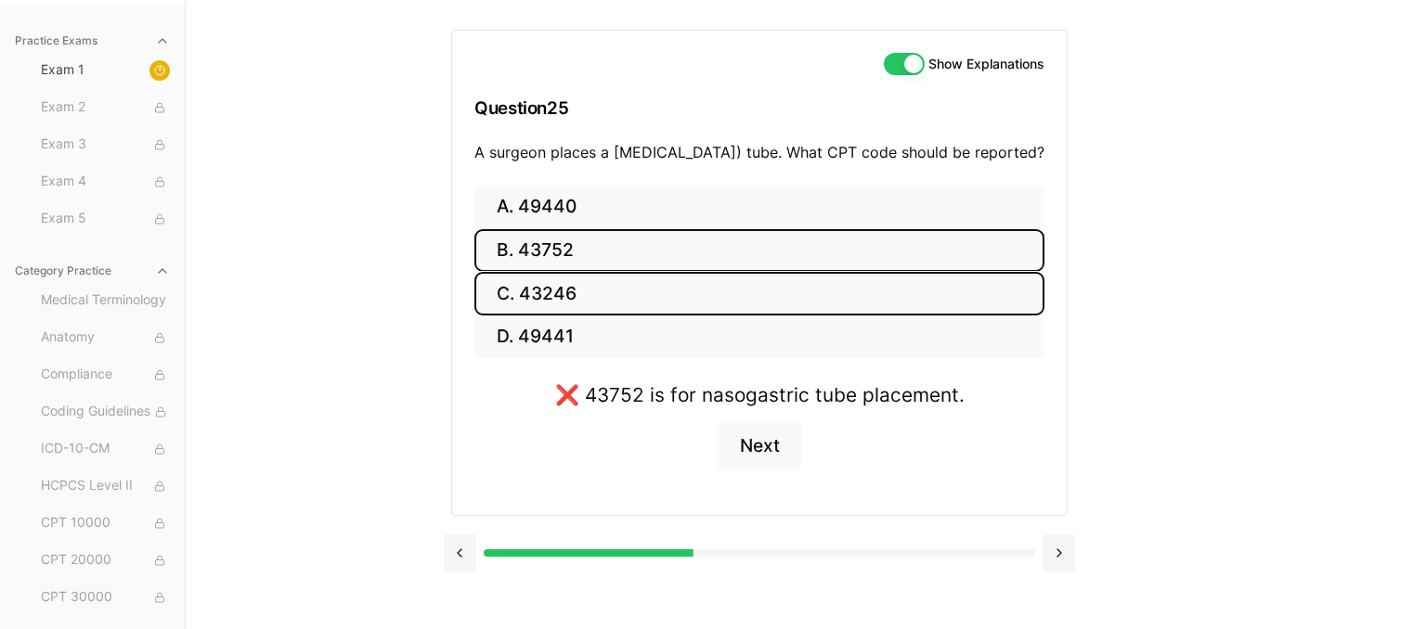
click at [651, 316] on button "C. 43246" at bounding box center [759, 294] width 570 height 44
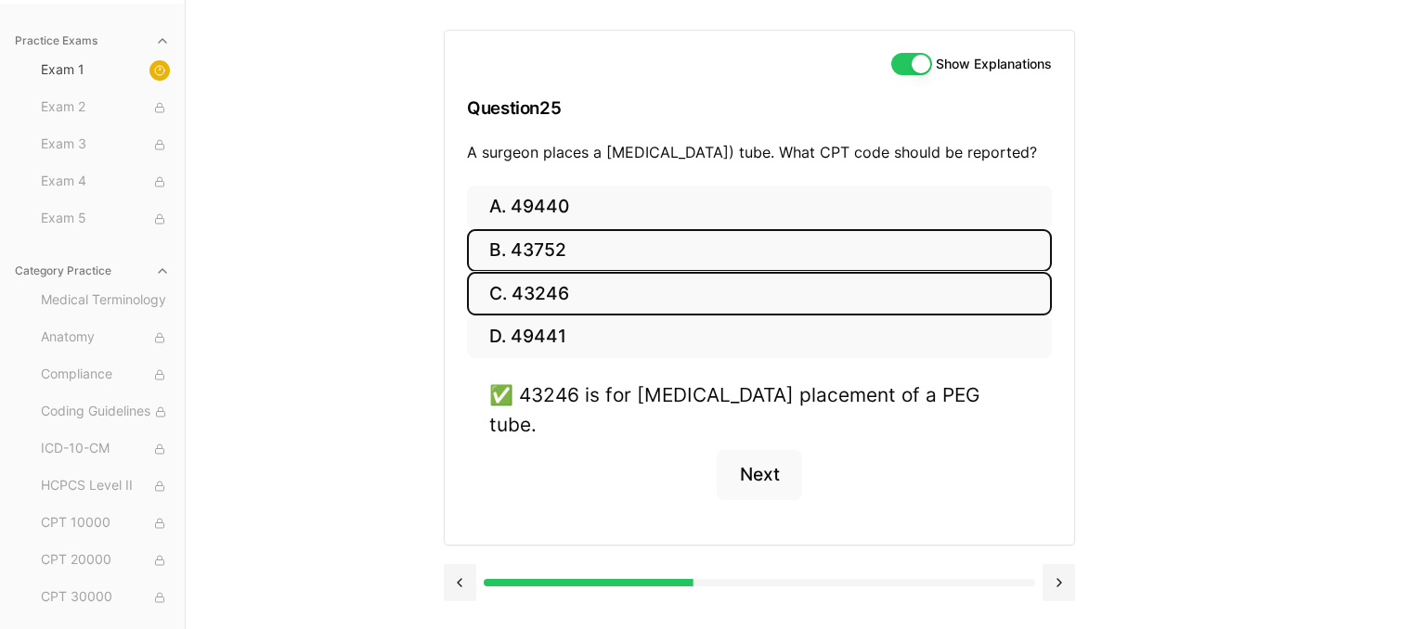
click at [565, 269] on button "B. 43752" at bounding box center [759, 251] width 585 height 44
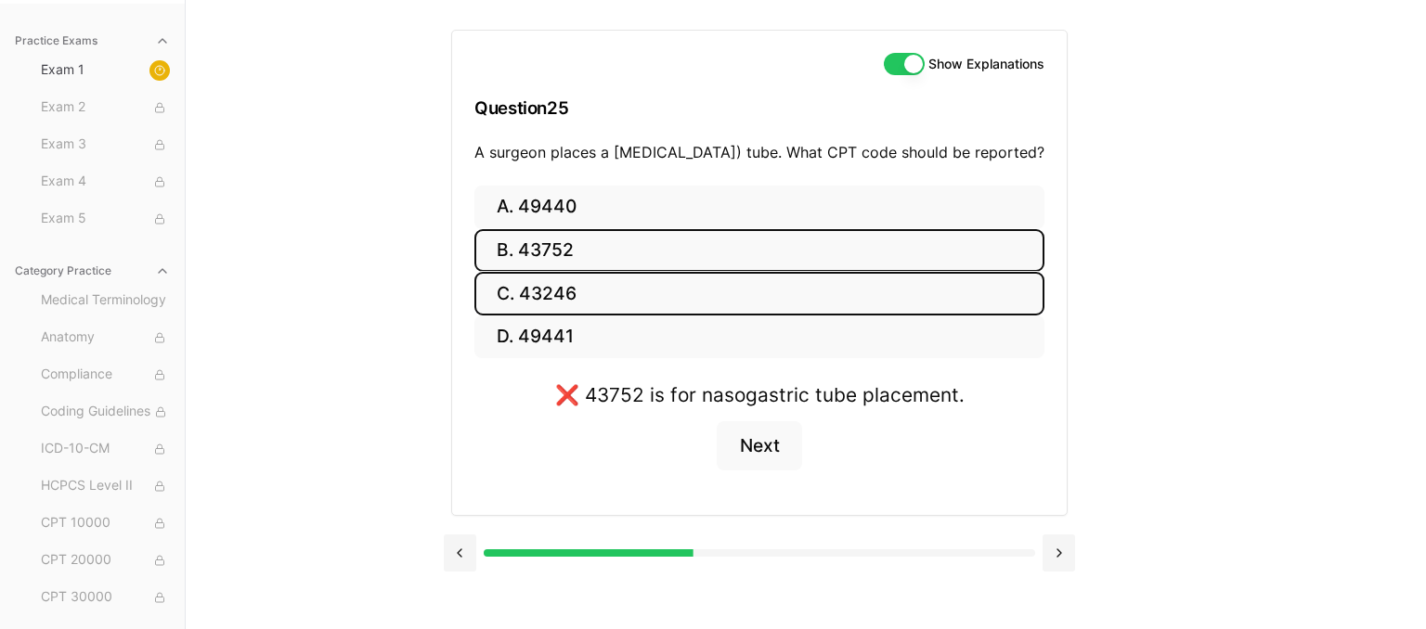
click at [633, 316] on button "C. 43246" at bounding box center [759, 294] width 570 height 44
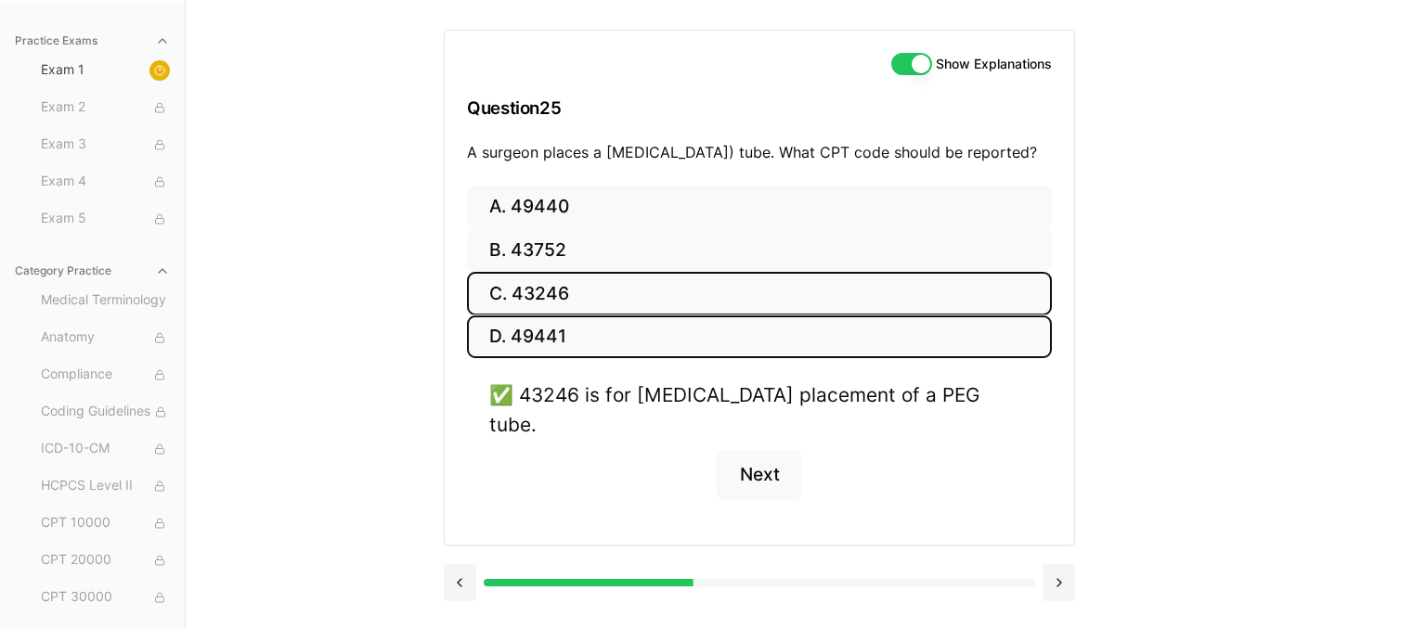
click at [762, 347] on button "D. 49441" at bounding box center [759, 338] width 585 height 44
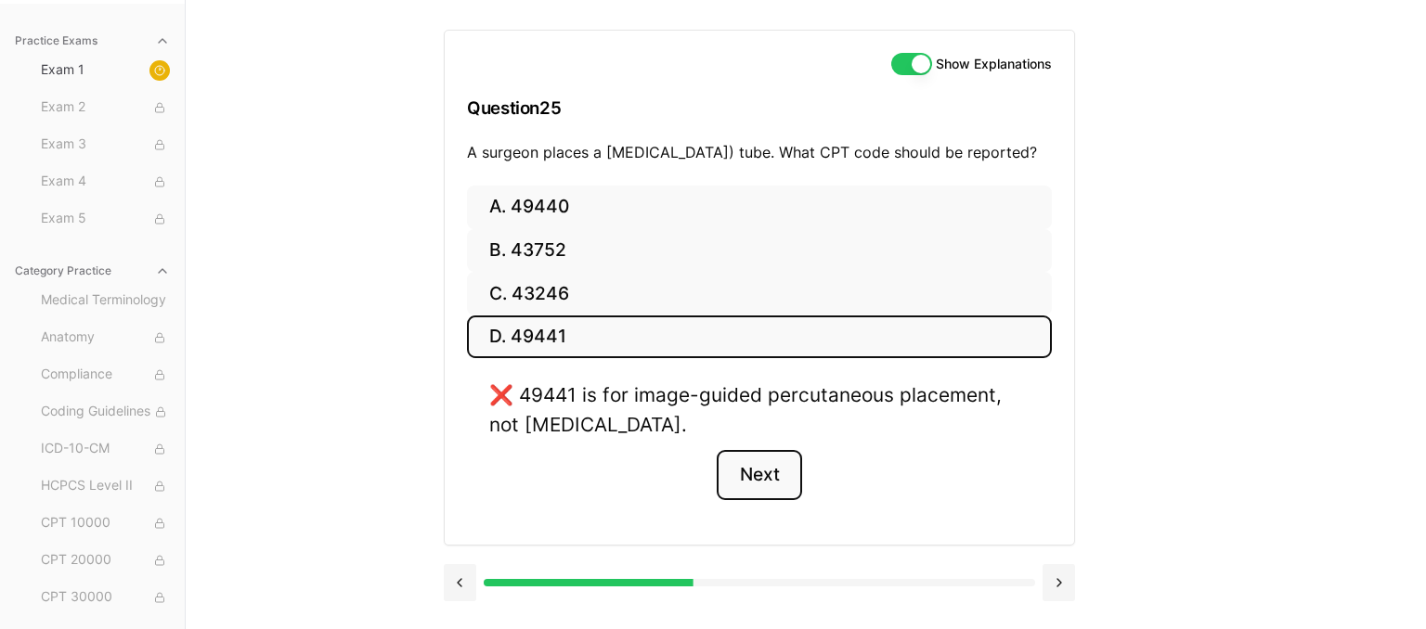
click at [780, 491] on button "Next" at bounding box center [759, 475] width 84 height 50
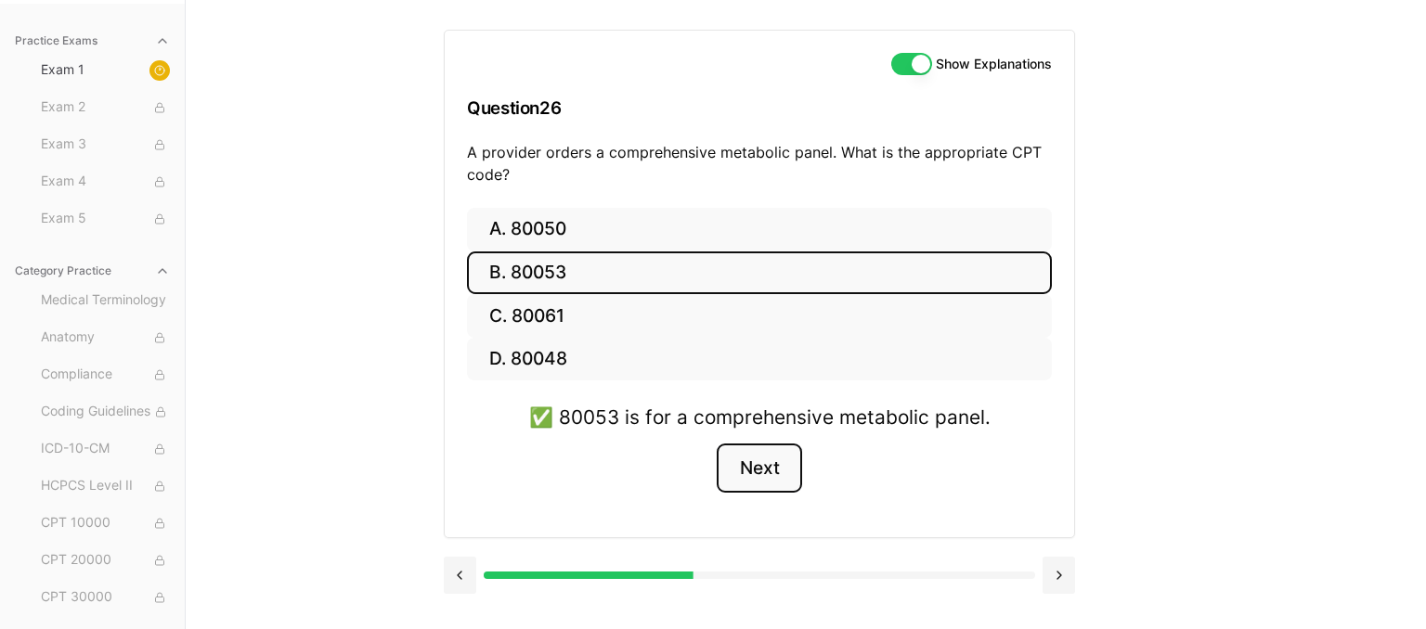
click at [773, 472] on button "Next" at bounding box center [759, 469] width 84 height 50
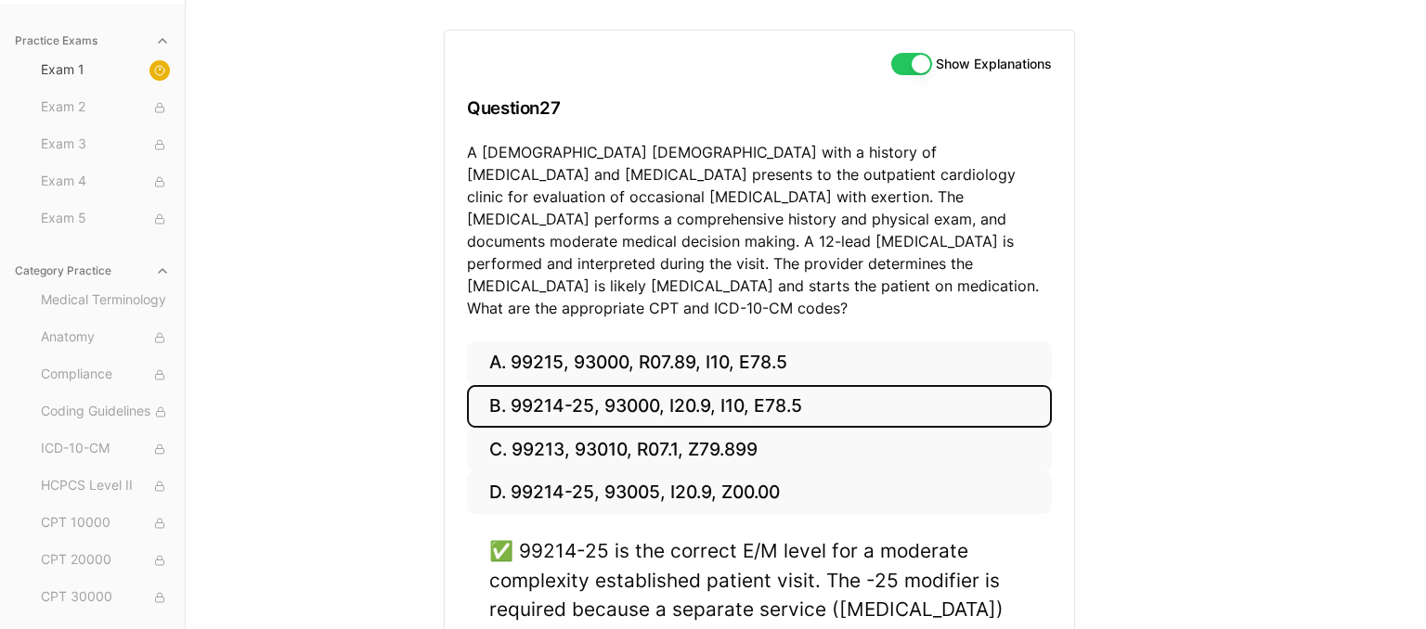
scroll to position [434, 0]
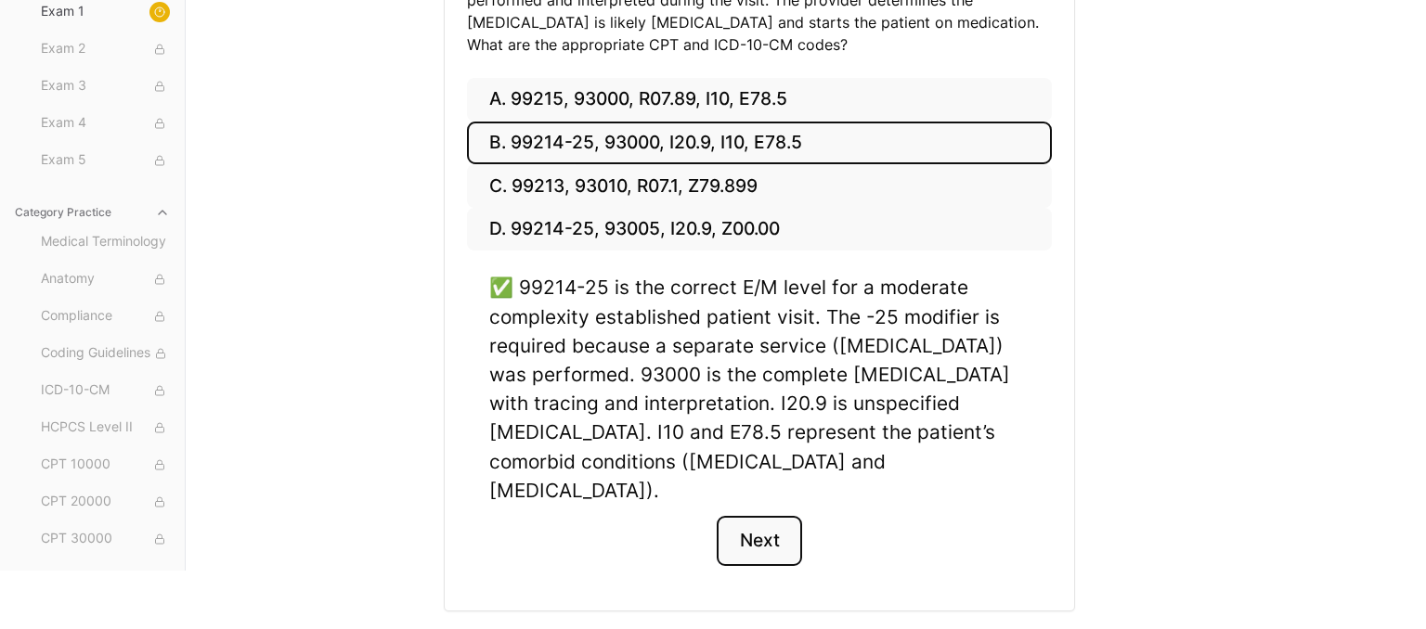
click at [749, 516] on button "Next" at bounding box center [759, 541] width 84 height 50
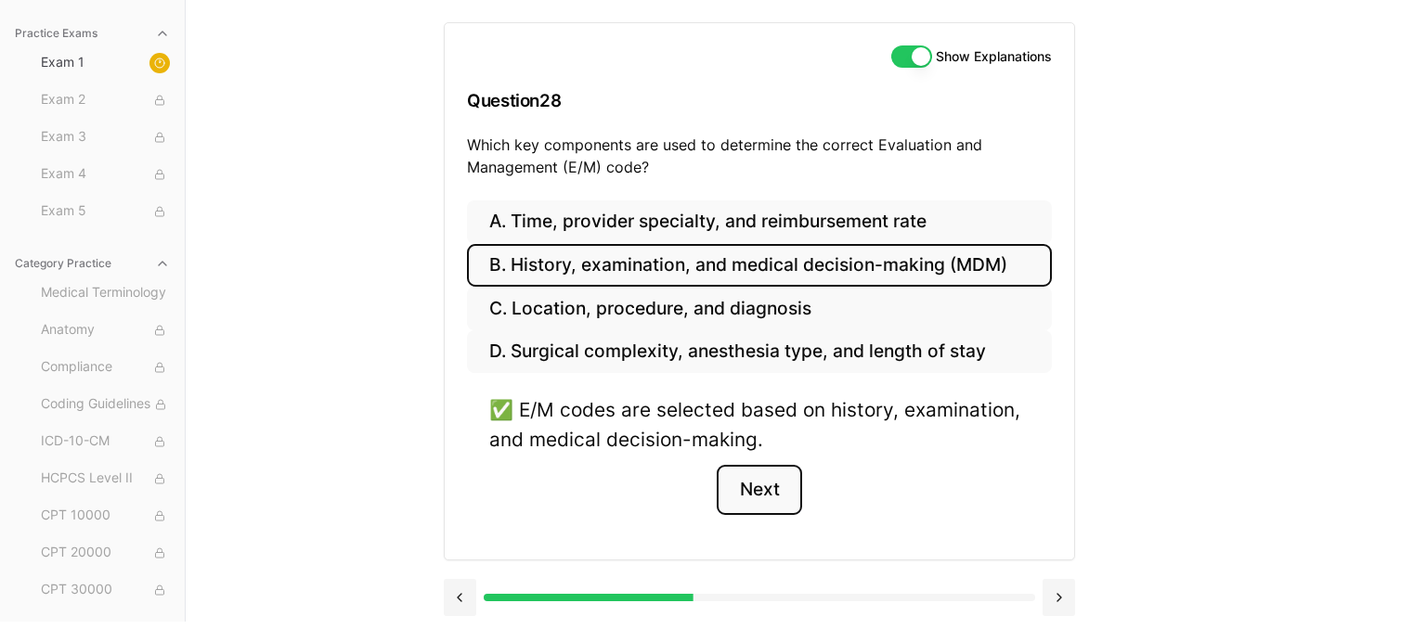
click at [749, 489] on button "Next" at bounding box center [759, 490] width 84 height 50
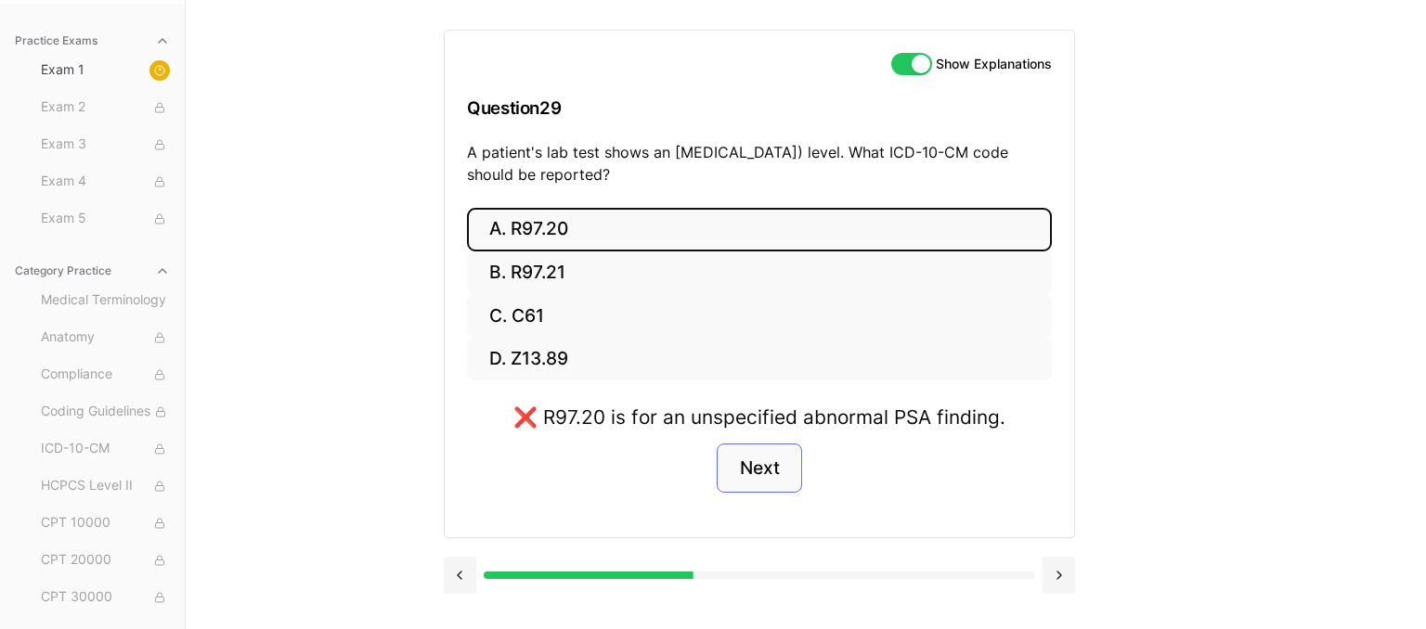
scroll to position [171, 0]
drag, startPoint x: 863, startPoint y: 169, endPoint x: 872, endPoint y: 228, distance: 60.0
click at [872, 228] on div "Show Explanations Question 29 A patient's lab test shows an [MEDICAL_DATA]) lev…" at bounding box center [759, 284] width 631 height 509
click at [820, 280] on button "B. R97.21" at bounding box center [759, 274] width 585 height 44
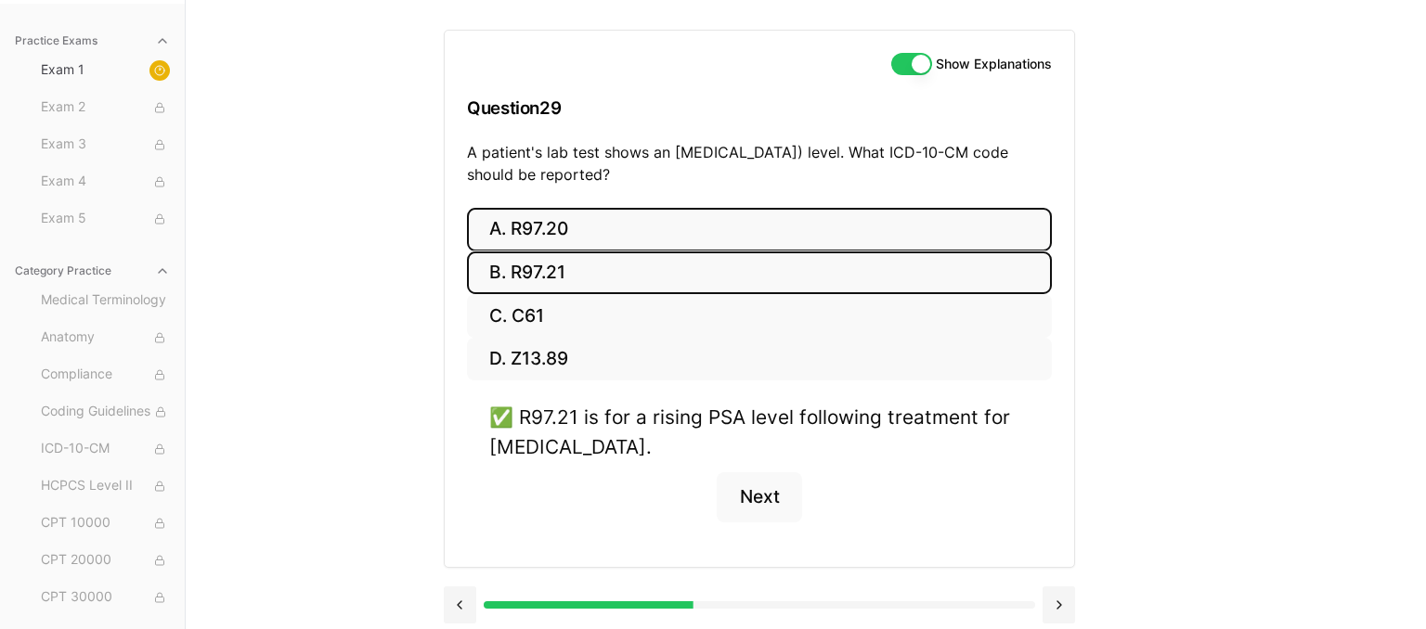
click at [601, 228] on button "A. R97.20" at bounding box center [759, 230] width 585 height 44
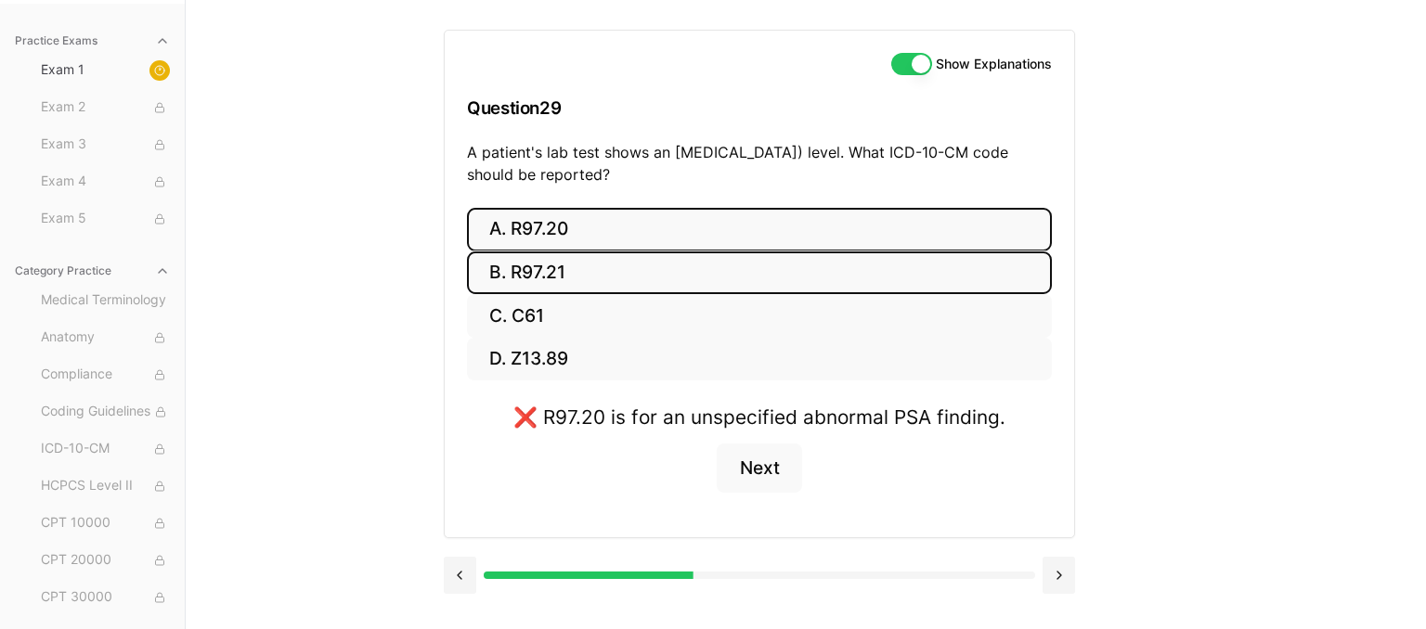
click at [514, 293] on button "B. R97.21" at bounding box center [759, 274] width 585 height 44
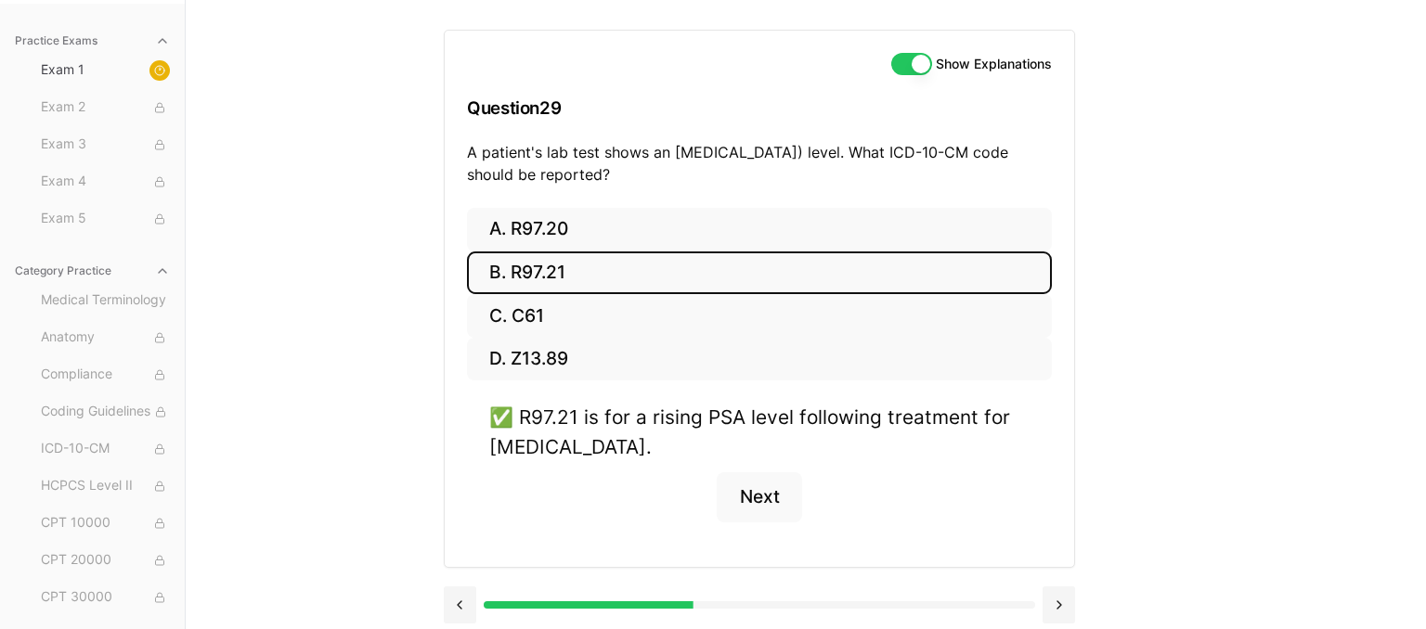
click at [1136, 273] on div "Show Explanations Question 29 A patient's lab test shows an [MEDICAL_DATA]) lev…" at bounding box center [806, 314] width 724 height 629
click at [770, 497] on button "Next" at bounding box center [759, 497] width 84 height 50
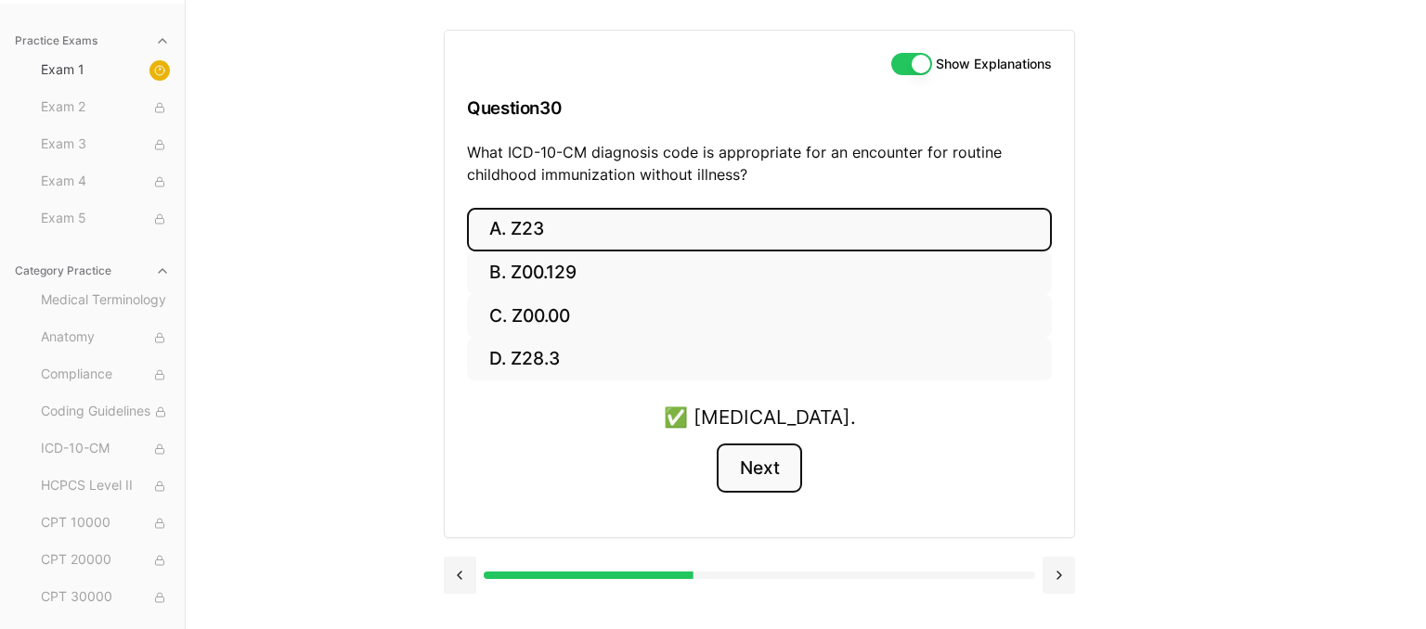
click at [766, 480] on button "Next" at bounding box center [759, 469] width 84 height 50
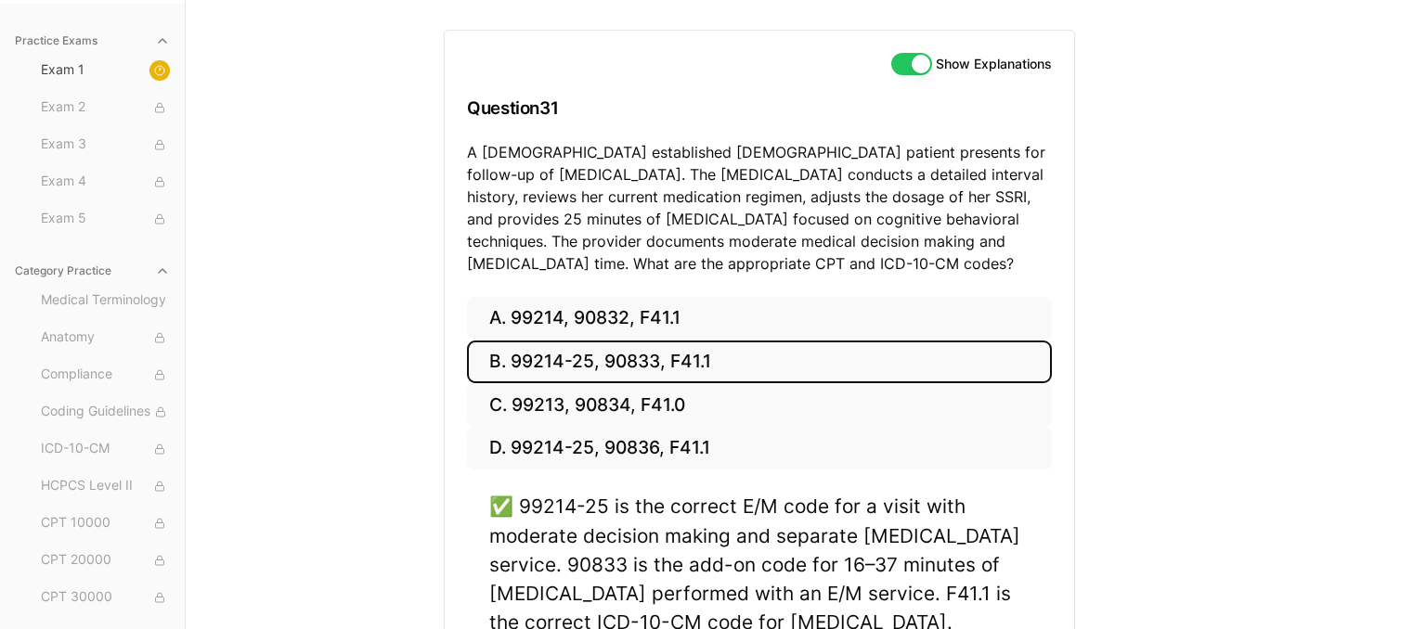
scroll to position [268, 0]
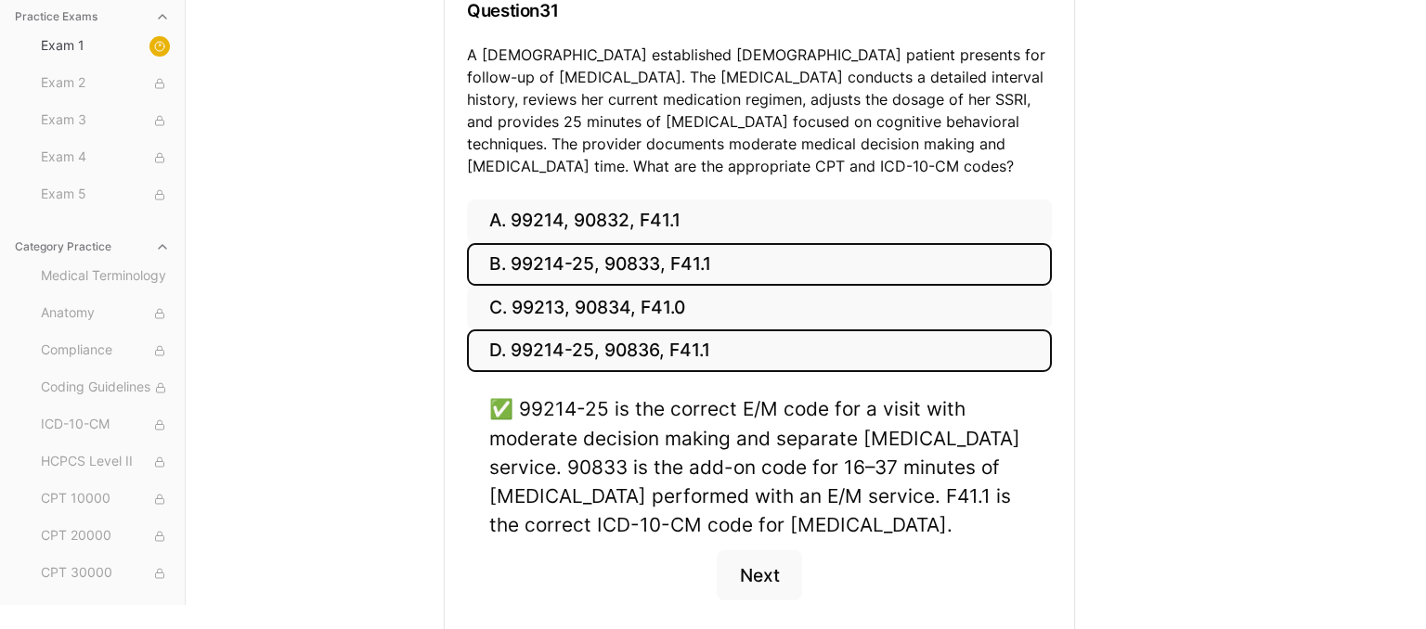
click at [677, 354] on button "D. 99214-25, 90836, F41.1" at bounding box center [759, 352] width 585 height 44
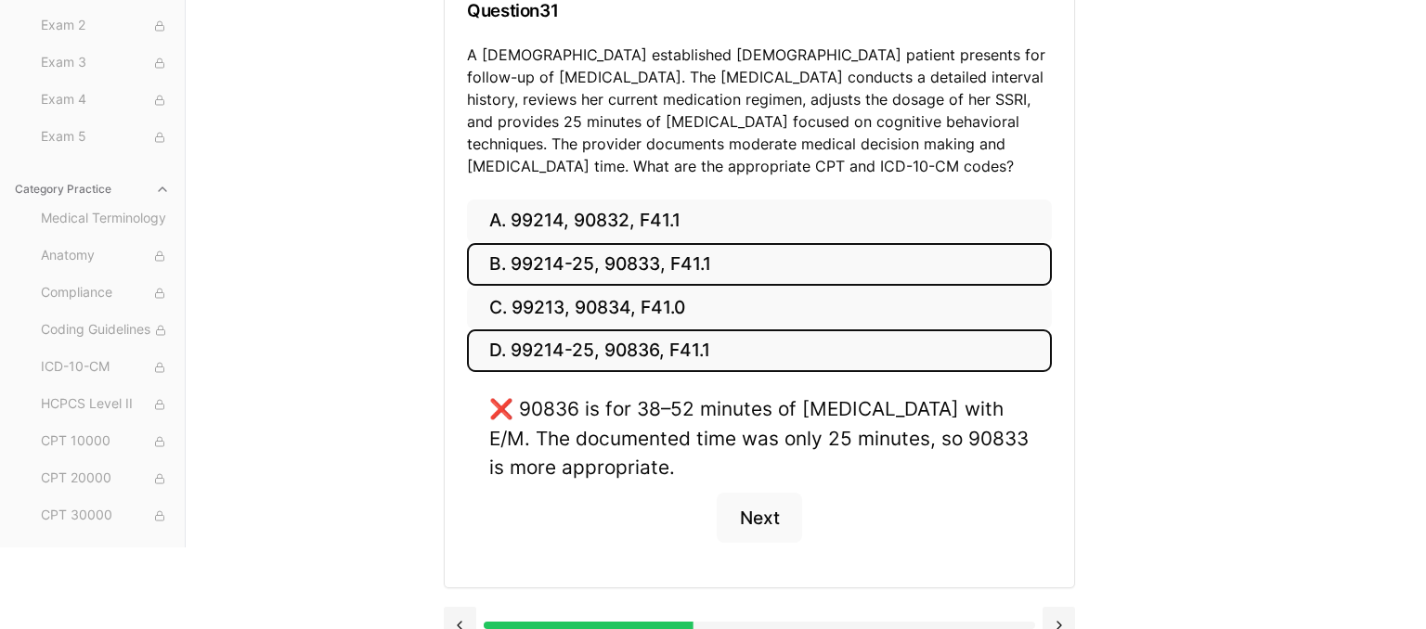
click at [633, 262] on button "B. 99214-25, 90833, F41.1" at bounding box center [759, 265] width 585 height 44
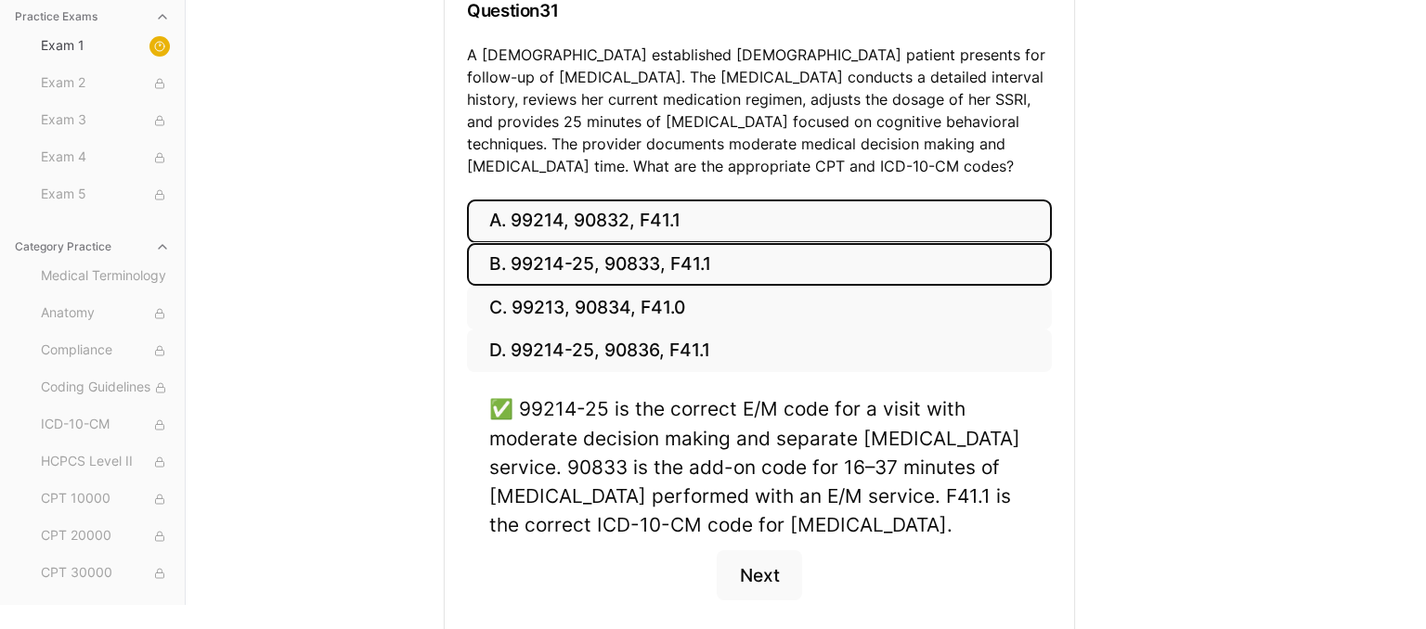
click at [711, 230] on button "A. 99214, 90832, F41.1" at bounding box center [759, 222] width 585 height 44
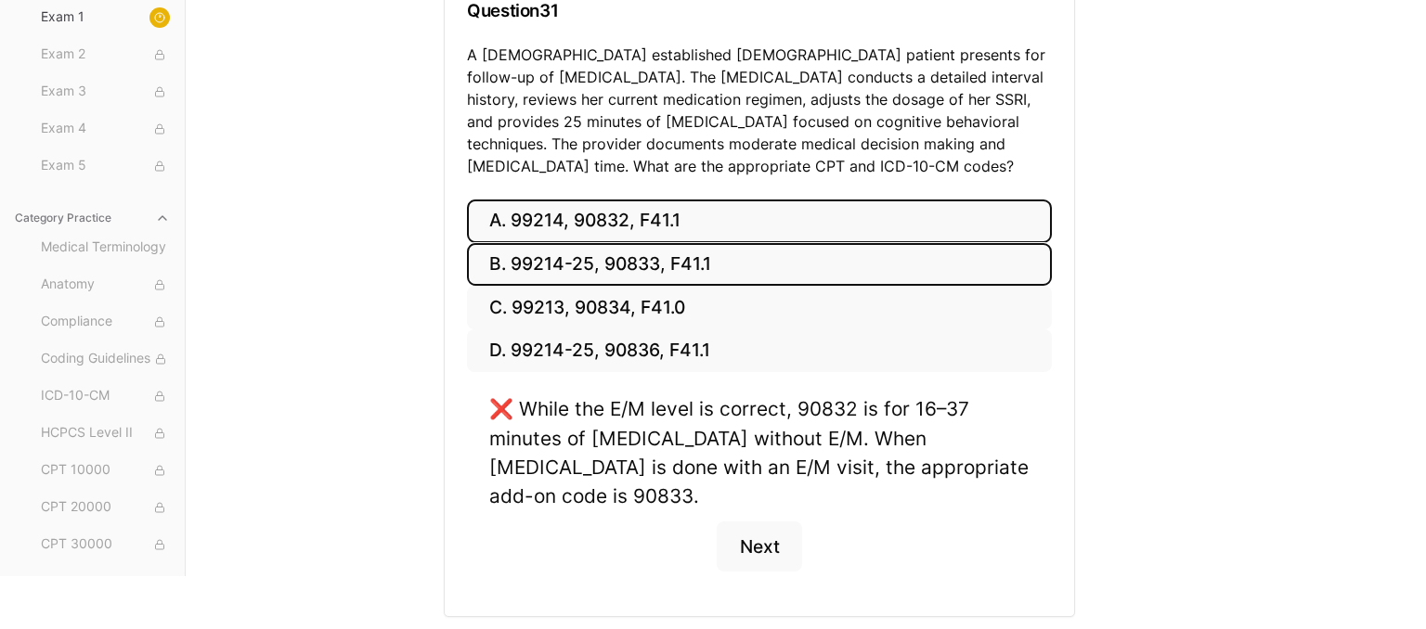
click at [718, 256] on button "B. 99214-25, 90833, F41.1" at bounding box center [759, 265] width 585 height 44
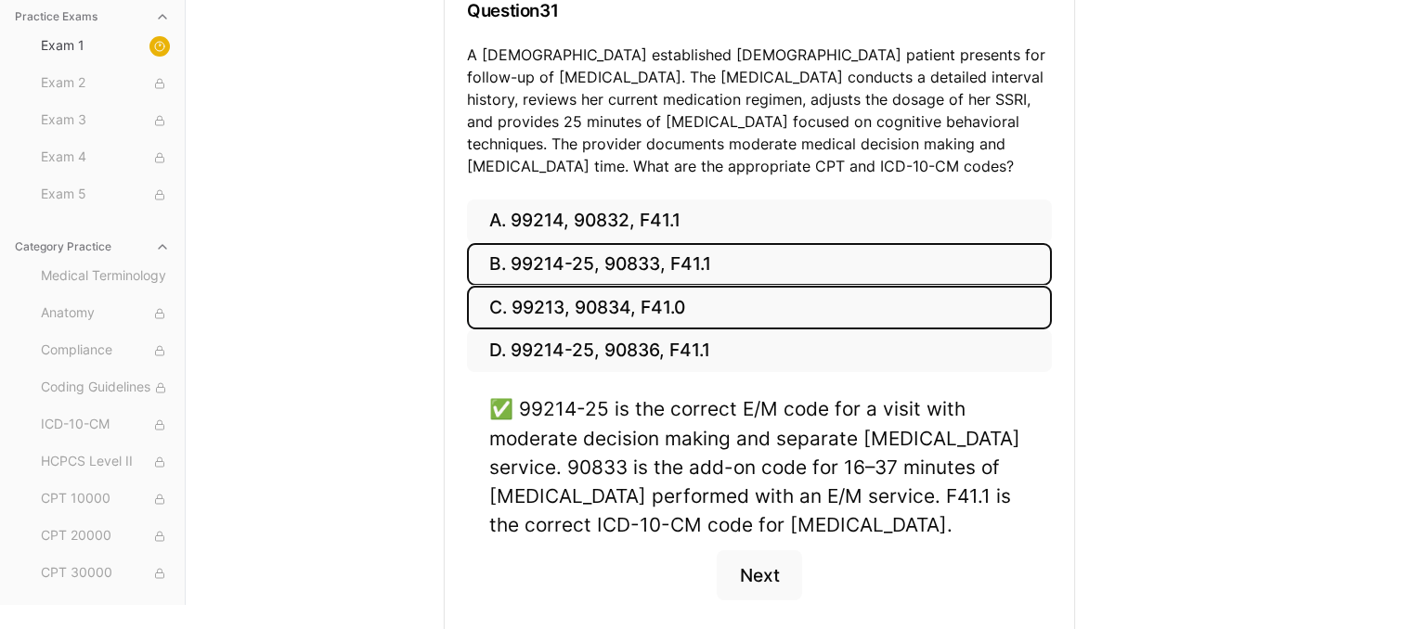
click at [719, 305] on button "C. 99213, 90834, F41.0" at bounding box center [759, 308] width 585 height 44
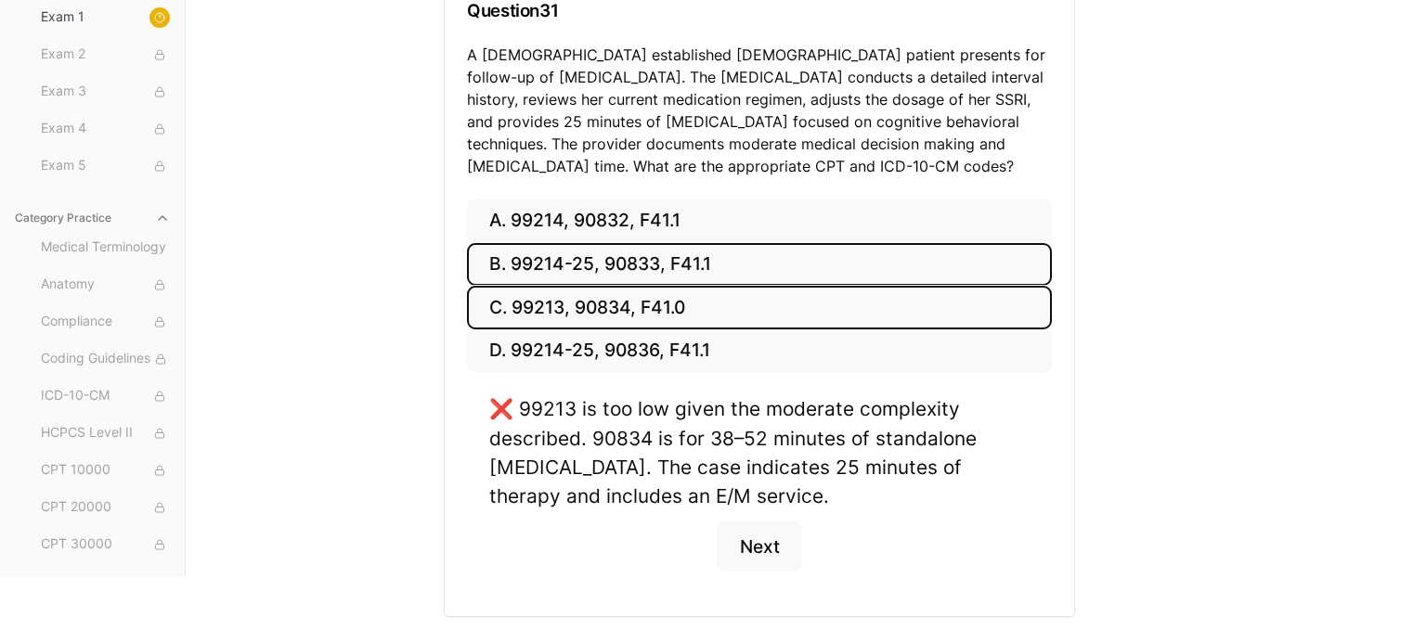
click at [706, 281] on button "B. 99214-25, 90833, F41.1" at bounding box center [759, 265] width 585 height 44
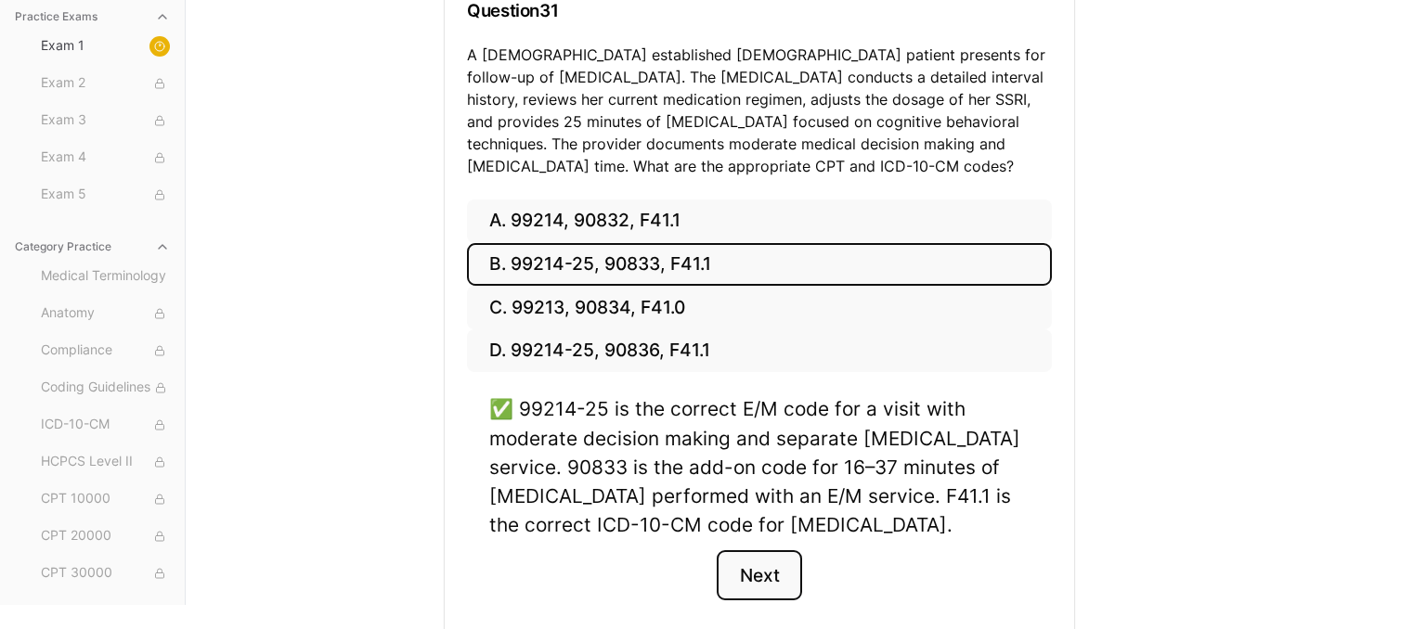
click at [744, 582] on button "Next" at bounding box center [759, 575] width 84 height 50
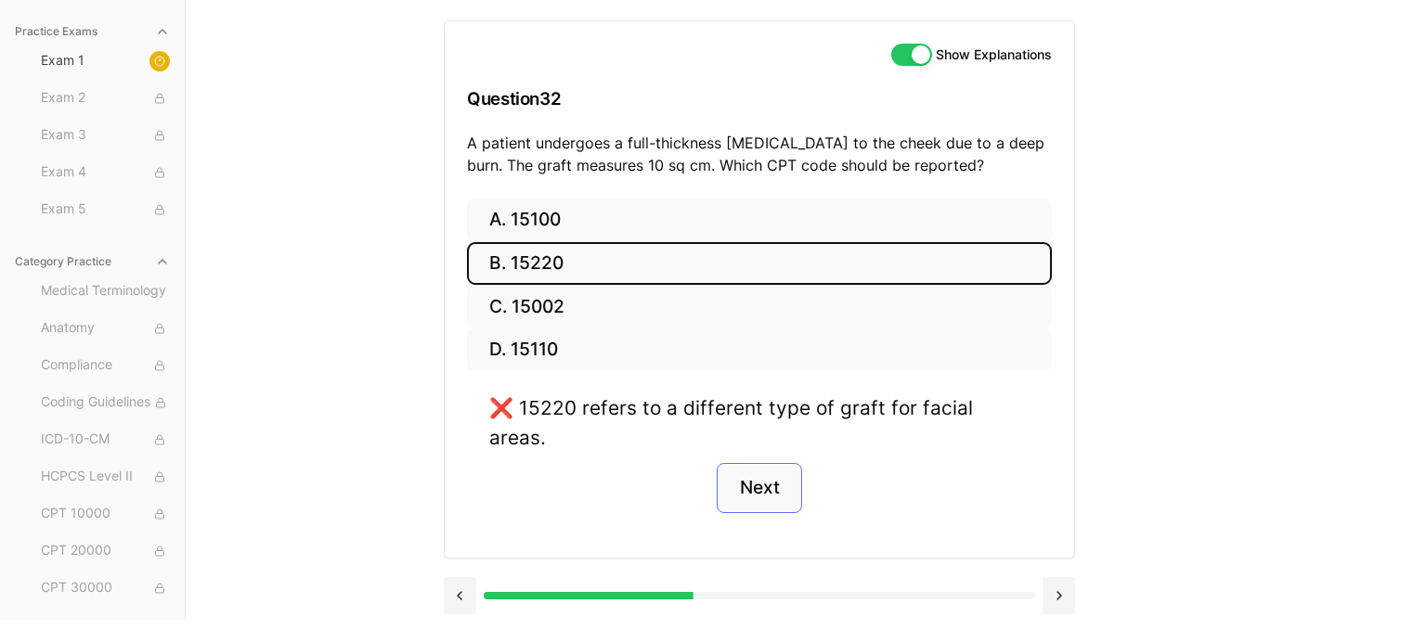
scroll to position [171, 0]
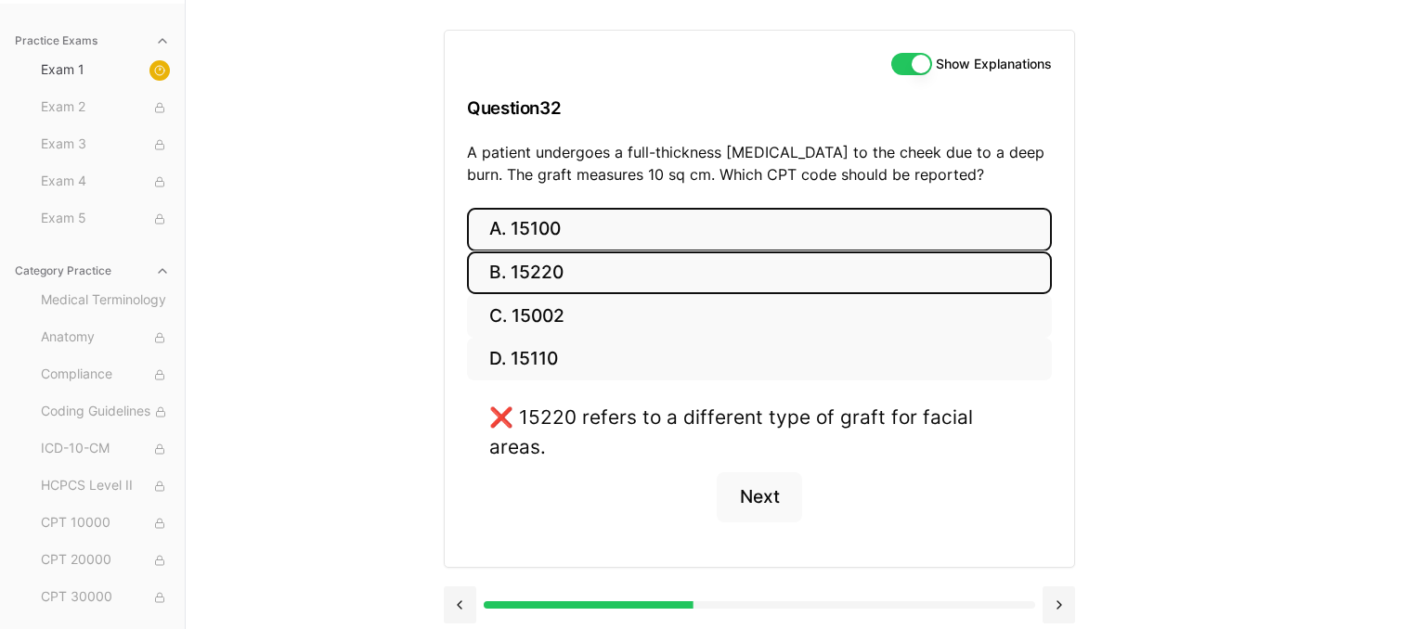
click at [573, 235] on button "A. 15100" at bounding box center [759, 230] width 585 height 44
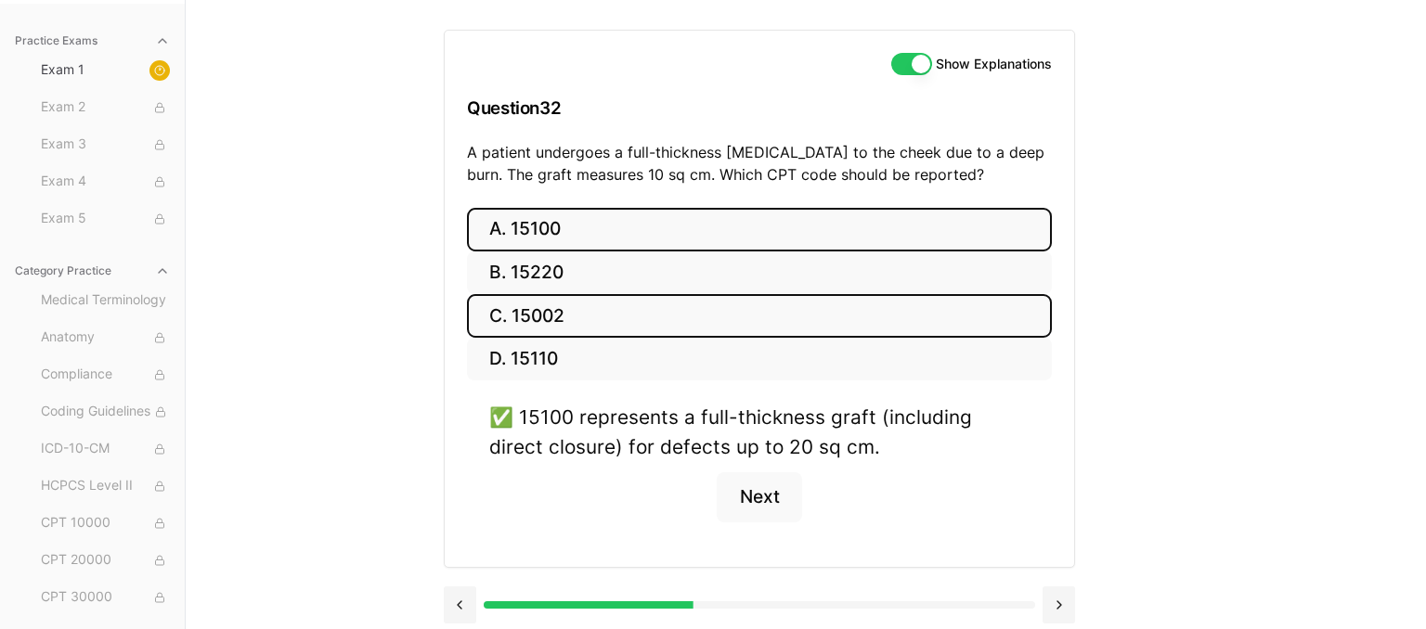
click at [634, 302] on button "C. 15002" at bounding box center [759, 316] width 585 height 44
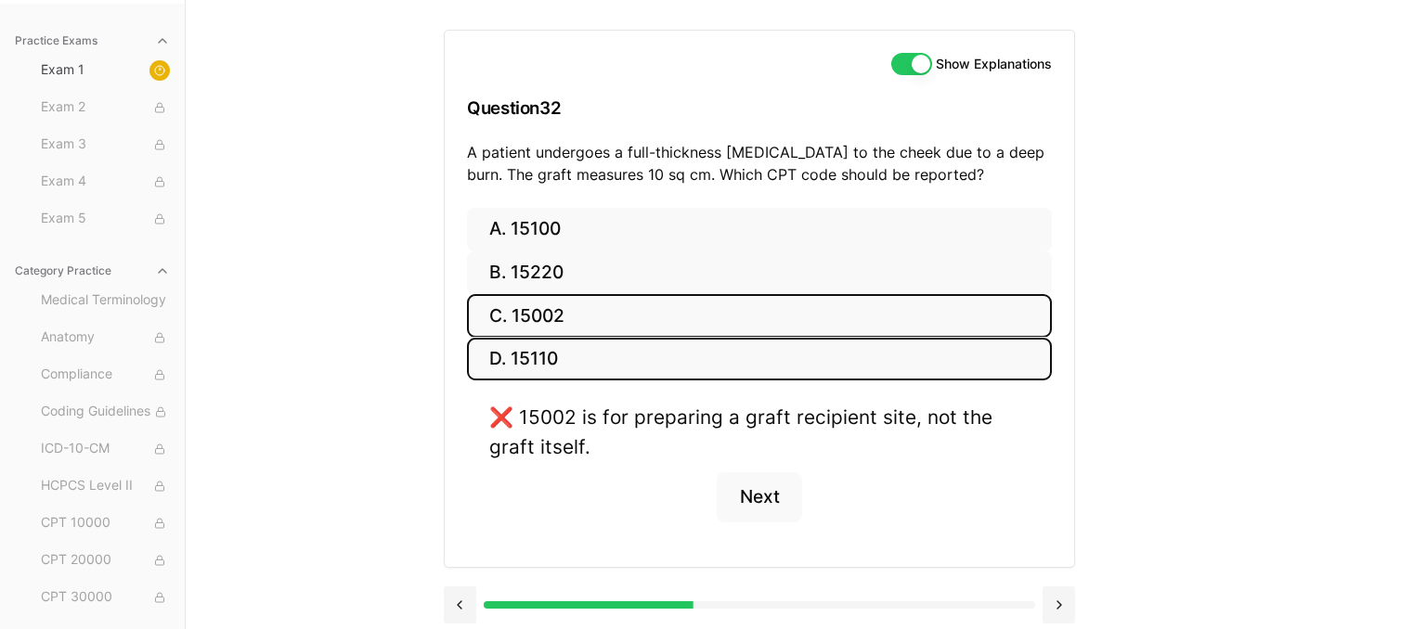
click at [554, 350] on button "D. 15110" at bounding box center [759, 360] width 585 height 44
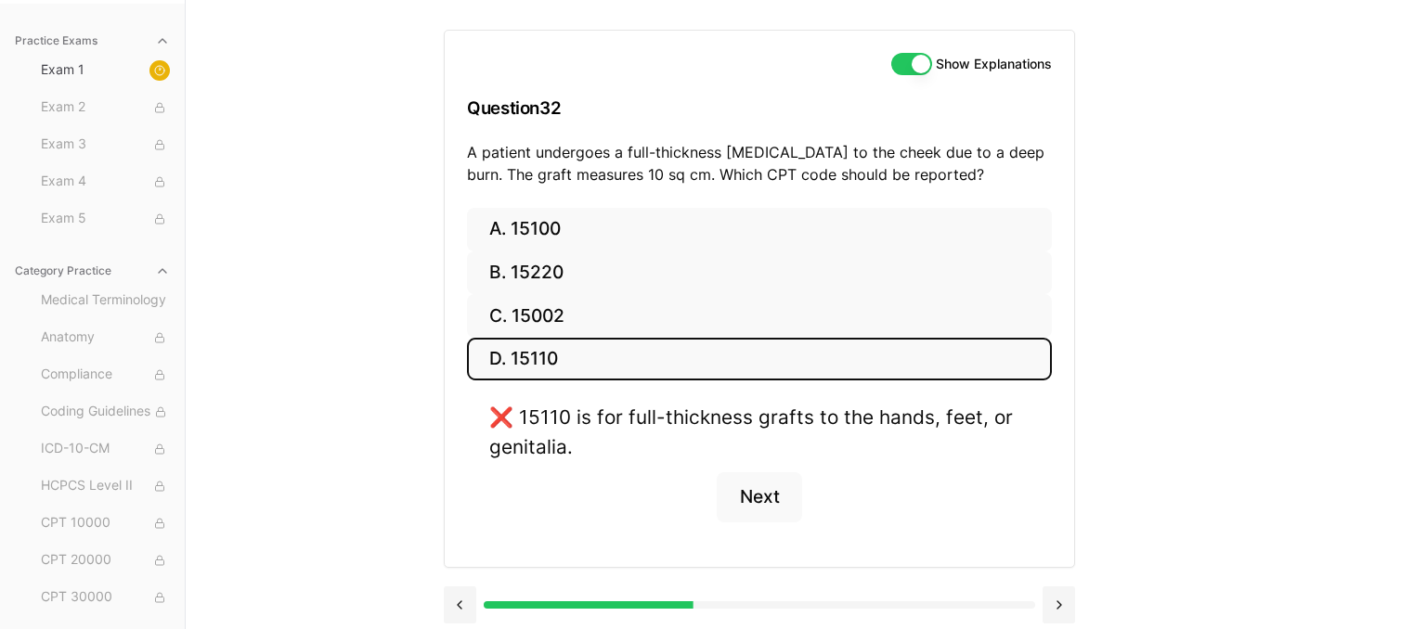
click at [1217, 277] on div "Practice Exams Exam 1 Exam 2 Exam 3 Exam 4 Exam 5 Category Practice Medical Ter…" at bounding box center [713, 314] width 1426 height 629
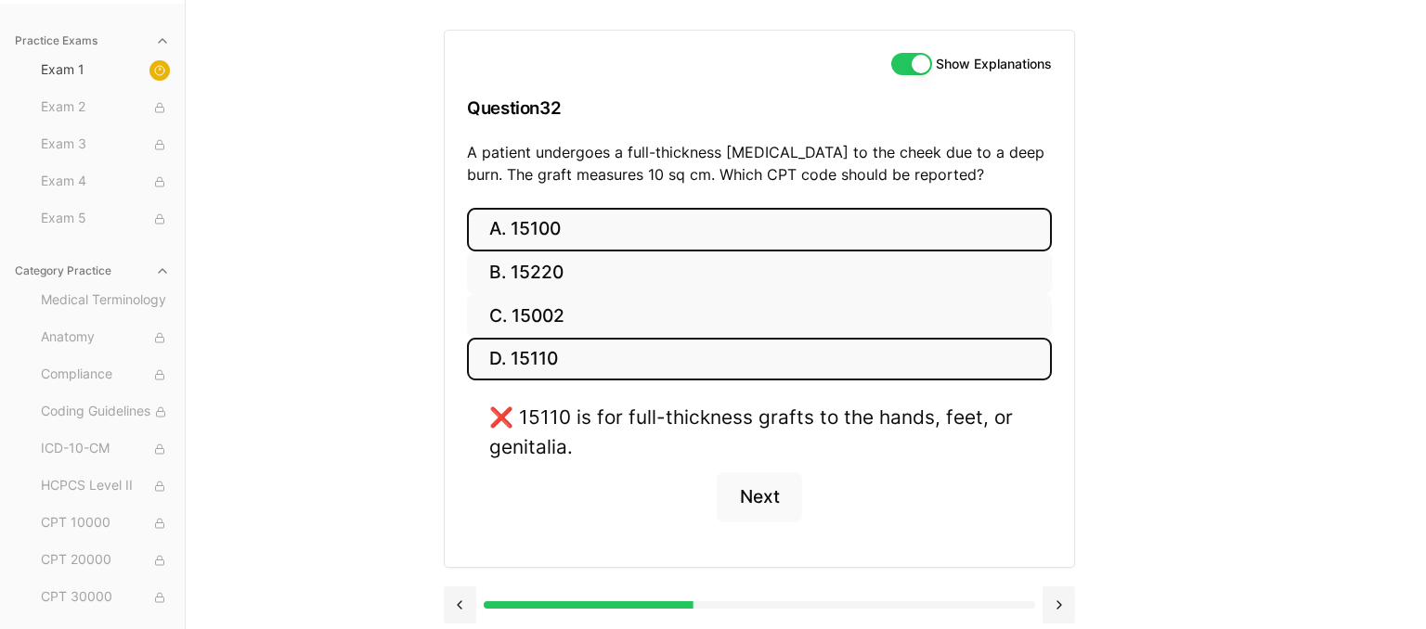
click at [603, 232] on button "A. 15100" at bounding box center [759, 230] width 585 height 44
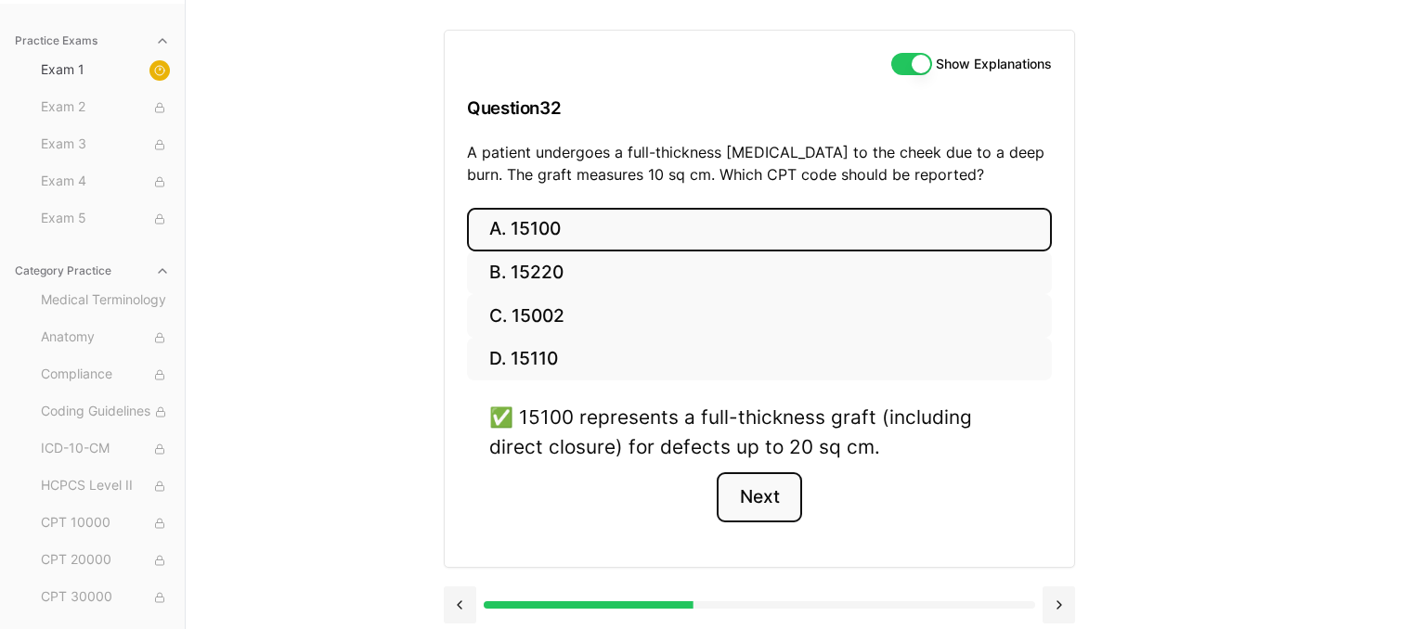
click at [748, 510] on button "Next" at bounding box center [759, 497] width 84 height 50
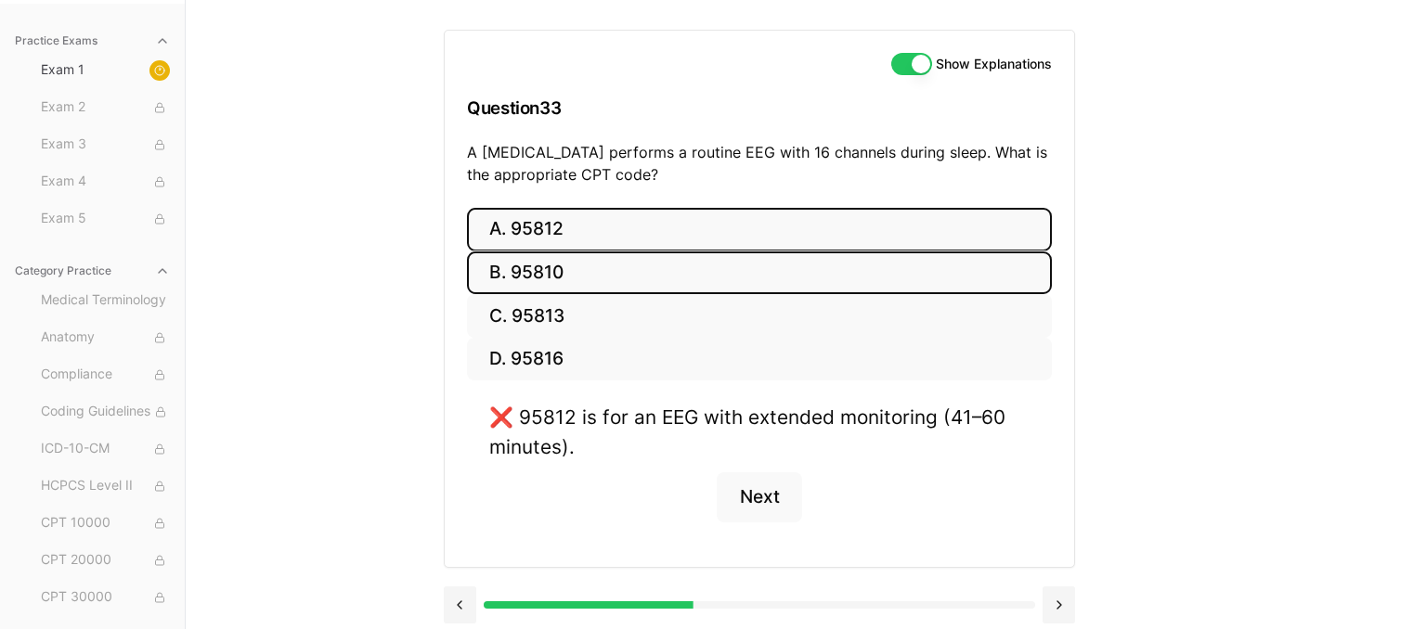
click at [569, 270] on button "B. 95810" at bounding box center [759, 274] width 585 height 44
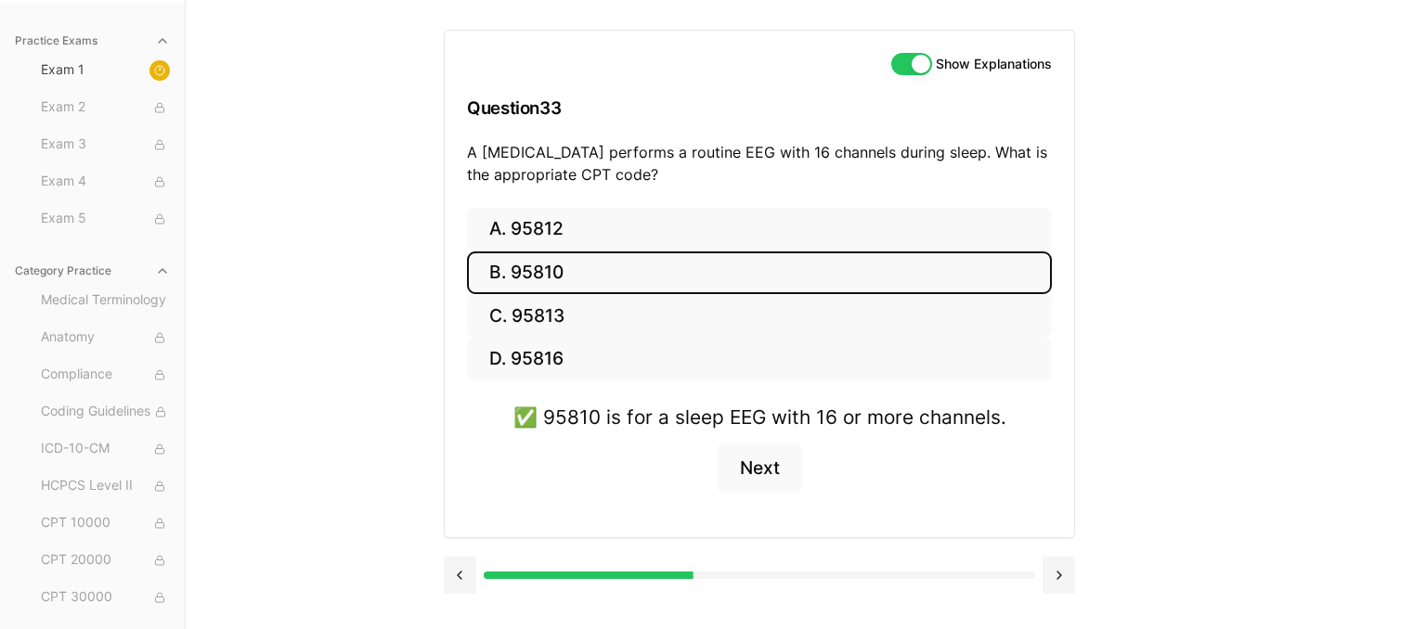
click at [1132, 371] on div "Show Explanations Question 33 A [MEDICAL_DATA] performs a routine EEG with 16 c…" at bounding box center [806, 314] width 724 height 629
click at [770, 471] on button "Next" at bounding box center [759, 469] width 84 height 50
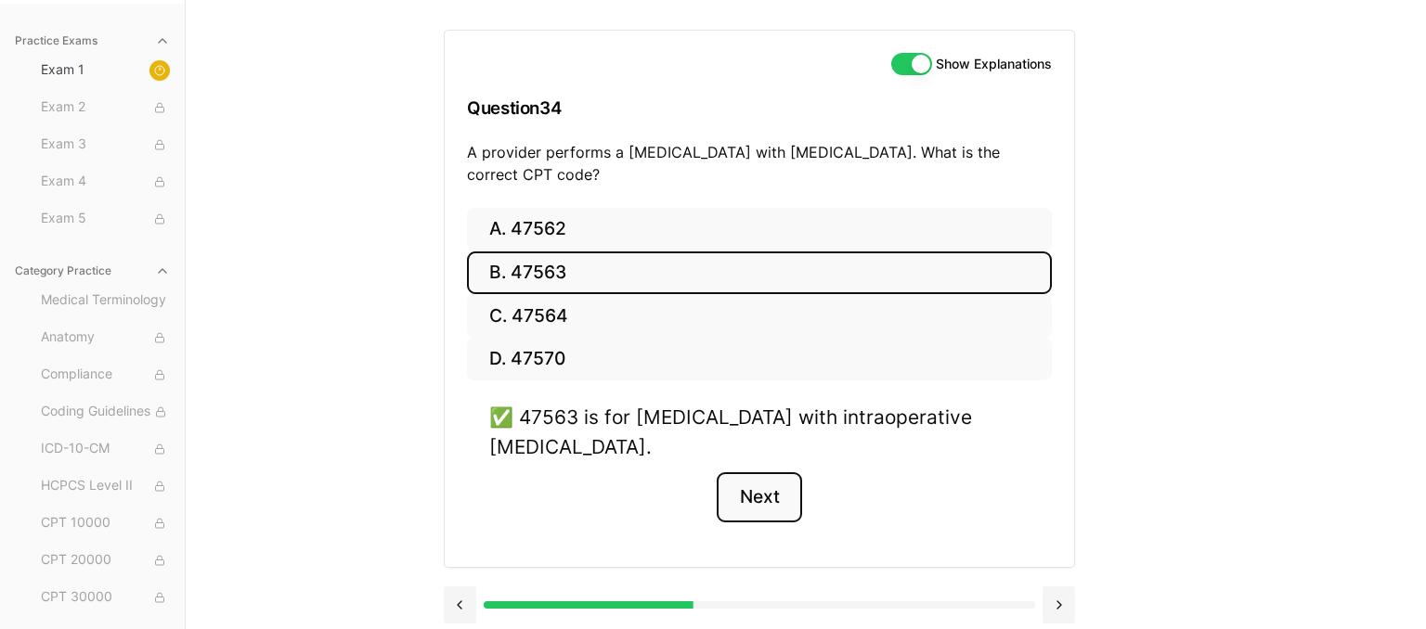
click at [759, 515] on button "Next" at bounding box center [759, 497] width 84 height 50
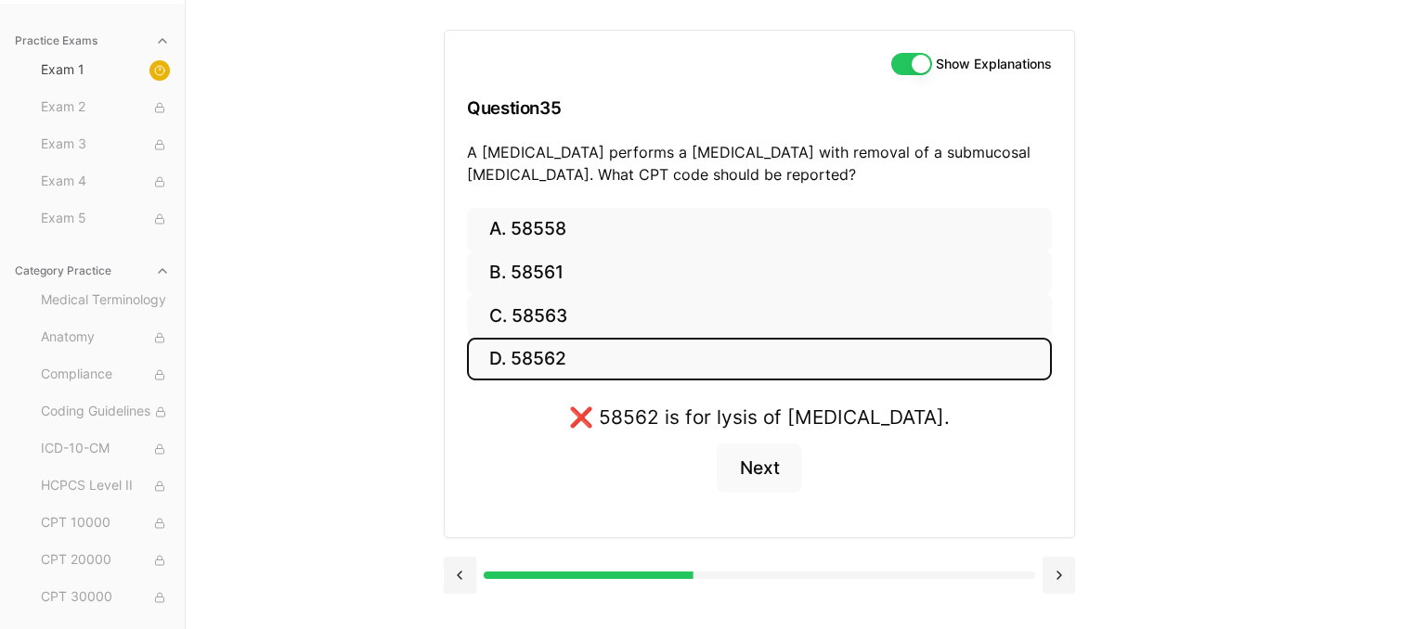
click at [1190, 284] on div "Practice Exams Exam 1 Exam 2 Exam 3 Exam 4 Exam 5 Category Practice Medical Ter…" at bounding box center [713, 314] width 1426 height 629
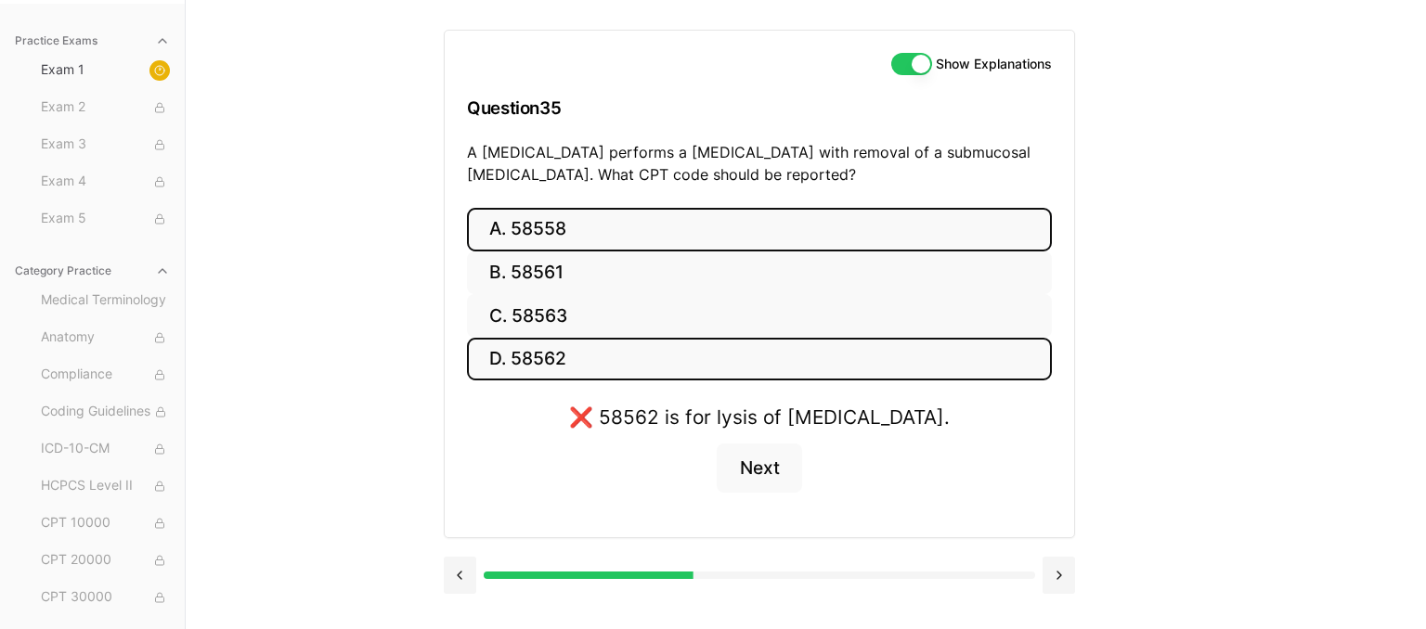
click at [678, 226] on button "A. 58558" at bounding box center [759, 230] width 585 height 44
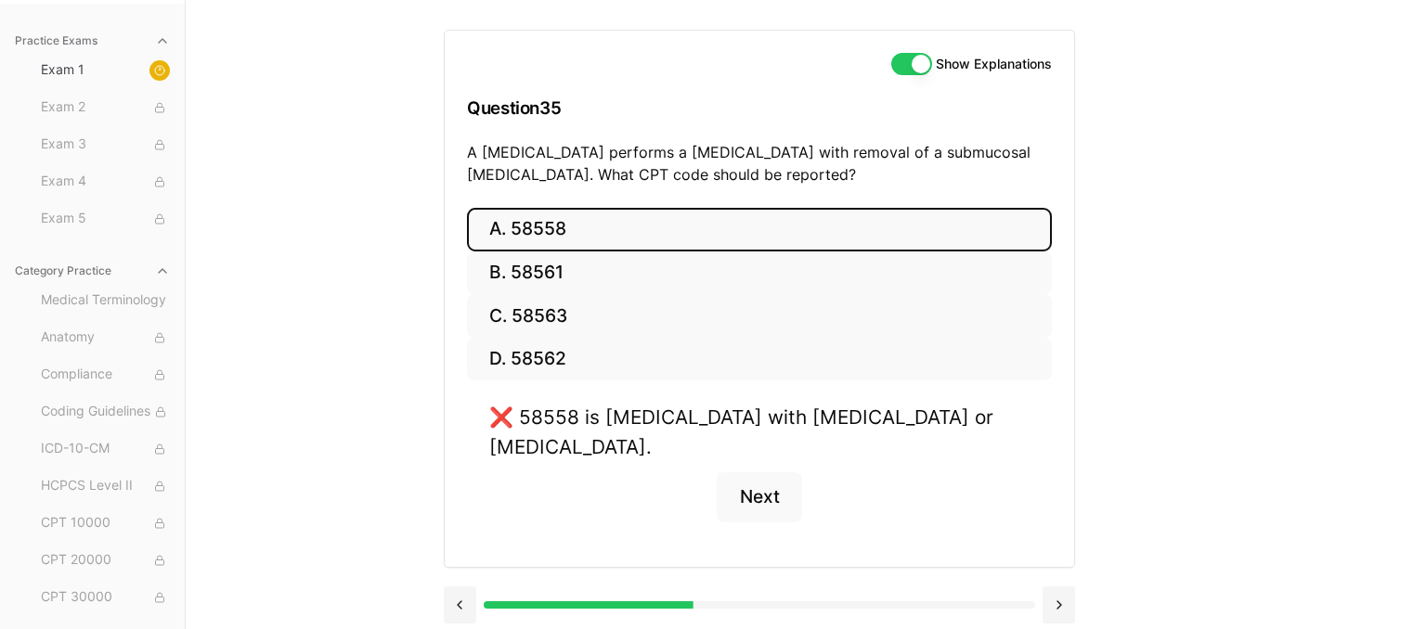
click at [716, 249] on button "A. 58558" at bounding box center [759, 230] width 585 height 44
click at [723, 277] on button "B. 58561" at bounding box center [759, 274] width 585 height 44
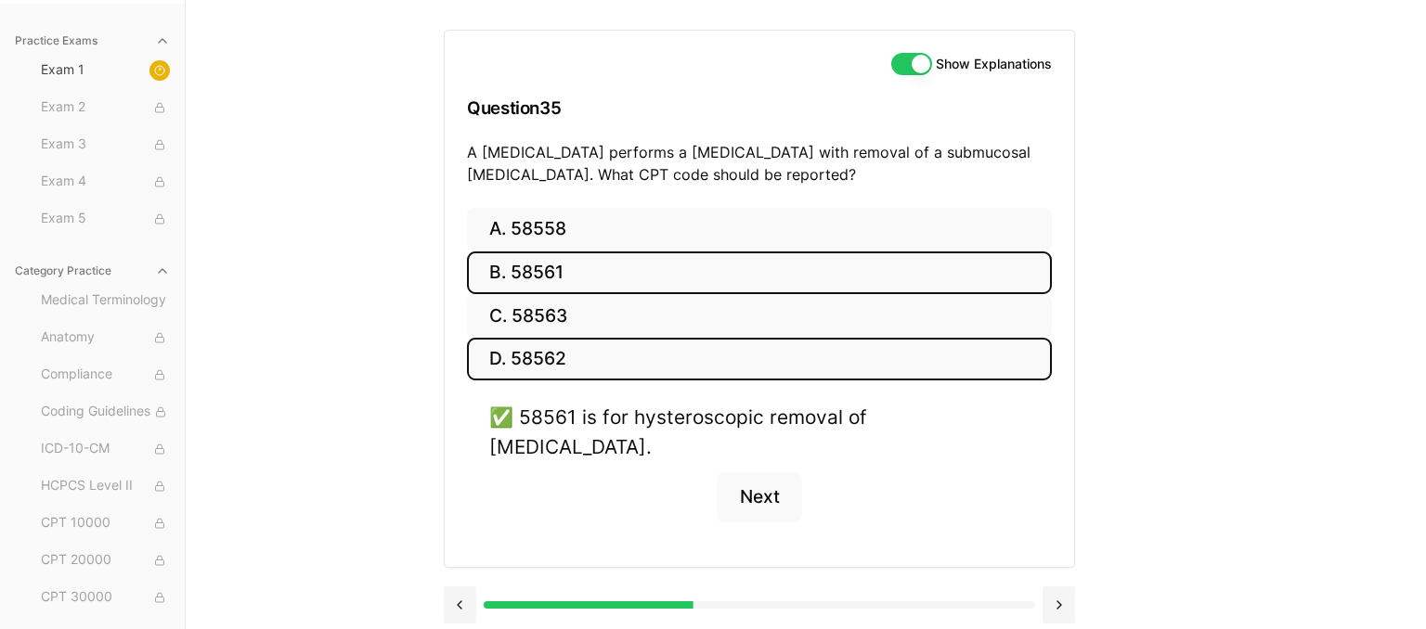
click at [766, 356] on button "D. 58562" at bounding box center [759, 360] width 585 height 44
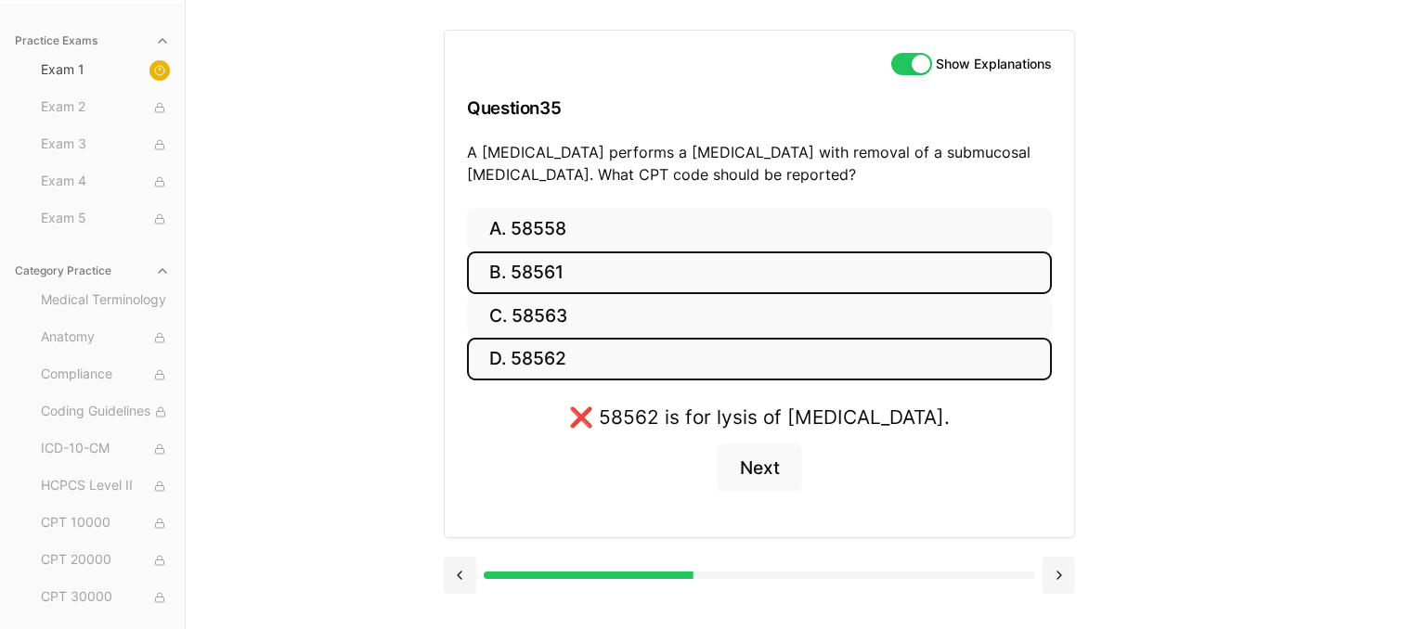
click at [734, 275] on button "B. 58561" at bounding box center [759, 274] width 585 height 44
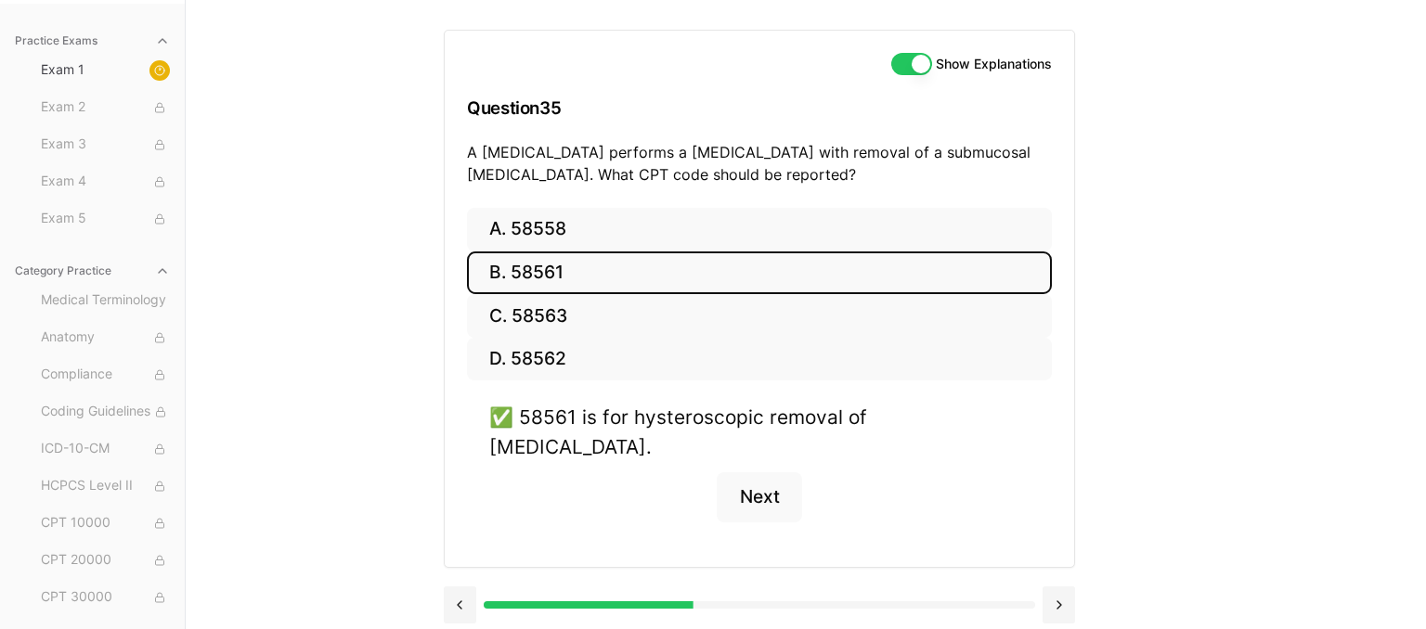
click at [1259, 338] on div "Practice Exams Exam 1 Exam 2 Exam 3 Exam 4 Exam 5 Category Practice Medical Ter…" at bounding box center [713, 314] width 1426 height 629
click at [764, 473] on button "Next" at bounding box center [759, 497] width 84 height 50
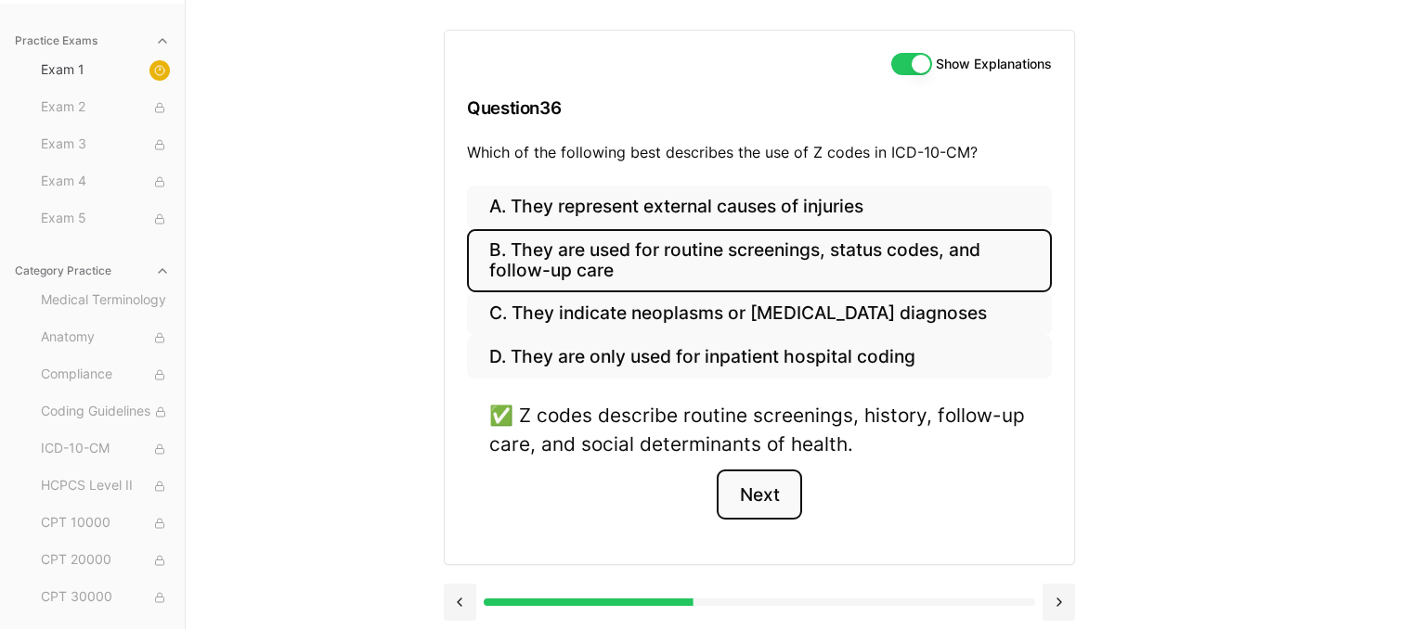
click at [764, 473] on button "Next" at bounding box center [759, 495] width 84 height 50
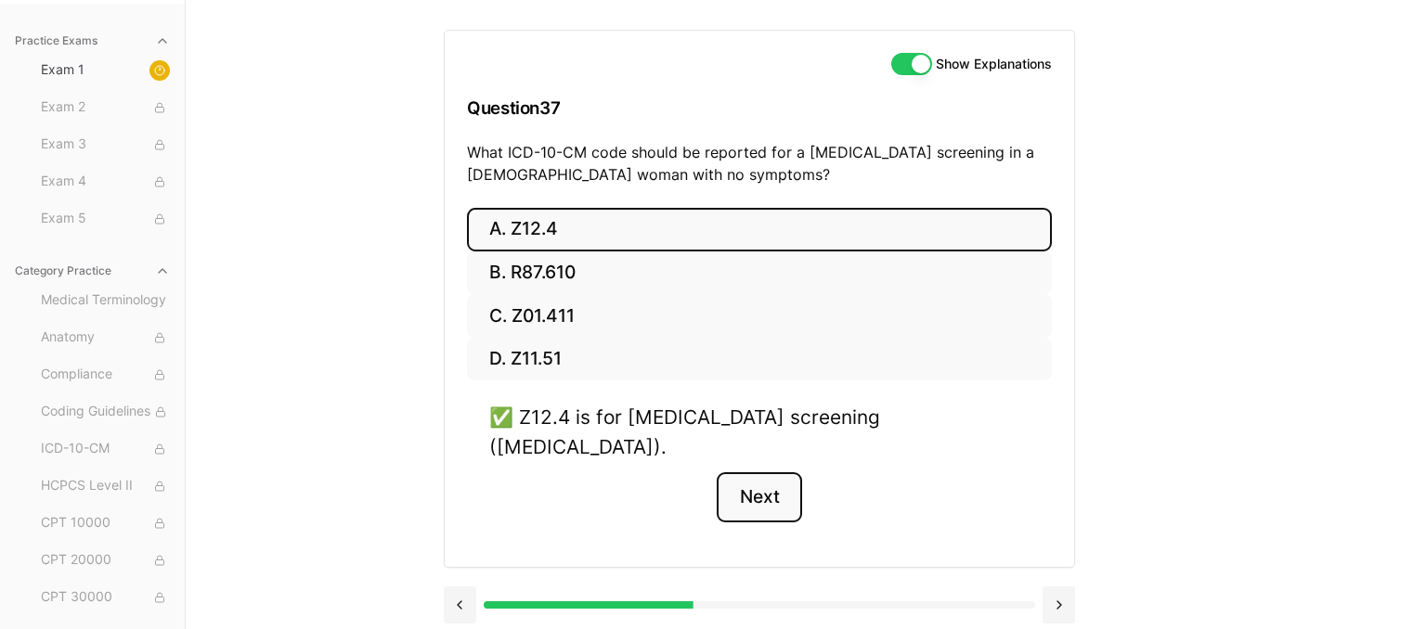
click at [764, 473] on button "Next" at bounding box center [759, 497] width 84 height 50
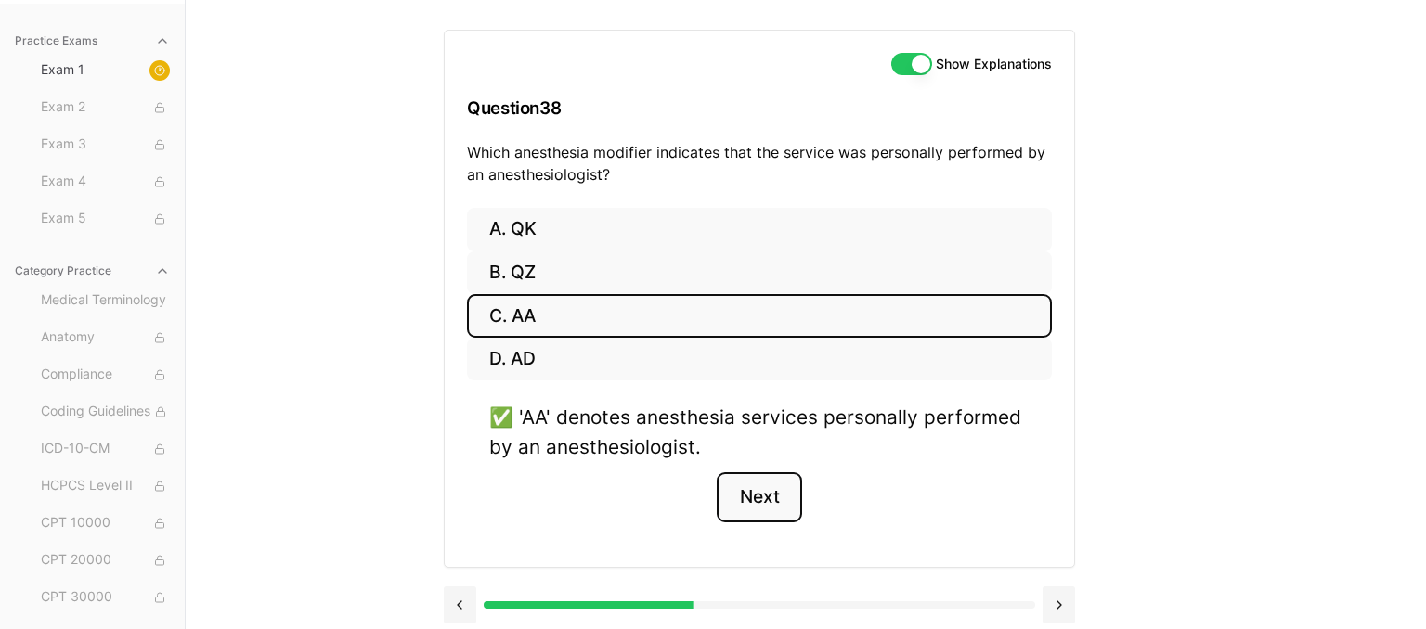
click at [764, 473] on button "Next" at bounding box center [759, 497] width 84 height 50
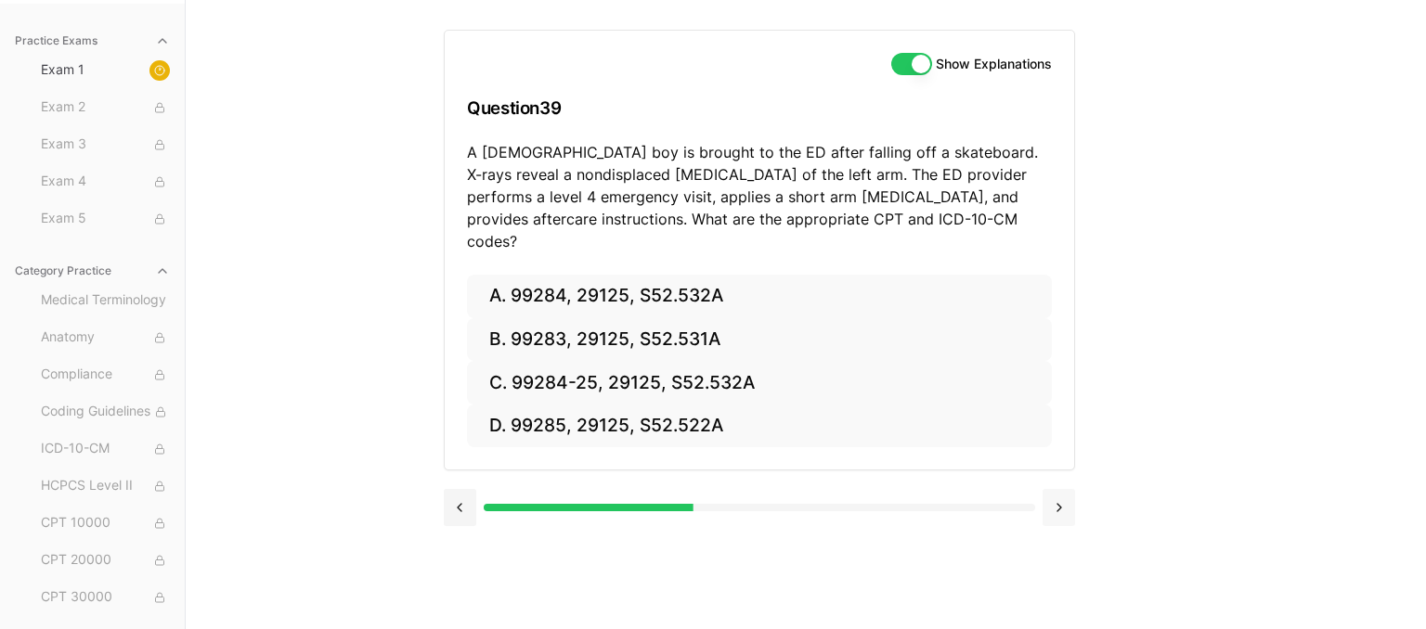
click at [1047, 490] on button at bounding box center [1058, 507] width 32 height 37
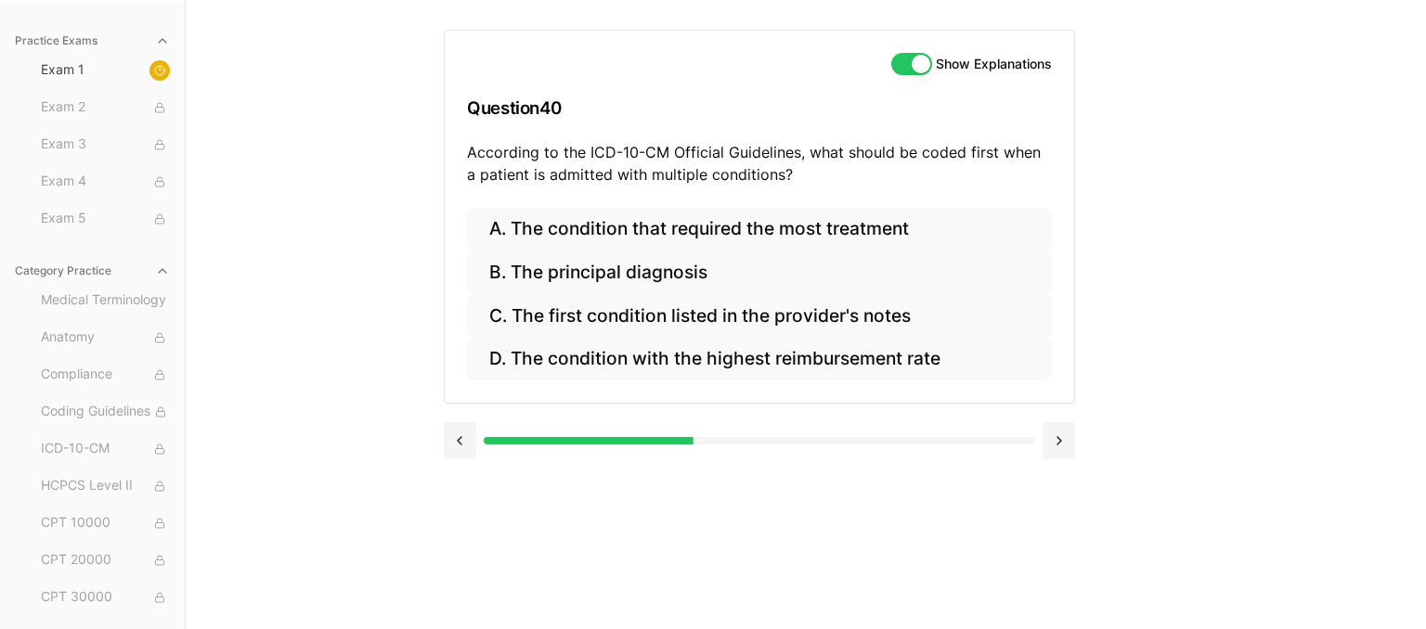
click at [913, 60] on button "Show Explanations" at bounding box center [911, 64] width 41 height 22
click at [450, 445] on button at bounding box center [460, 440] width 32 height 37
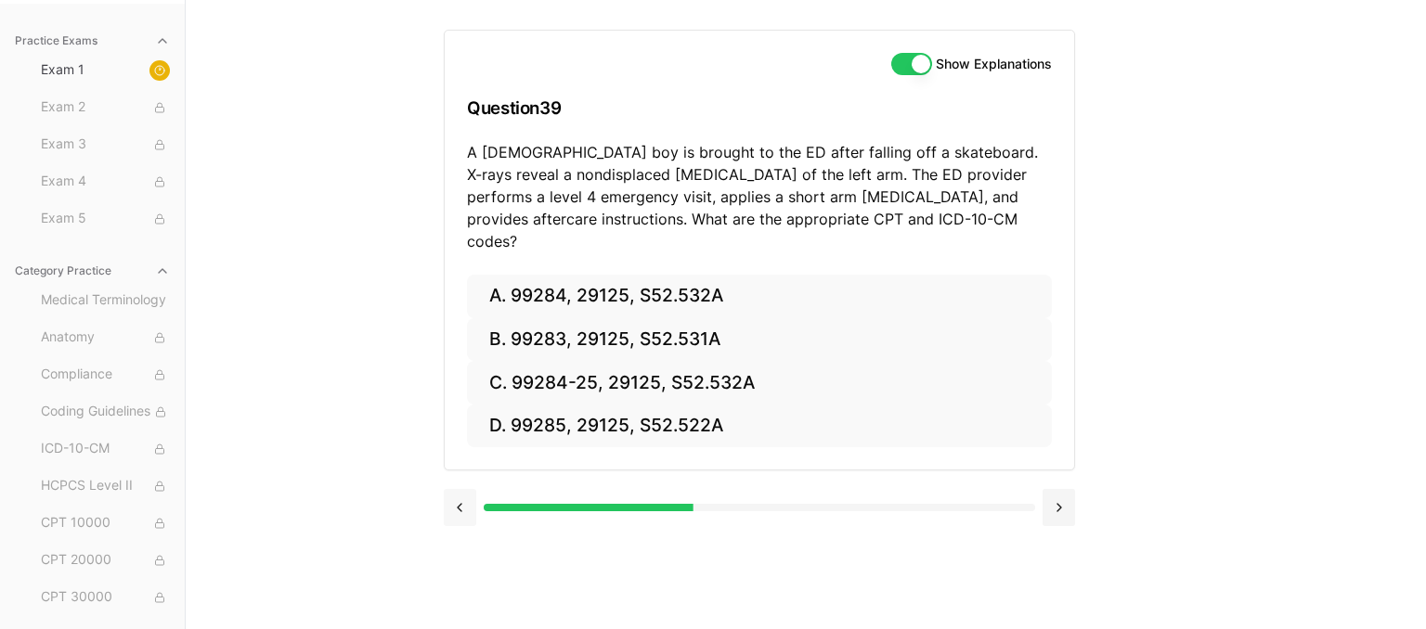
click at [450, 445] on div "A. 99284, 29125, S52.532A B. 99283, 29125, S52.531A C. 99284-25, 29125, S52.532…" at bounding box center [759, 373] width 629 height 196
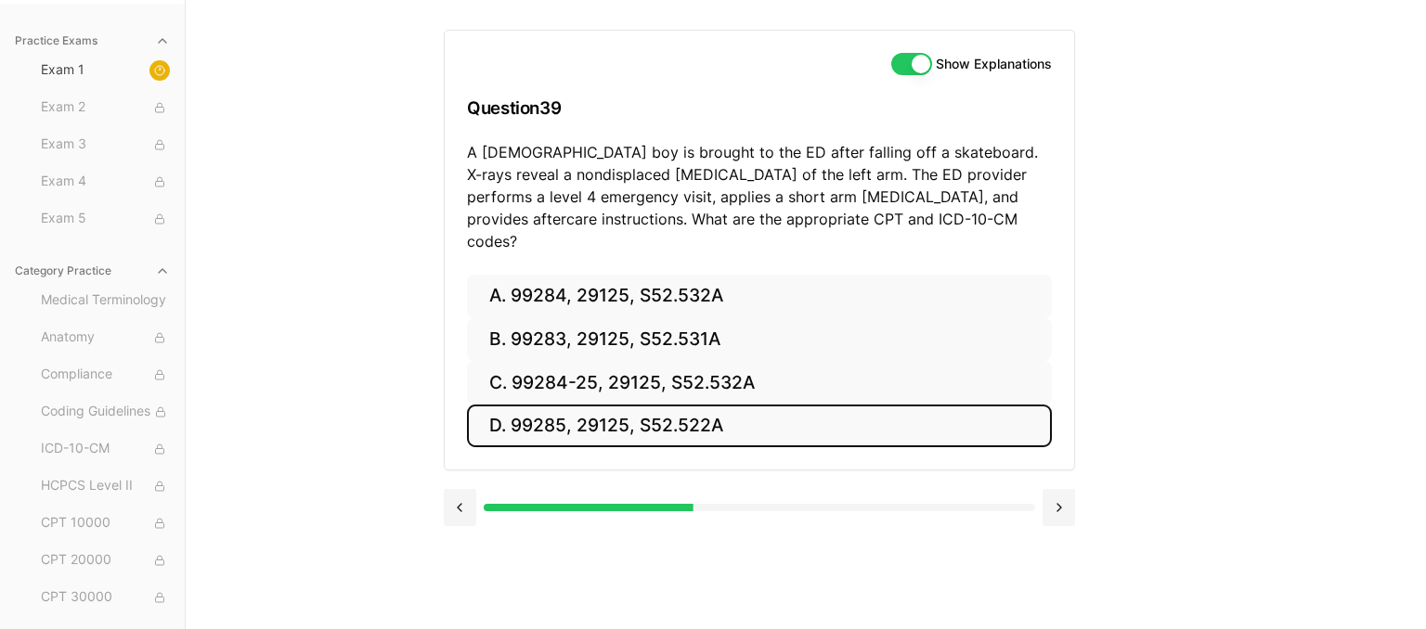
click at [707, 410] on button "D. 99285, 29125, S52.522A" at bounding box center [759, 427] width 585 height 44
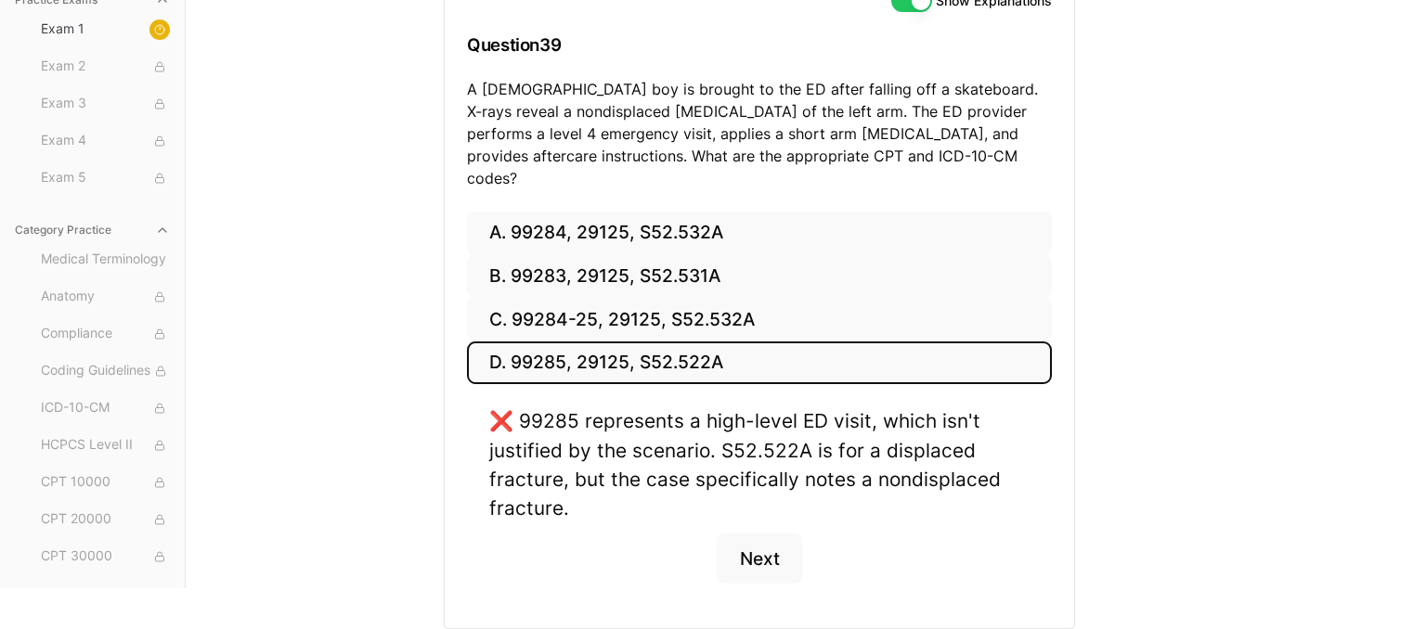
scroll to position [280, 0]
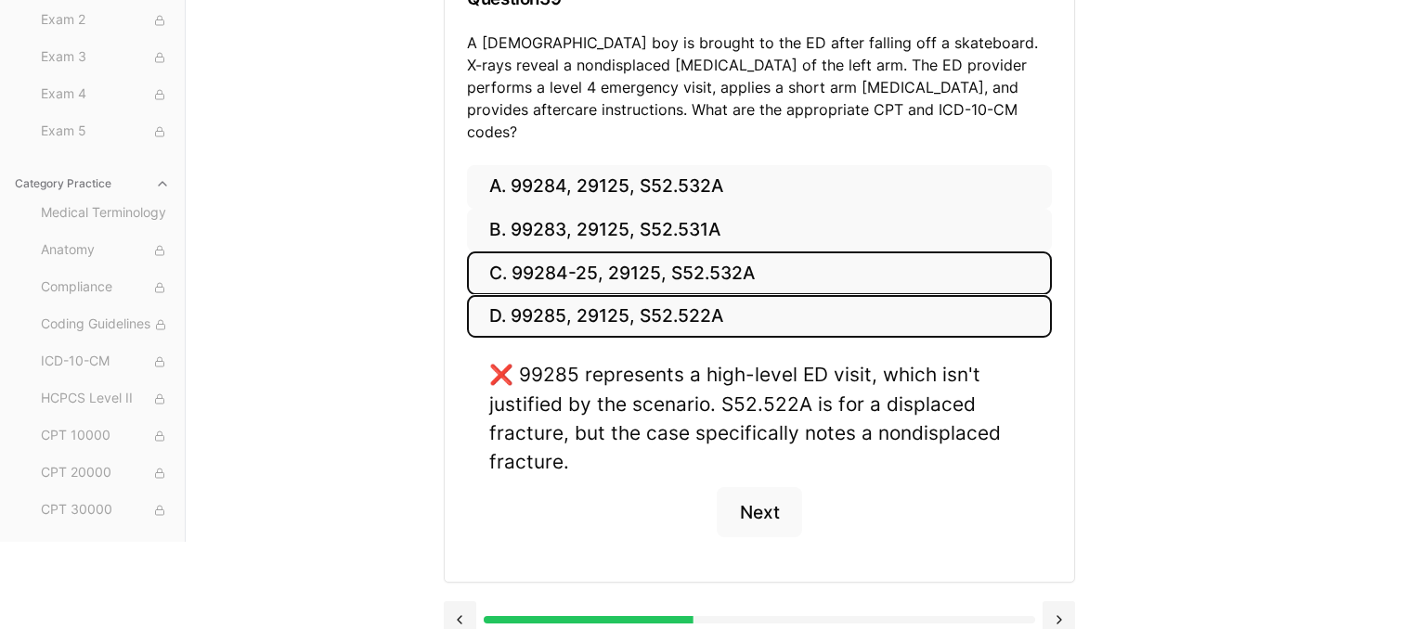
click at [622, 252] on button "C. 99284-25, 29125, S52.532A" at bounding box center [759, 274] width 585 height 44
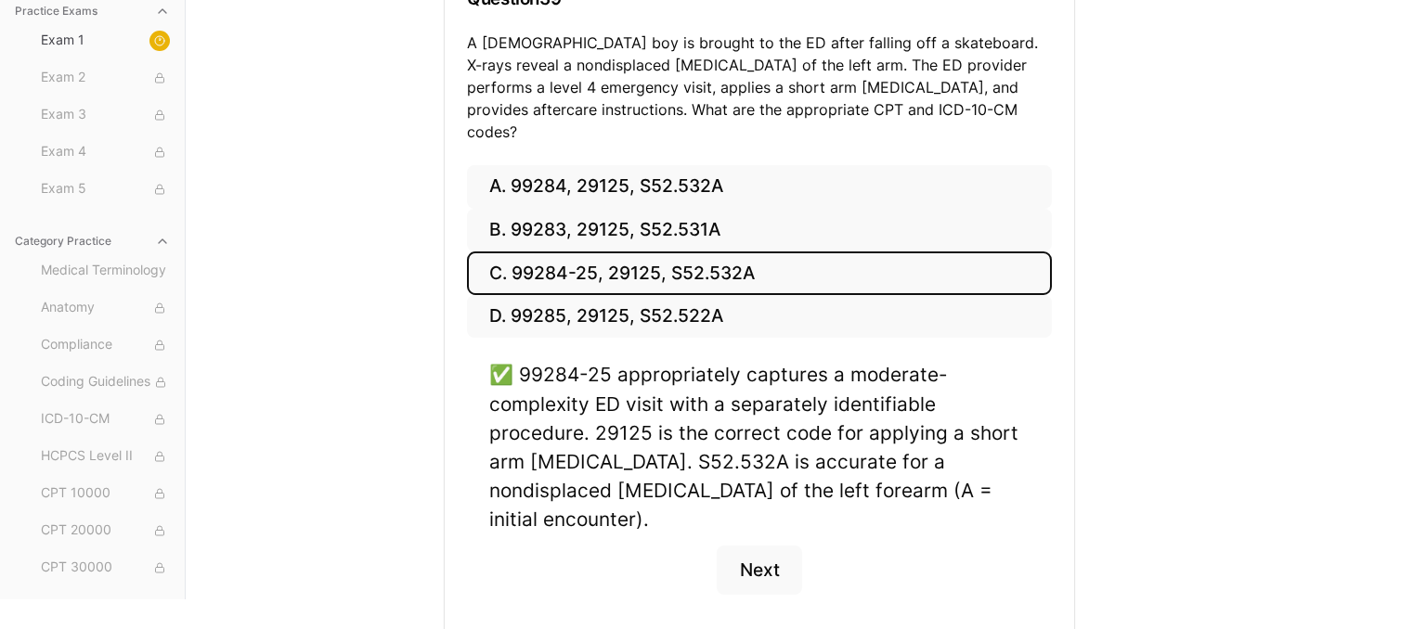
click at [1264, 291] on div "Practice Exams Exam 1 Exam 2 Exam 3 Exam 4 Exam 5 Category Practice Medical Ter…" at bounding box center [713, 244] width 1426 height 709
